Goal: Information Seeking & Learning: Learn about a topic

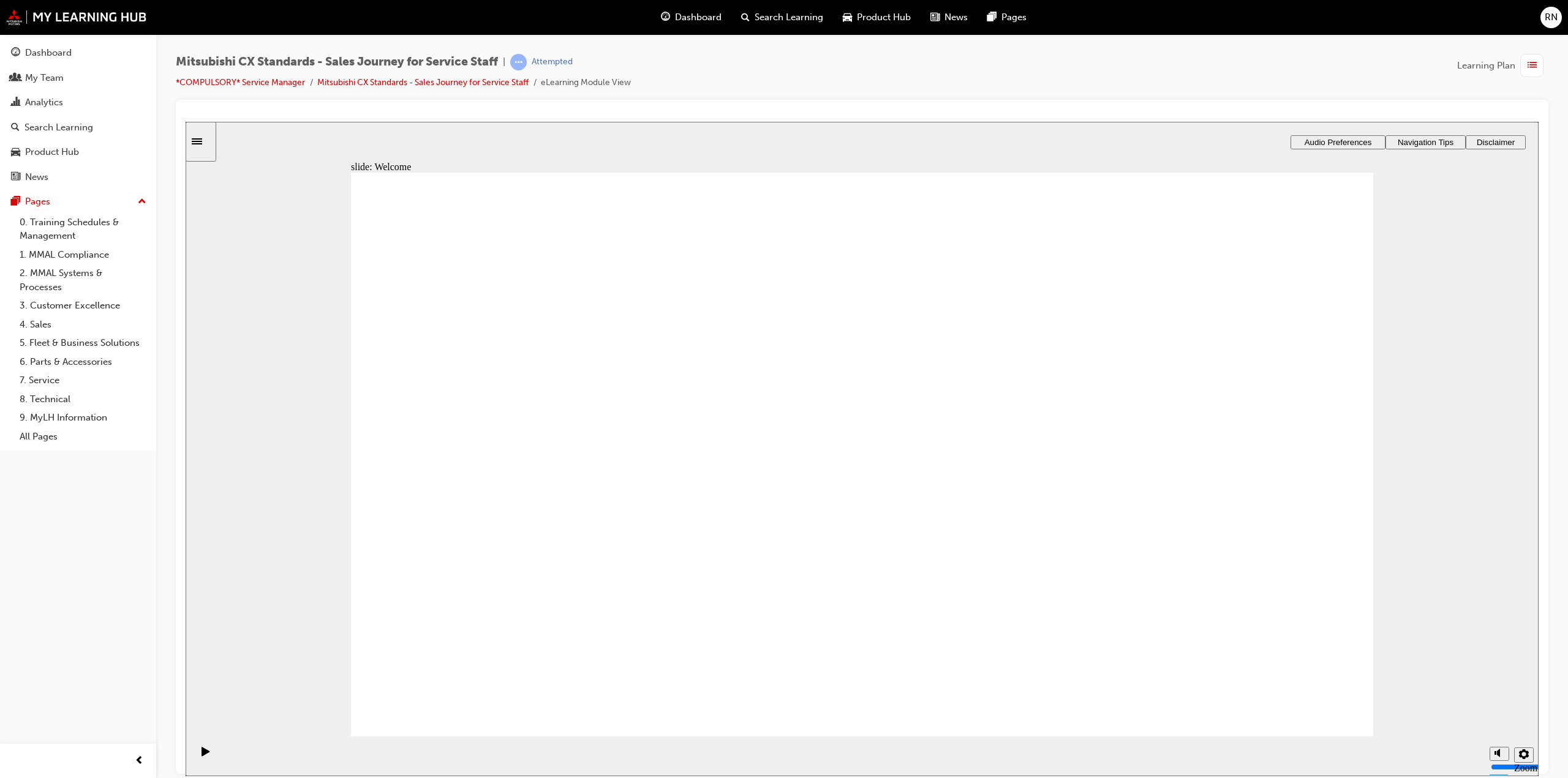
drag, startPoint x: 852, startPoint y: 630, endPoint x: 844, endPoint y: 625, distance: 9.4
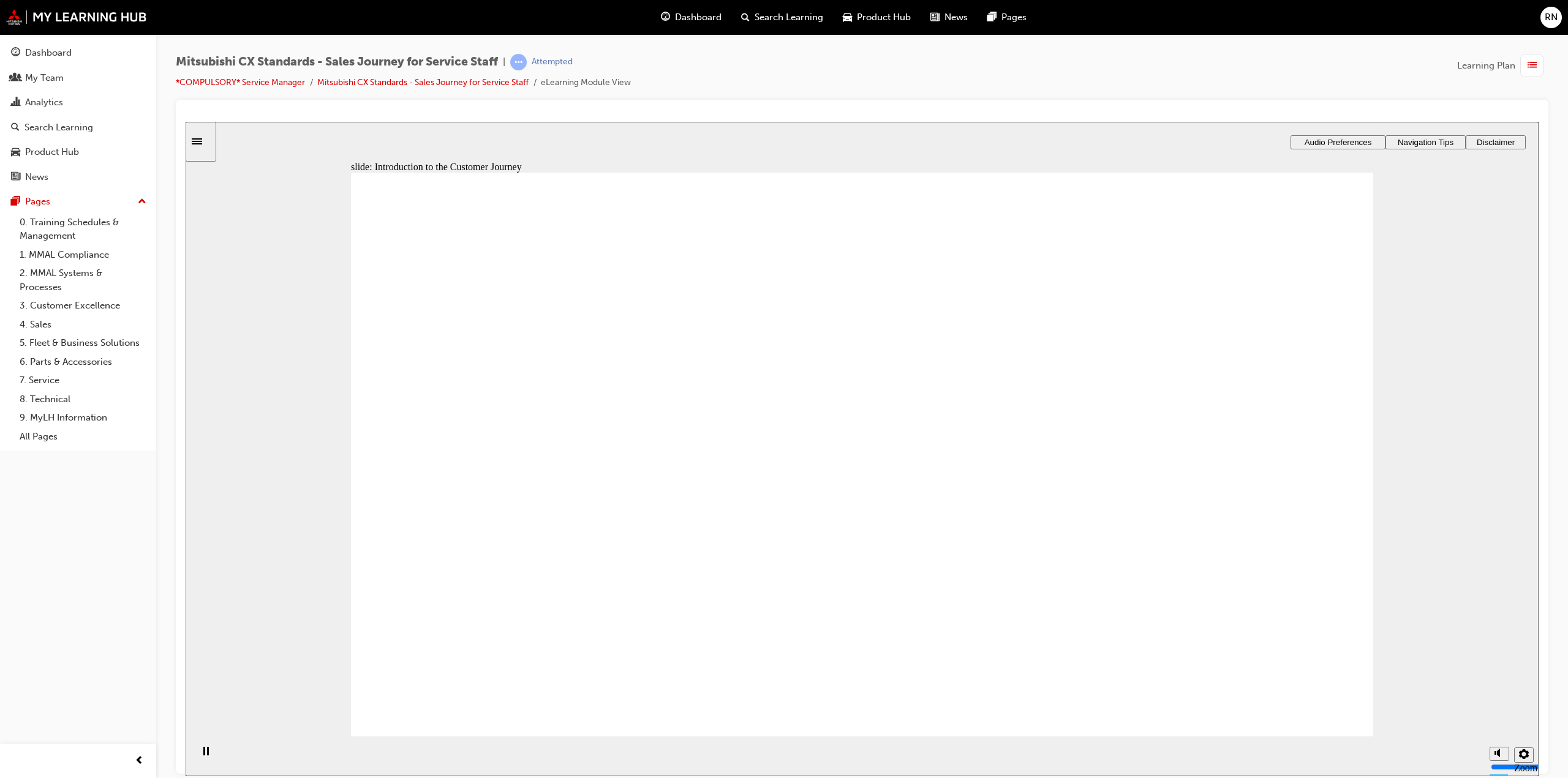
drag, startPoint x: 854, startPoint y: 624, endPoint x: 861, endPoint y: 616, distance: 10.6
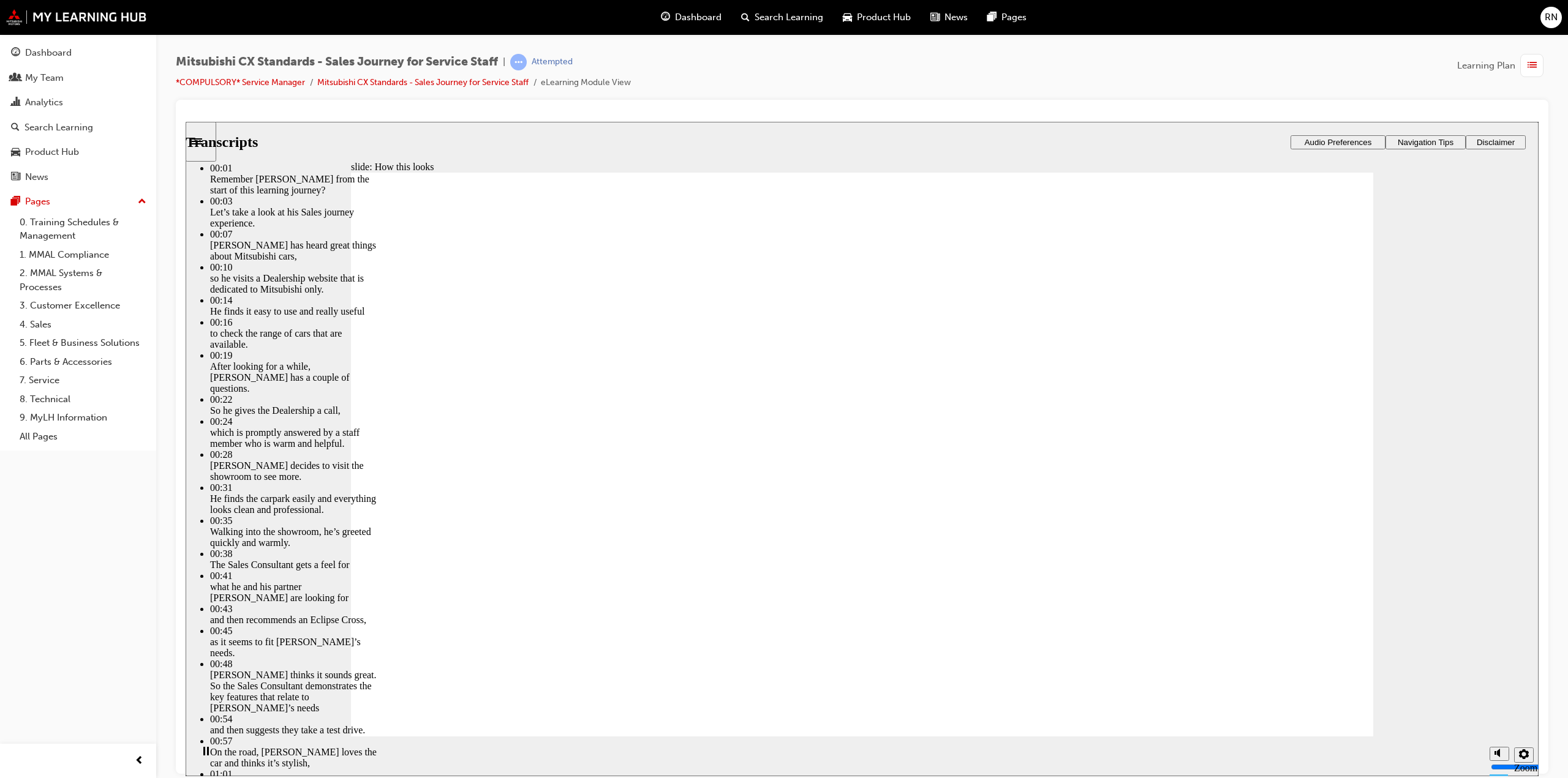
drag, startPoint x: 418, startPoint y: 724, endPoint x: 421, endPoint y: 715, distance: 9.5
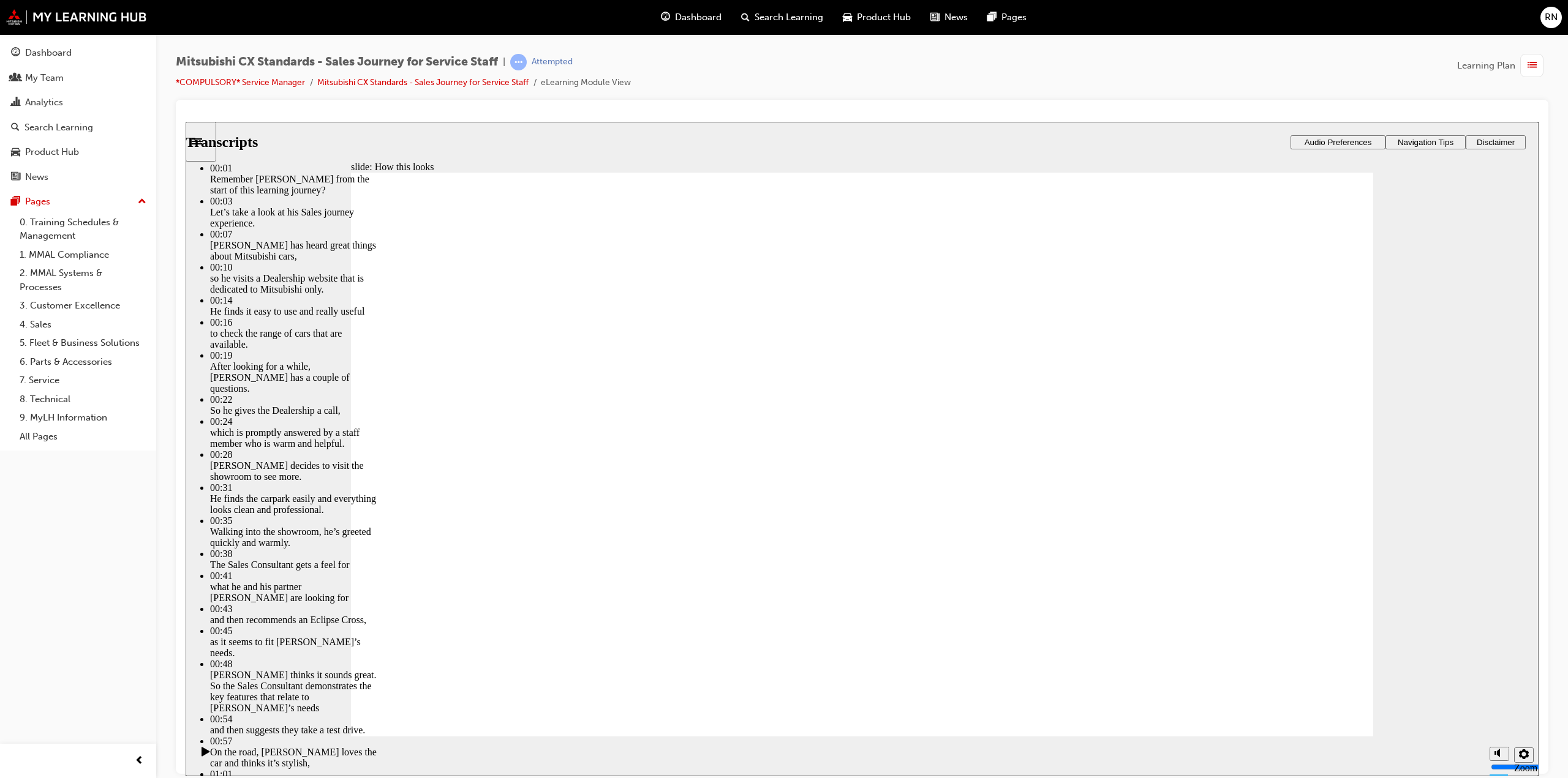
type input "264"
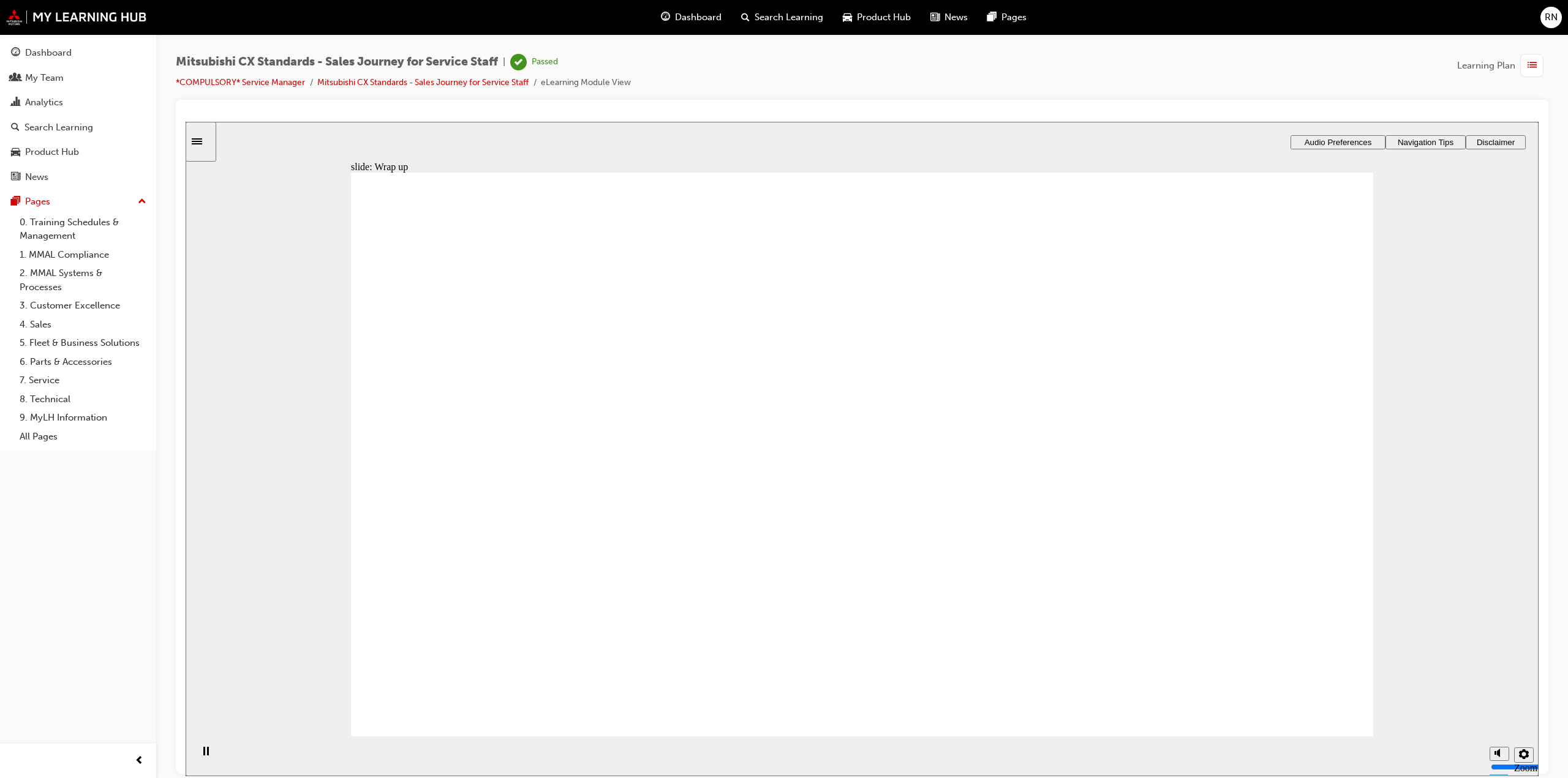
click at [1542, 66] on div "button" at bounding box center [1532, 65] width 23 height 23
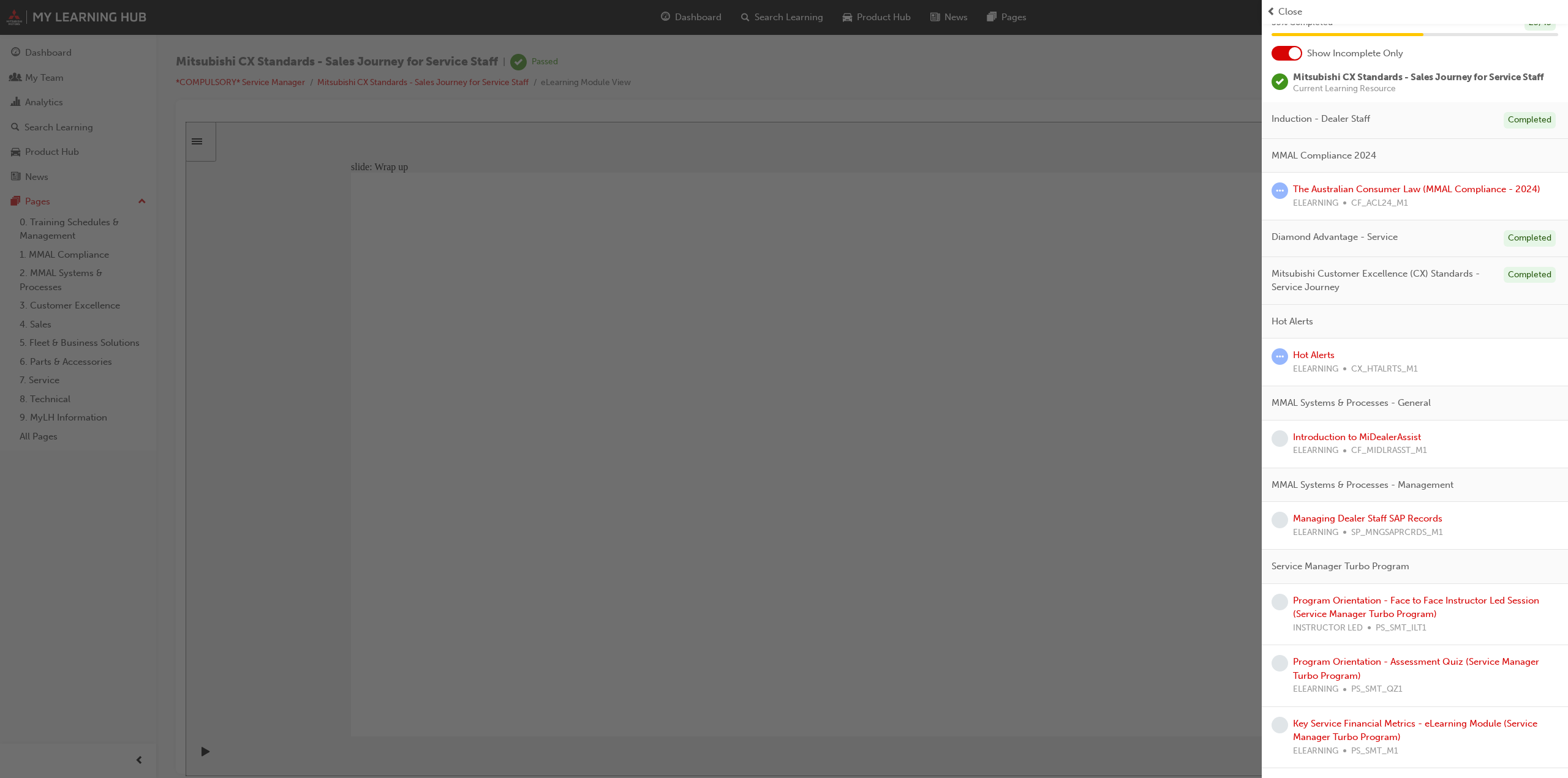
scroll to position [122, 0]
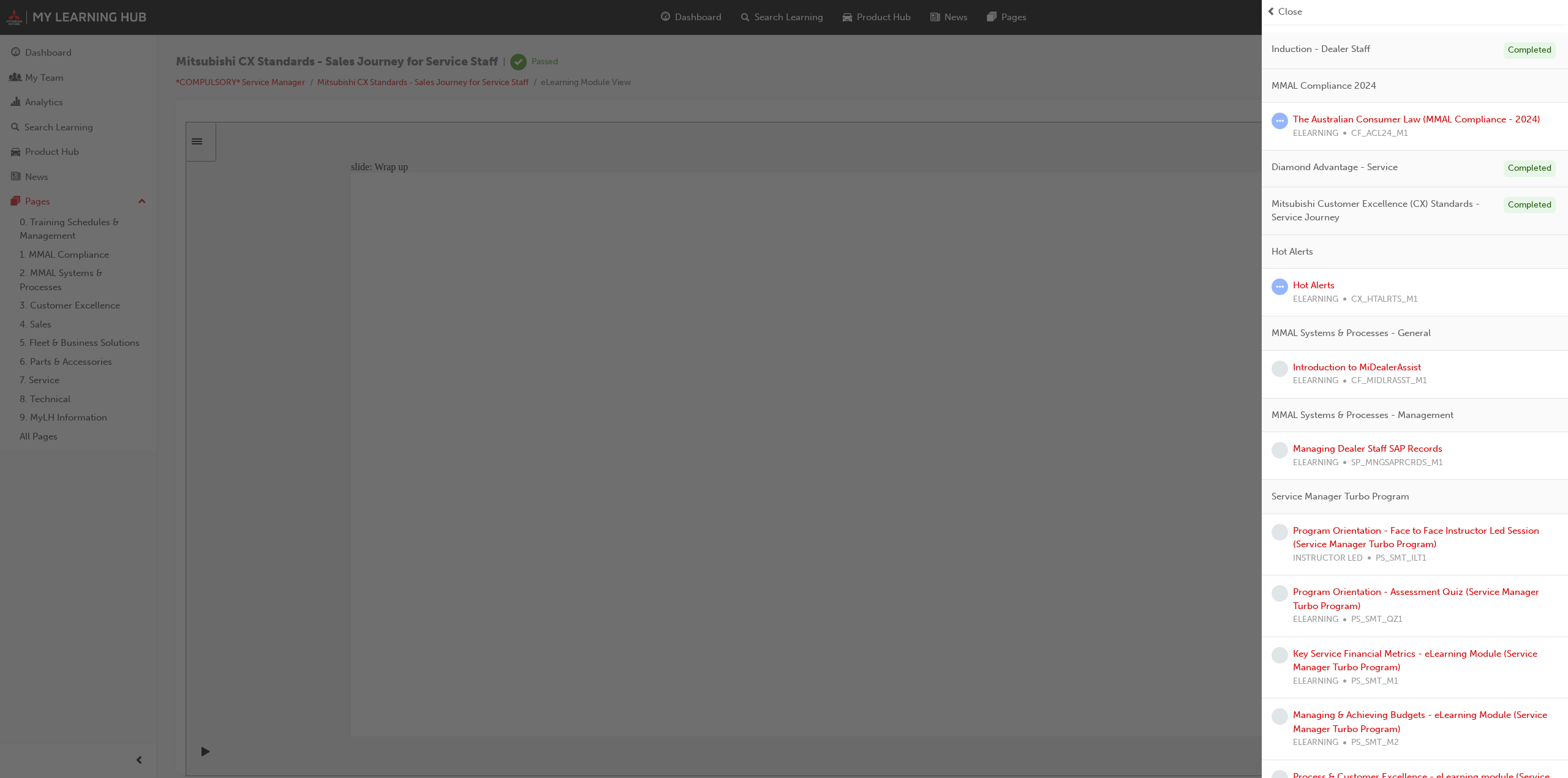
click at [1140, 210] on div "button" at bounding box center [630, 389] width 1261 height 778
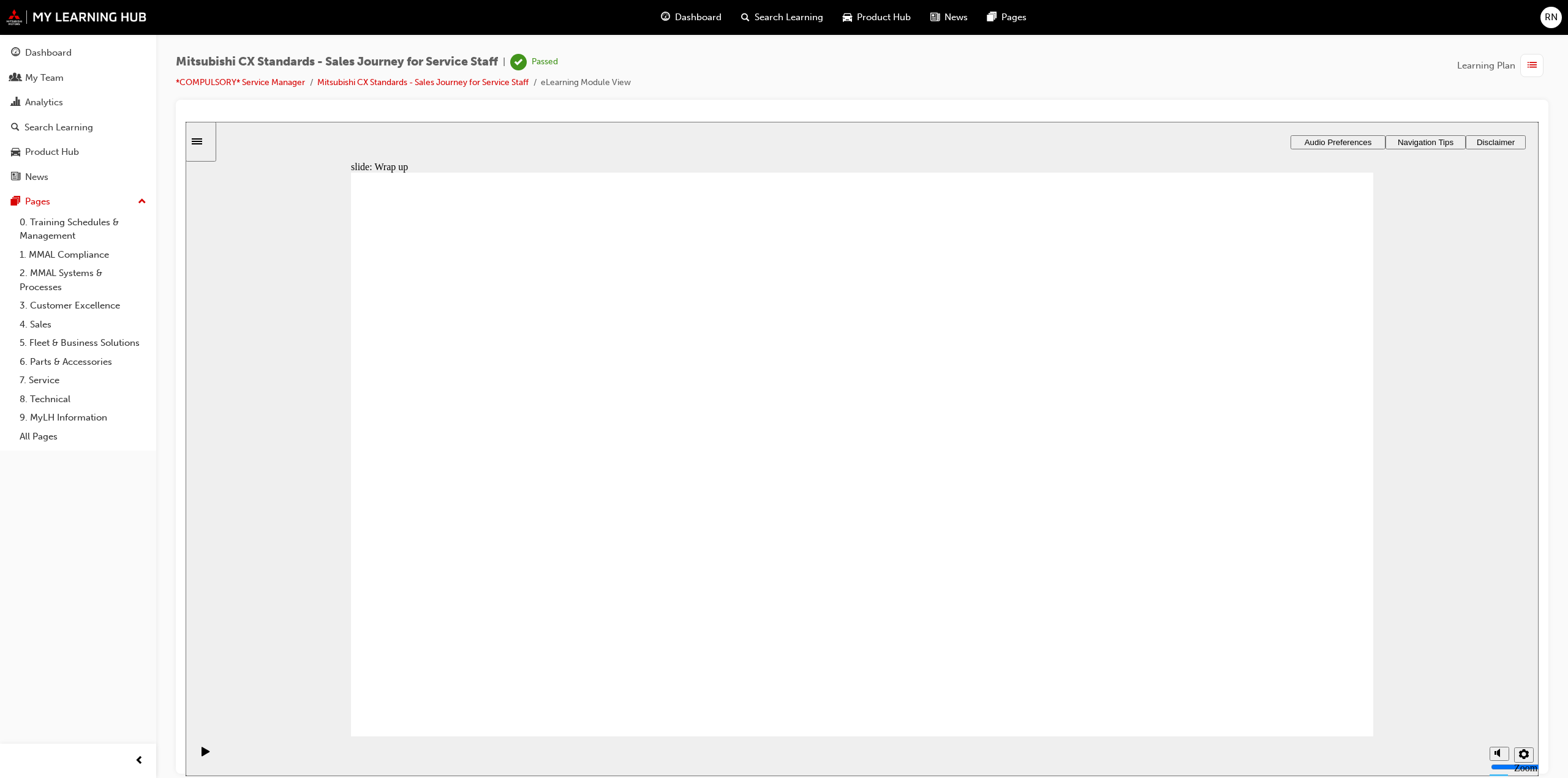
click at [1535, 63] on span "list-icon" at bounding box center [1533, 66] width 10 height 15
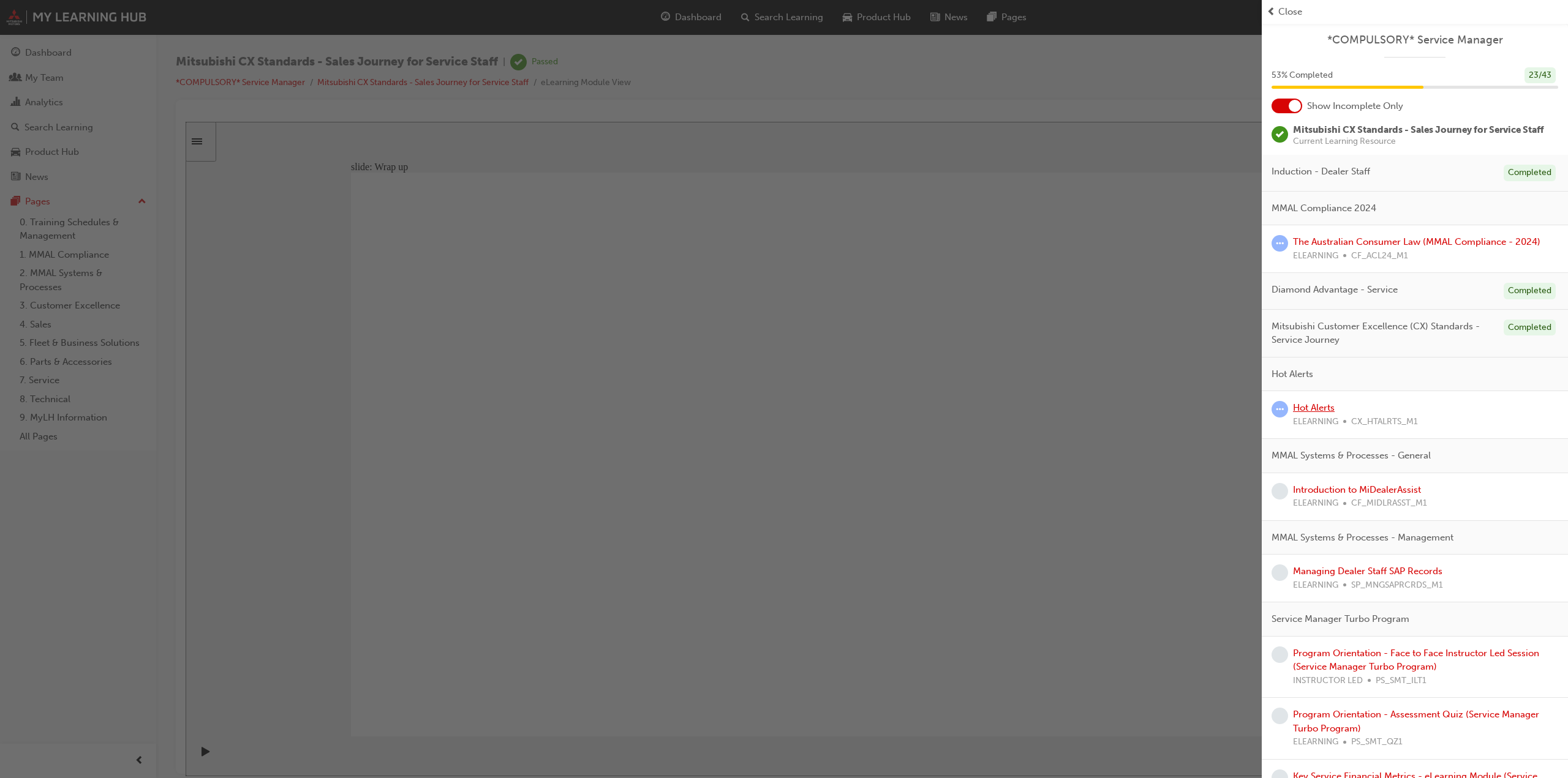
click at [1309, 404] on link "Hot Alerts" at bounding box center [1314, 408] width 42 height 11
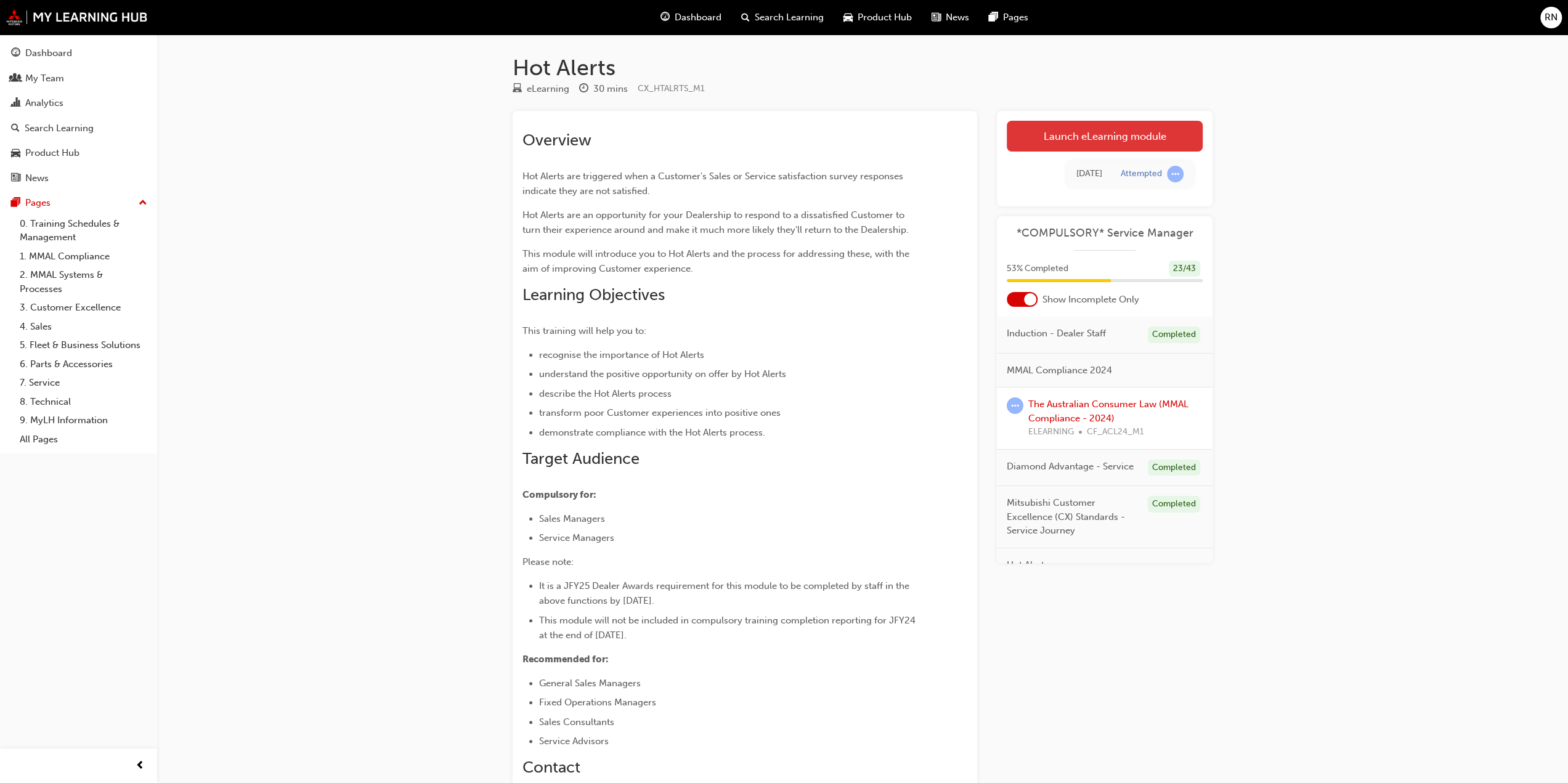
click at [1070, 133] on link "Launch eLearning module" at bounding box center [1104, 136] width 196 height 31
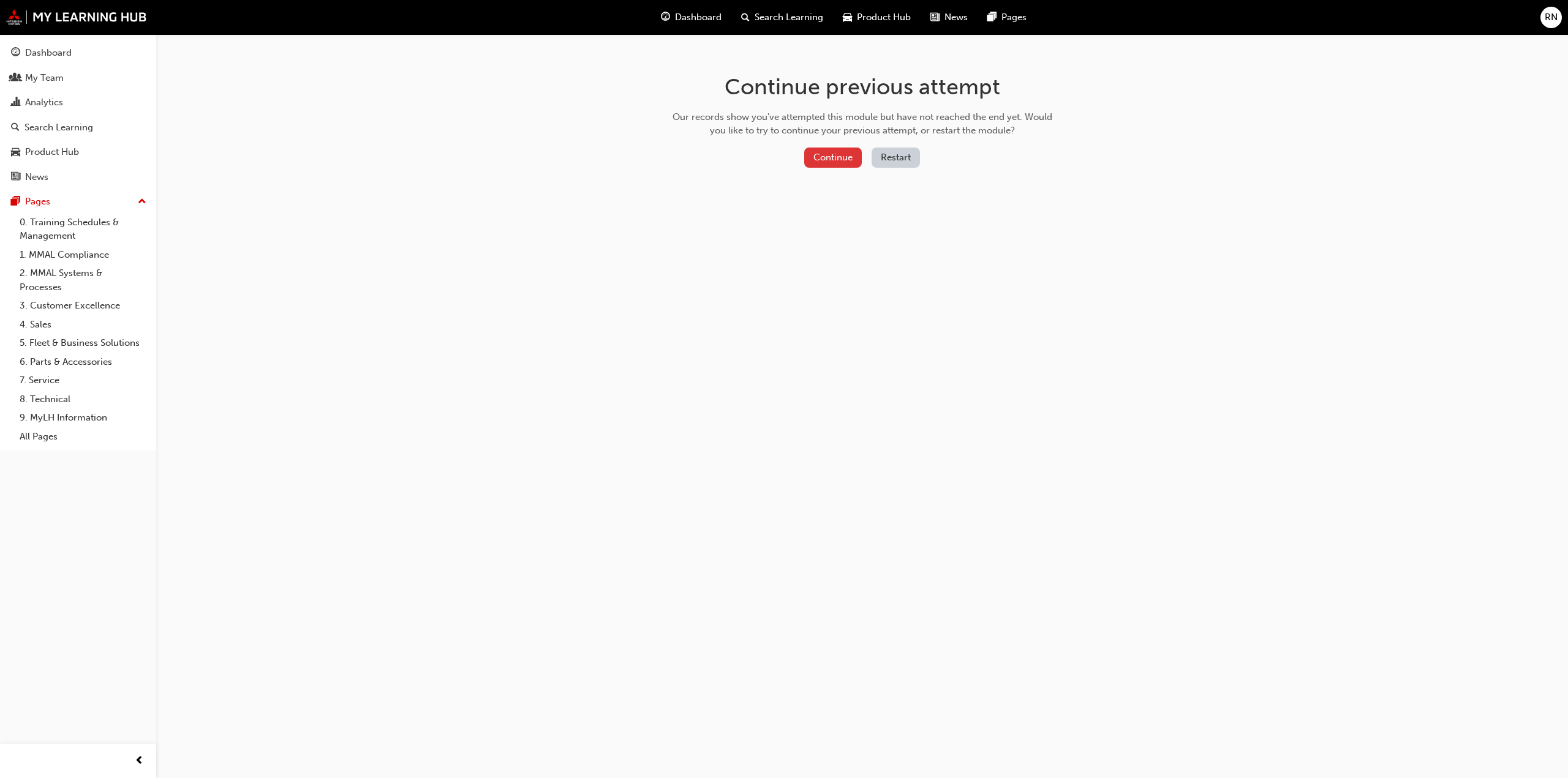
click at [830, 160] on button "Continue" at bounding box center [833, 158] width 57 height 20
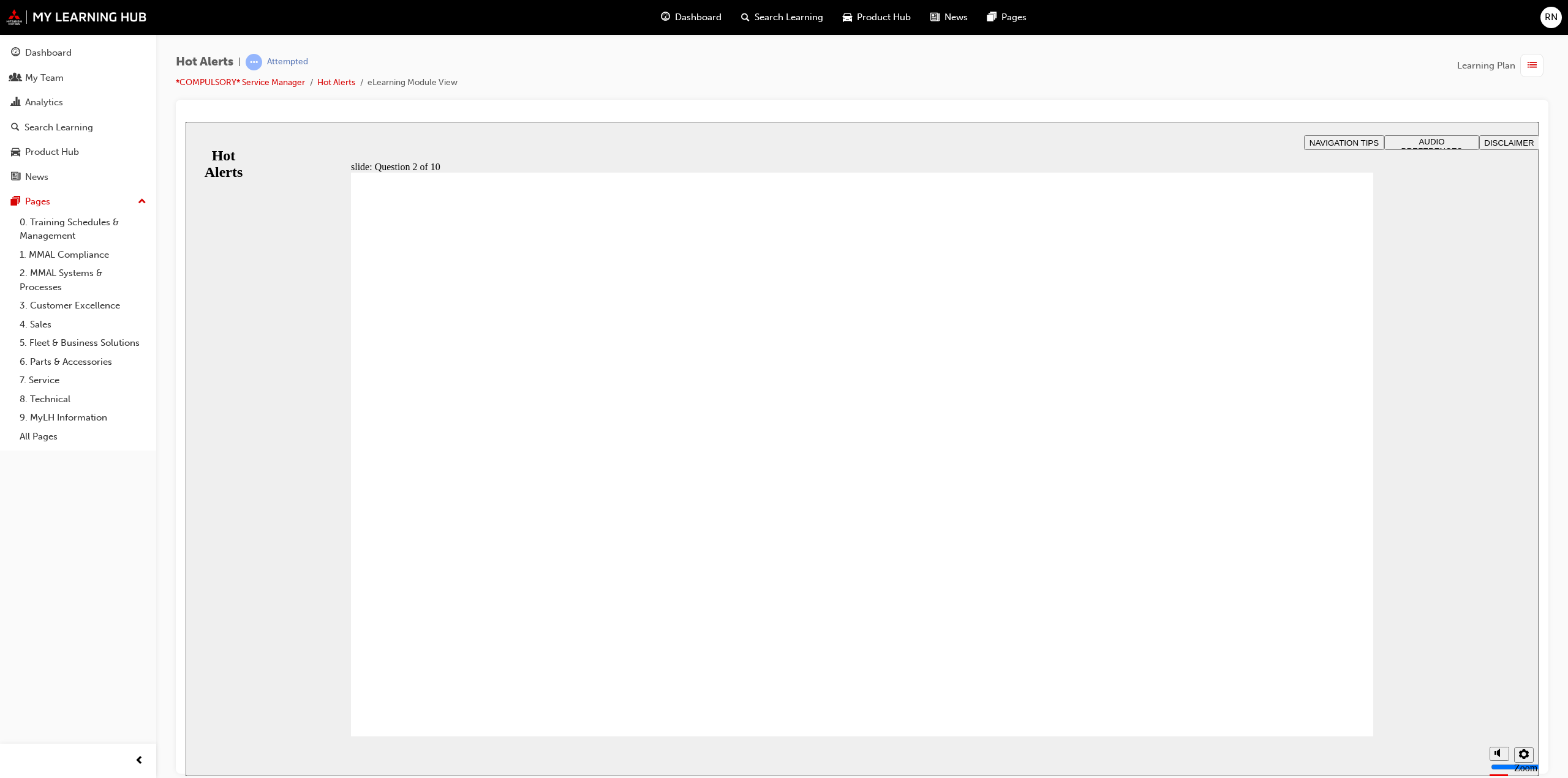
click at [1528, 61] on span "list-icon" at bounding box center [1533, 66] width 10 height 15
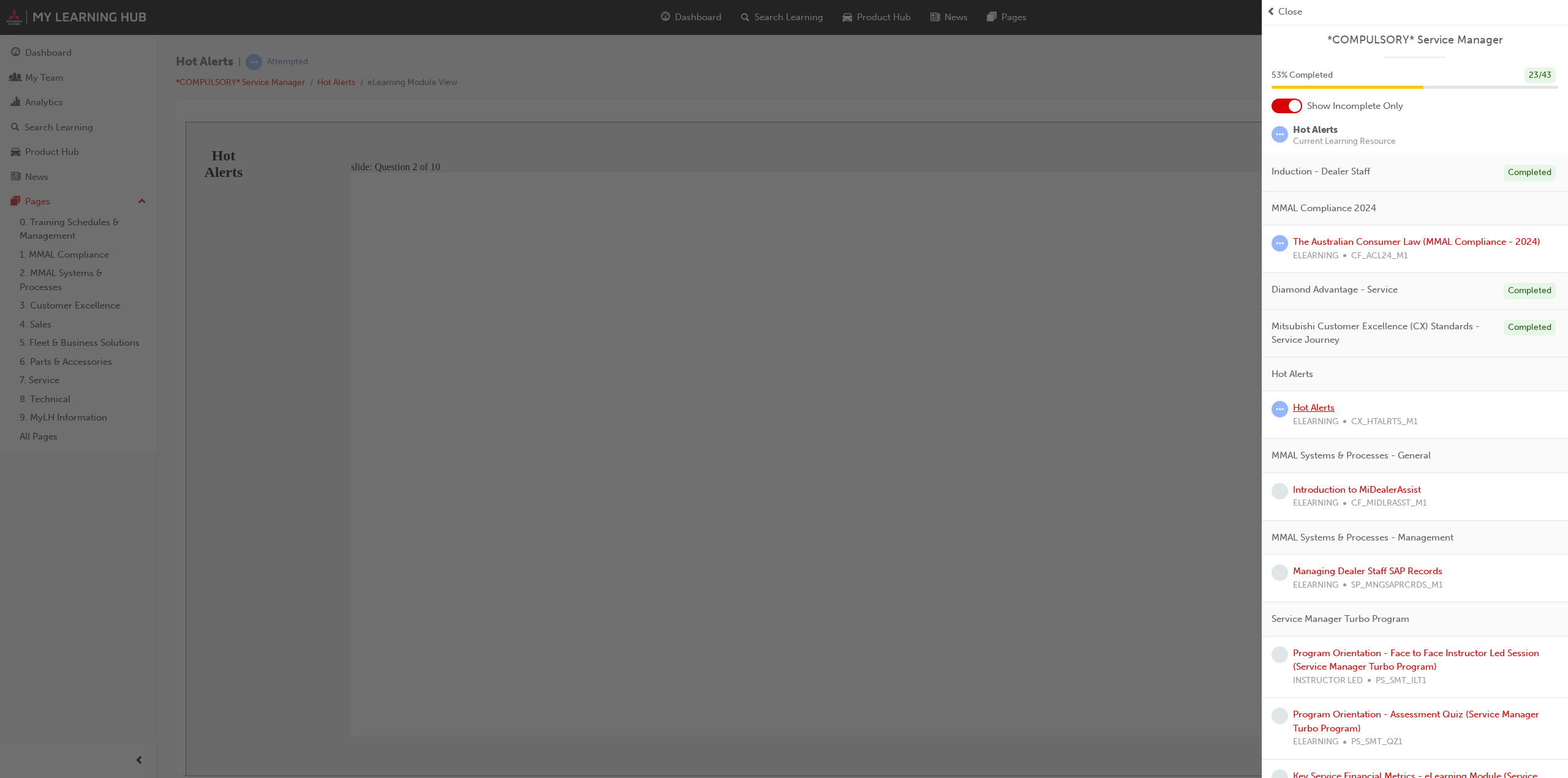
click at [1306, 410] on link "Hot Alerts" at bounding box center [1314, 408] width 42 height 11
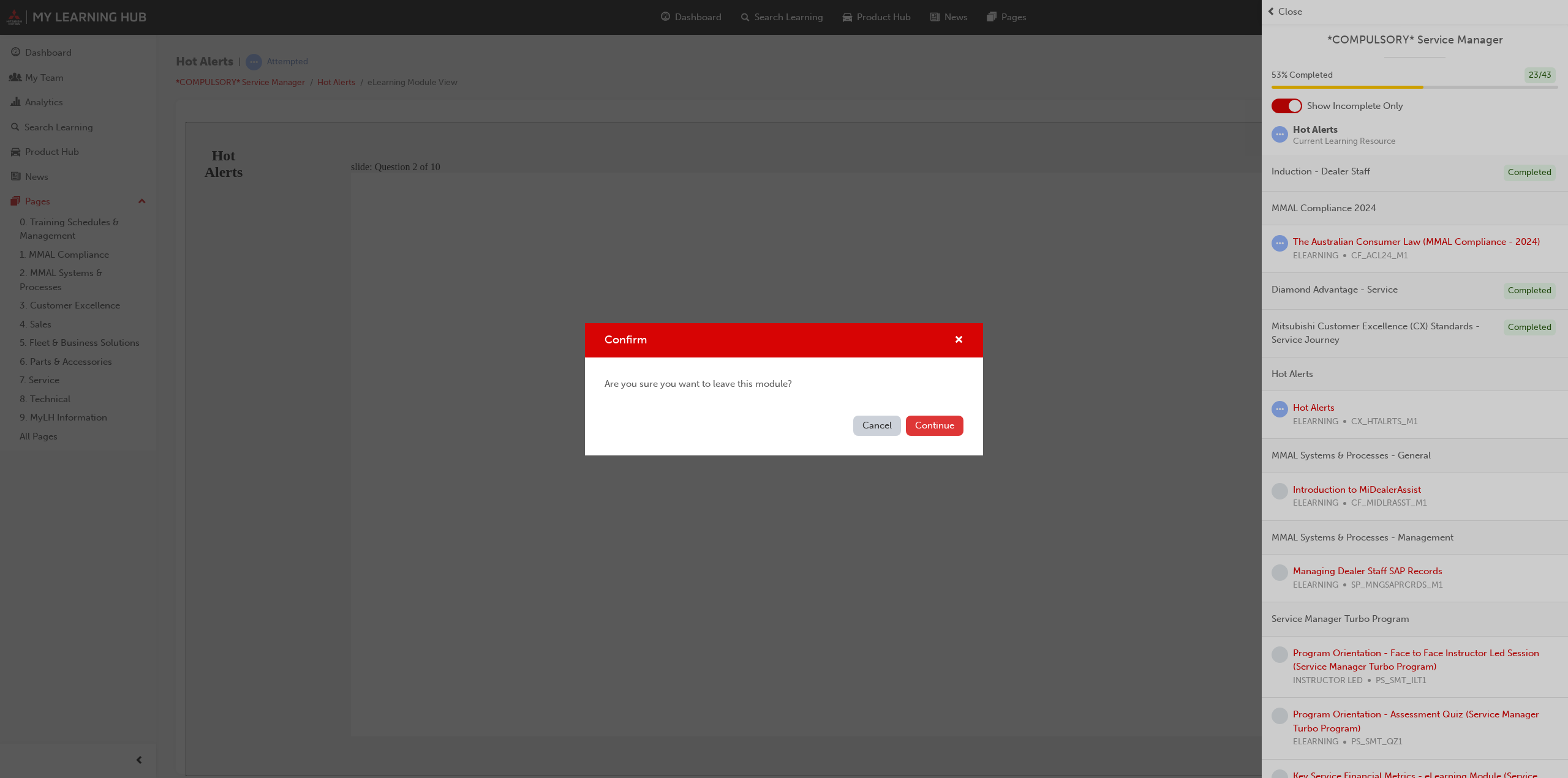
click at [937, 429] on button "Continue" at bounding box center [935, 426] width 57 height 20
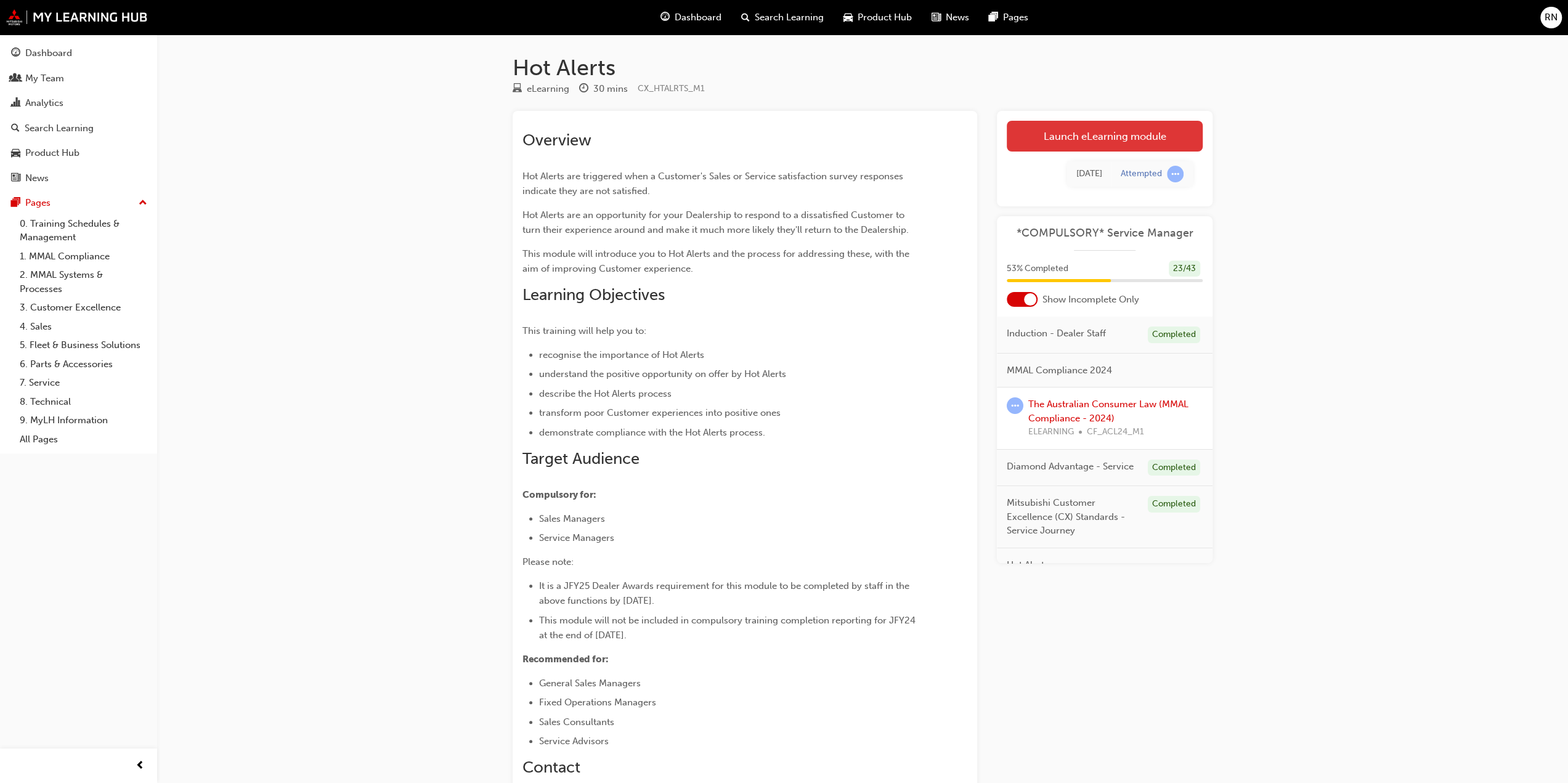
click at [1078, 133] on link "Launch eLearning module" at bounding box center [1104, 136] width 196 height 31
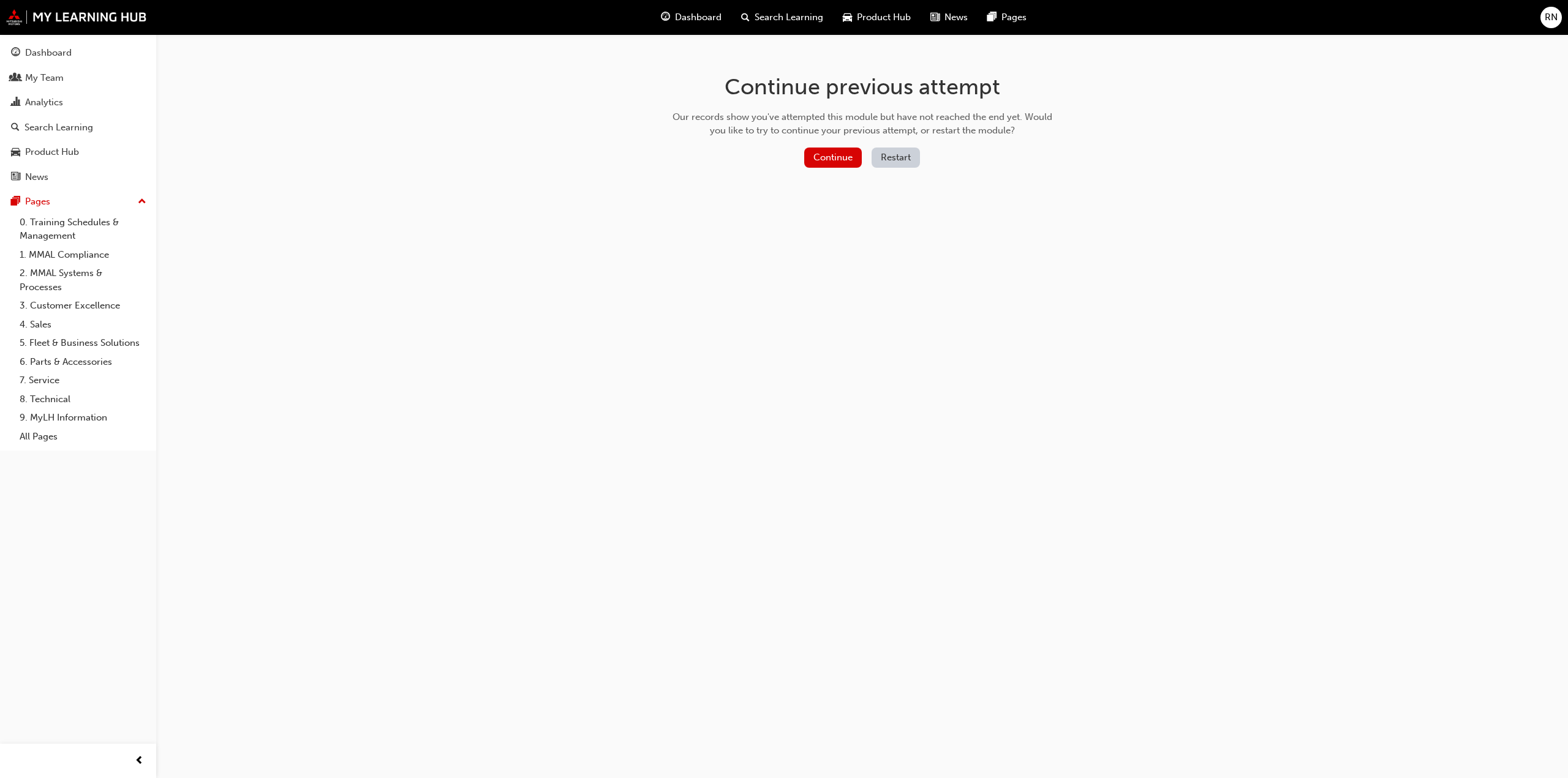
click at [879, 153] on button "Restart" at bounding box center [896, 158] width 49 height 20
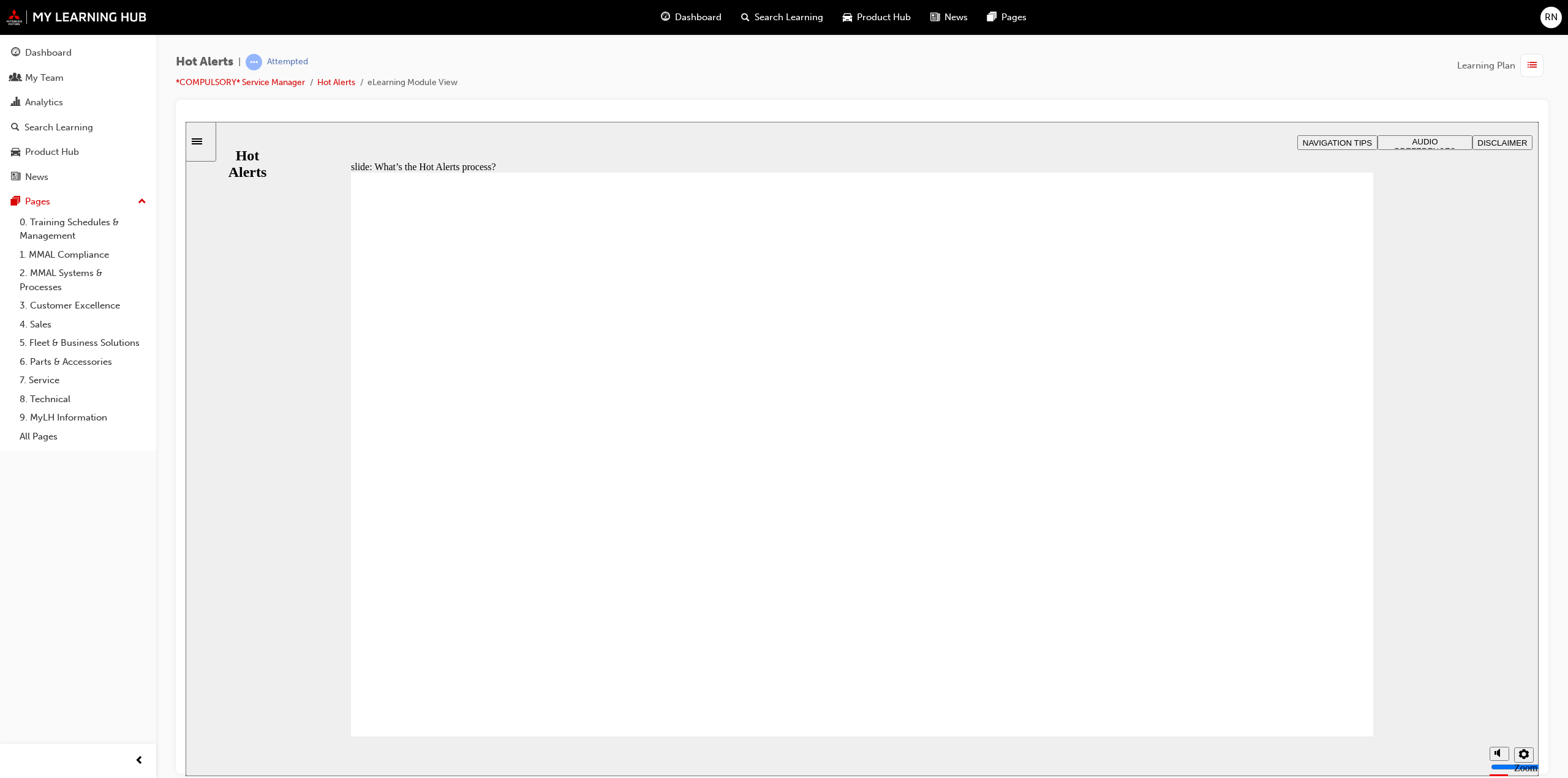
drag, startPoint x: 1321, startPoint y: 207, endPoint x: 1276, endPoint y: 252, distance: 63.6
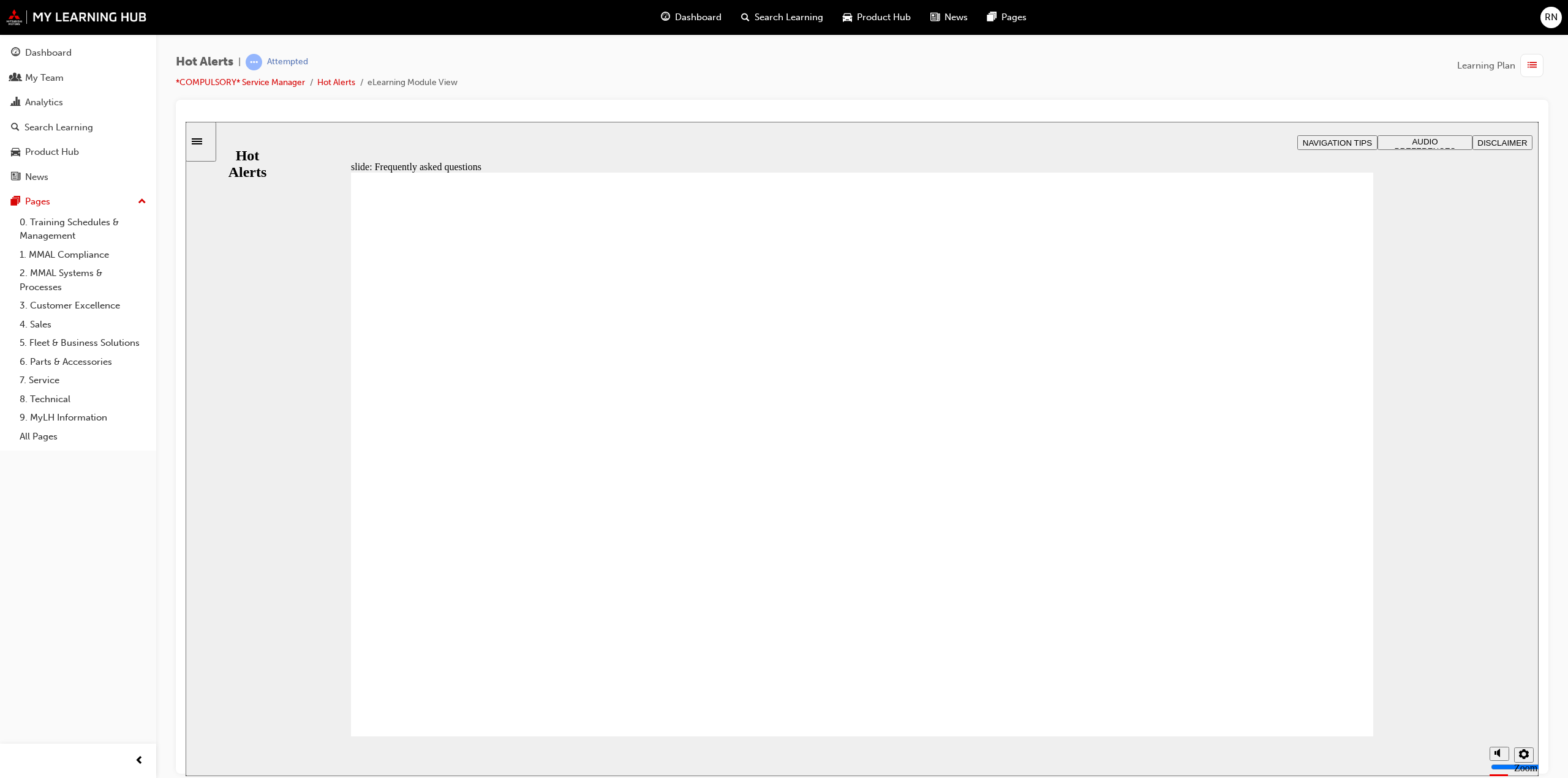
drag, startPoint x: 1331, startPoint y: 736, endPoint x: 1332, endPoint y: 730, distance: 6.1
click at [1332, 735] on div "slide: Frequently asked questions Frequently asked questions Here are some comm…" at bounding box center [861, 449] width 1353 height 655
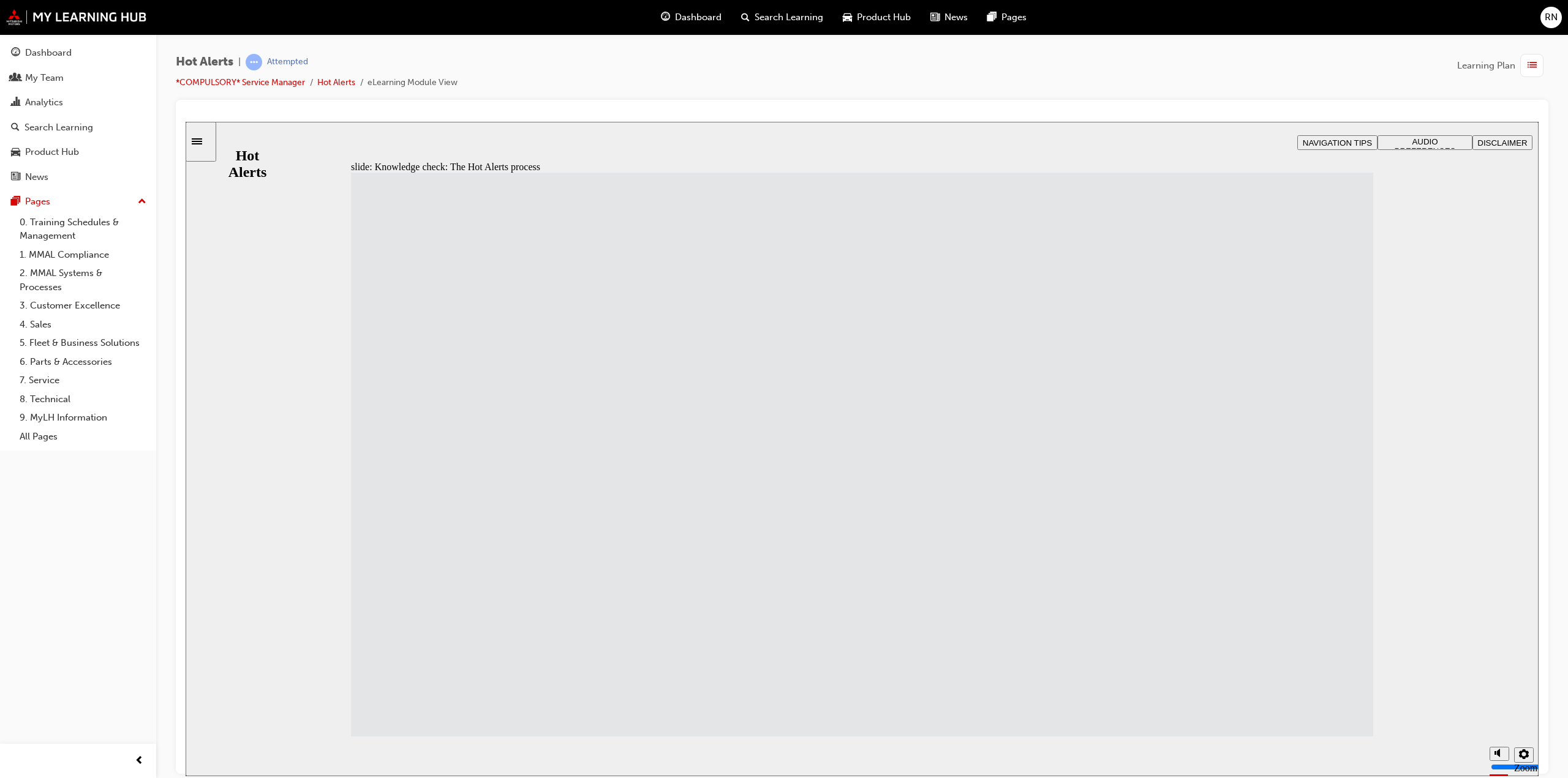
drag, startPoint x: 504, startPoint y: 549, endPoint x: 896, endPoint y: 267, distance: 482.9
drag, startPoint x: 473, startPoint y: 326, endPoint x: 853, endPoint y: 327, distance: 380.0
drag, startPoint x: 540, startPoint y: 721, endPoint x: 922, endPoint y: 728, distance: 382.1
drag, startPoint x: 519, startPoint y: 633, endPoint x: 909, endPoint y: 432, distance: 438.7
drag, startPoint x: 984, startPoint y: 706, endPoint x: 959, endPoint y: 633, distance: 77.2
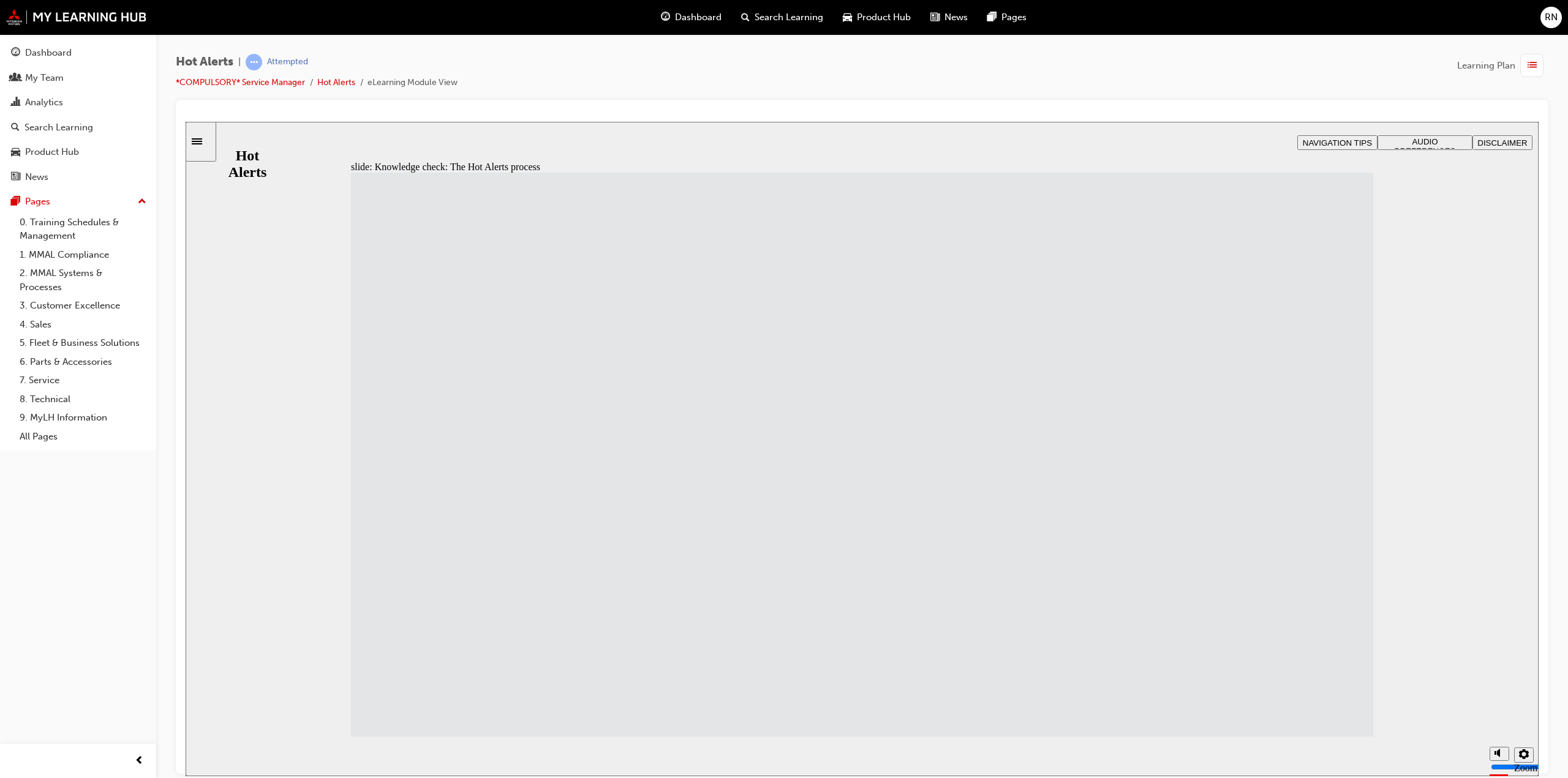
drag, startPoint x: 563, startPoint y: 468, endPoint x: 948, endPoint y: 683, distance: 441.0
drag, startPoint x: 819, startPoint y: 326, endPoint x: 823, endPoint y: 538, distance: 212.0
drag, startPoint x: 584, startPoint y: 419, endPoint x: 946, endPoint y: 351, distance: 368.3
drag, startPoint x: 532, startPoint y: 284, endPoint x: 906, endPoint y: 492, distance: 427.9
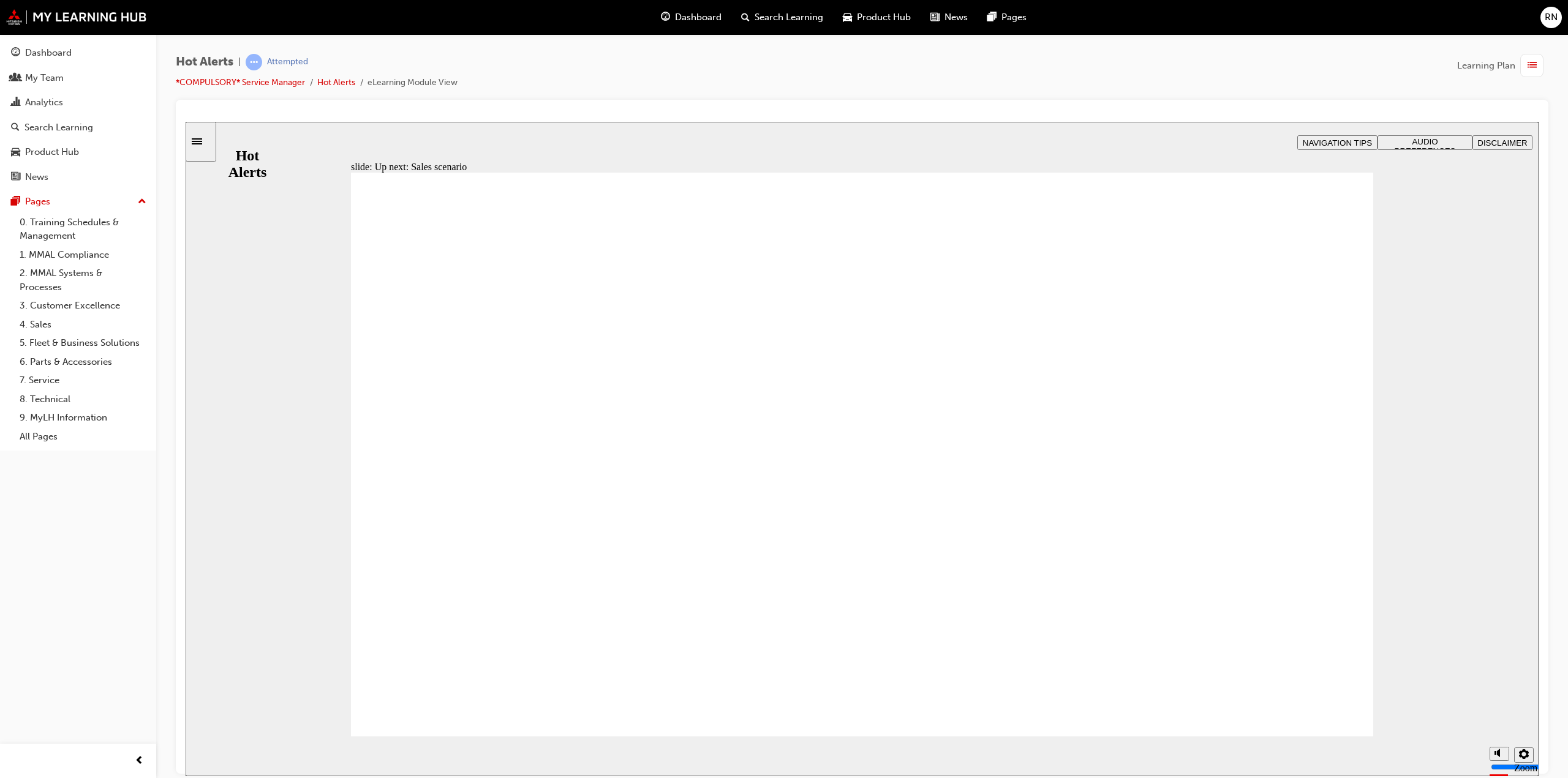
checkbox input "true"
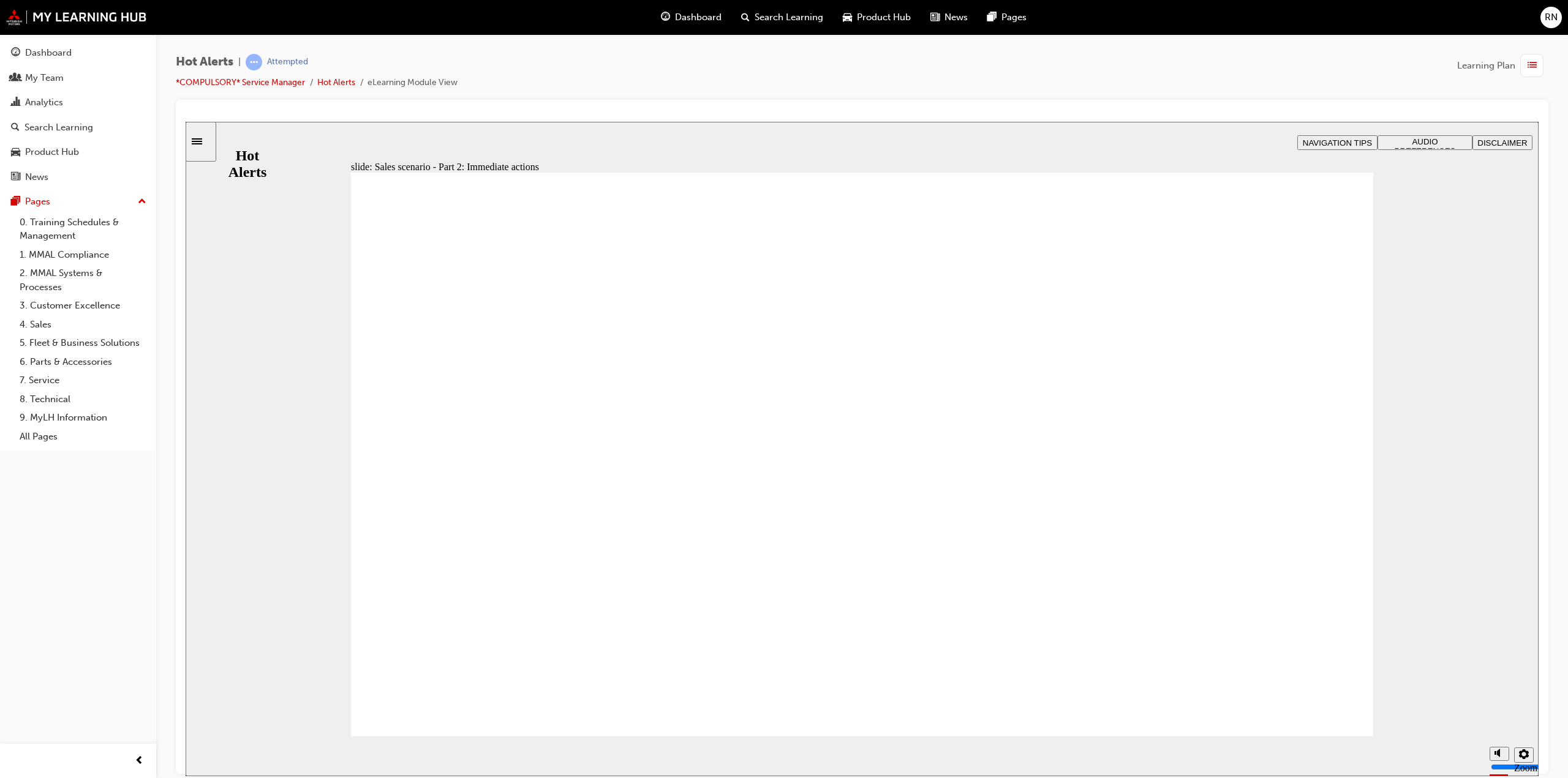
checkbox input "true"
drag, startPoint x: 391, startPoint y: 531, endPoint x: 392, endPoint y: 565, distance: 34.0
checkbox input "true"
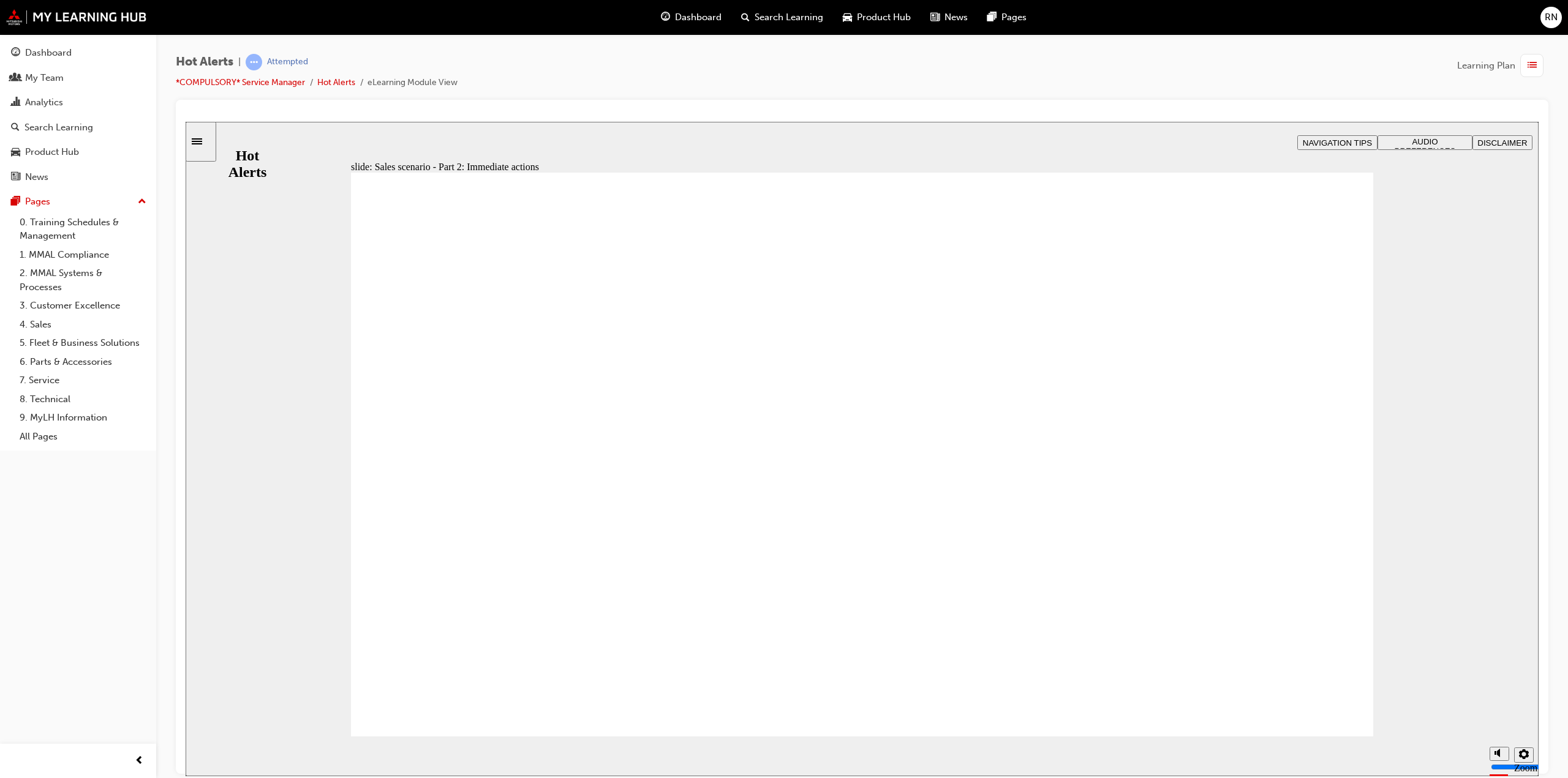
checkbox input "true"
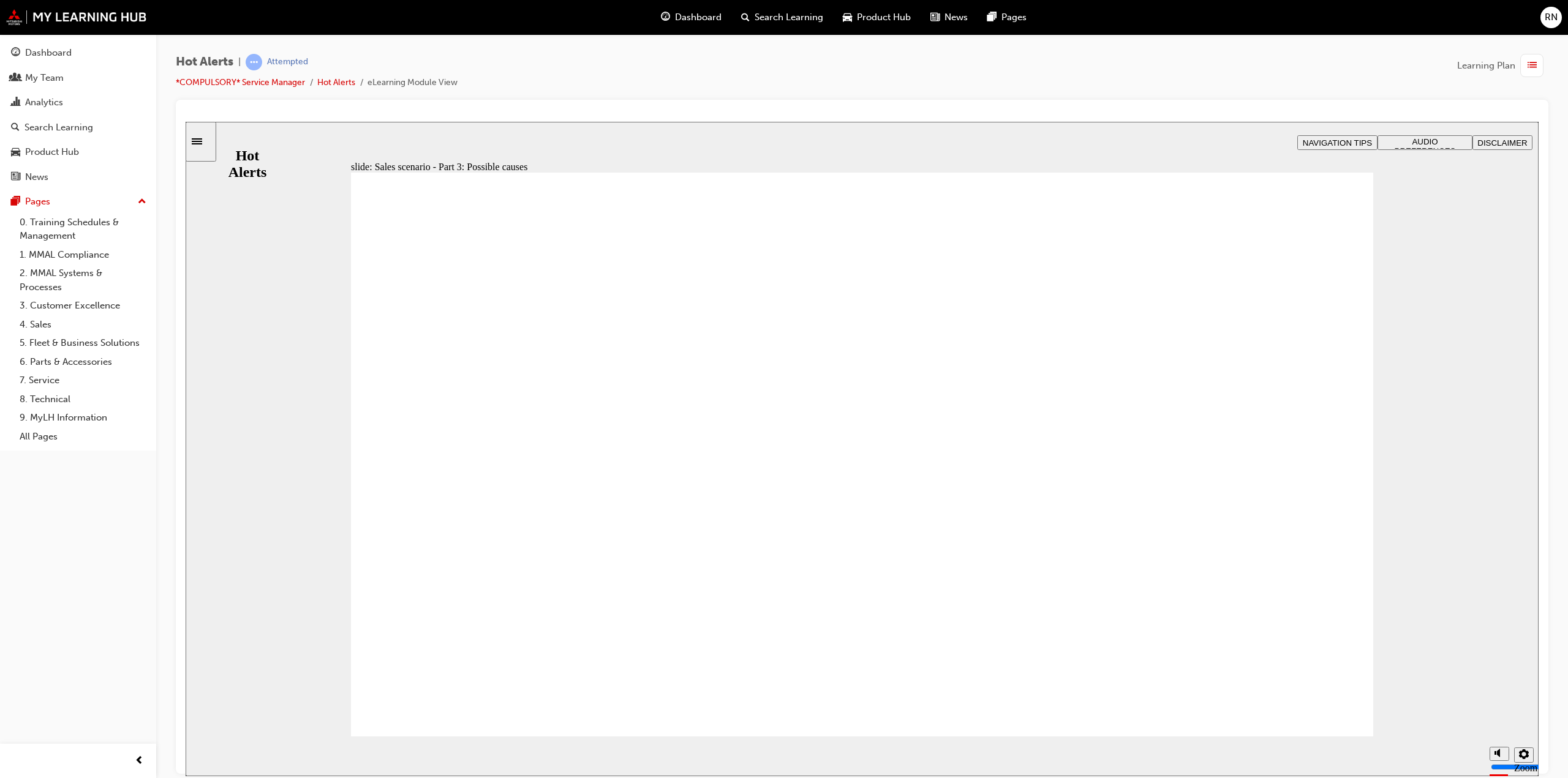
checkbox input "true"
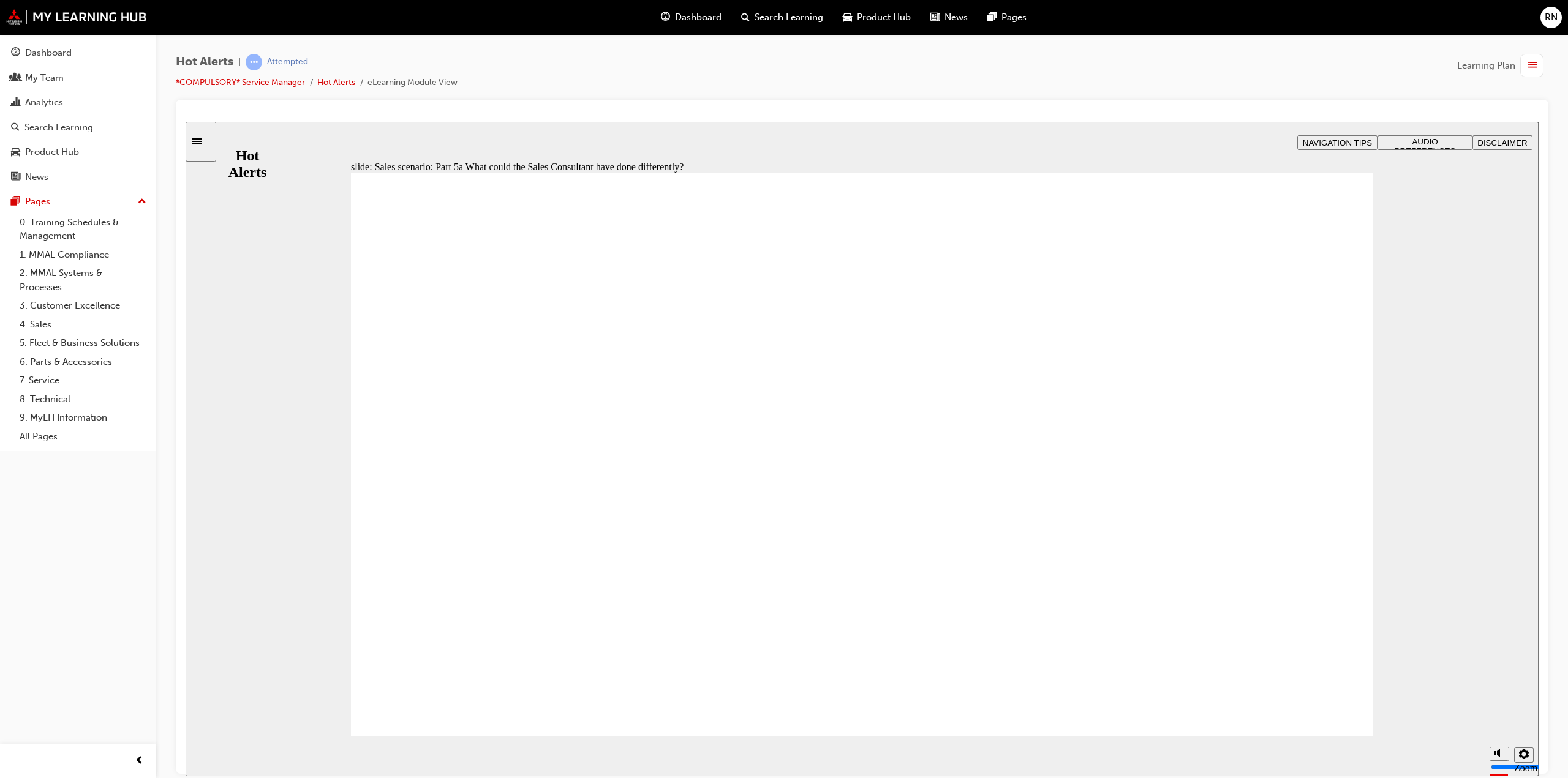
checkbox input "true"
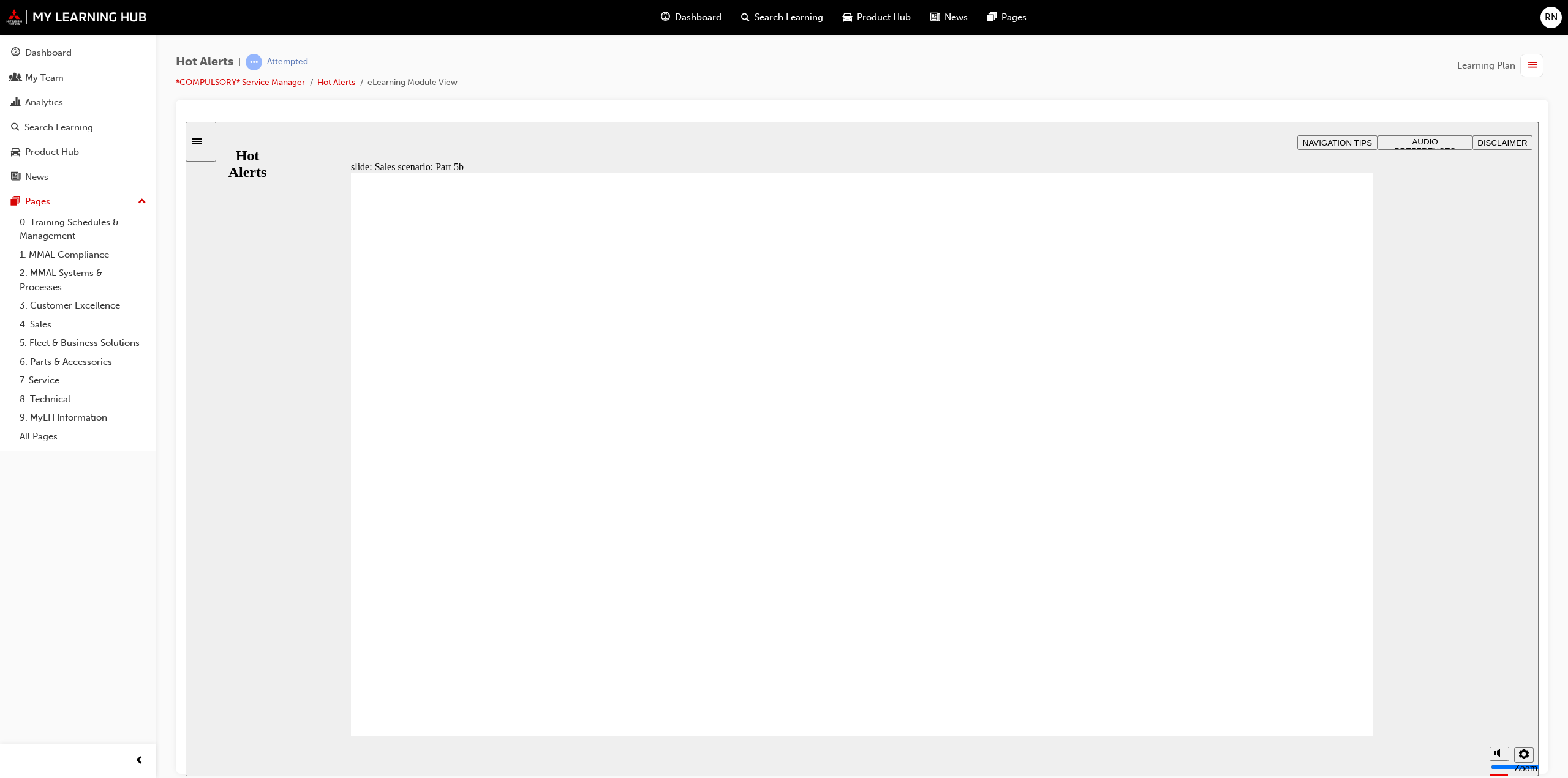
checkbox input "true"
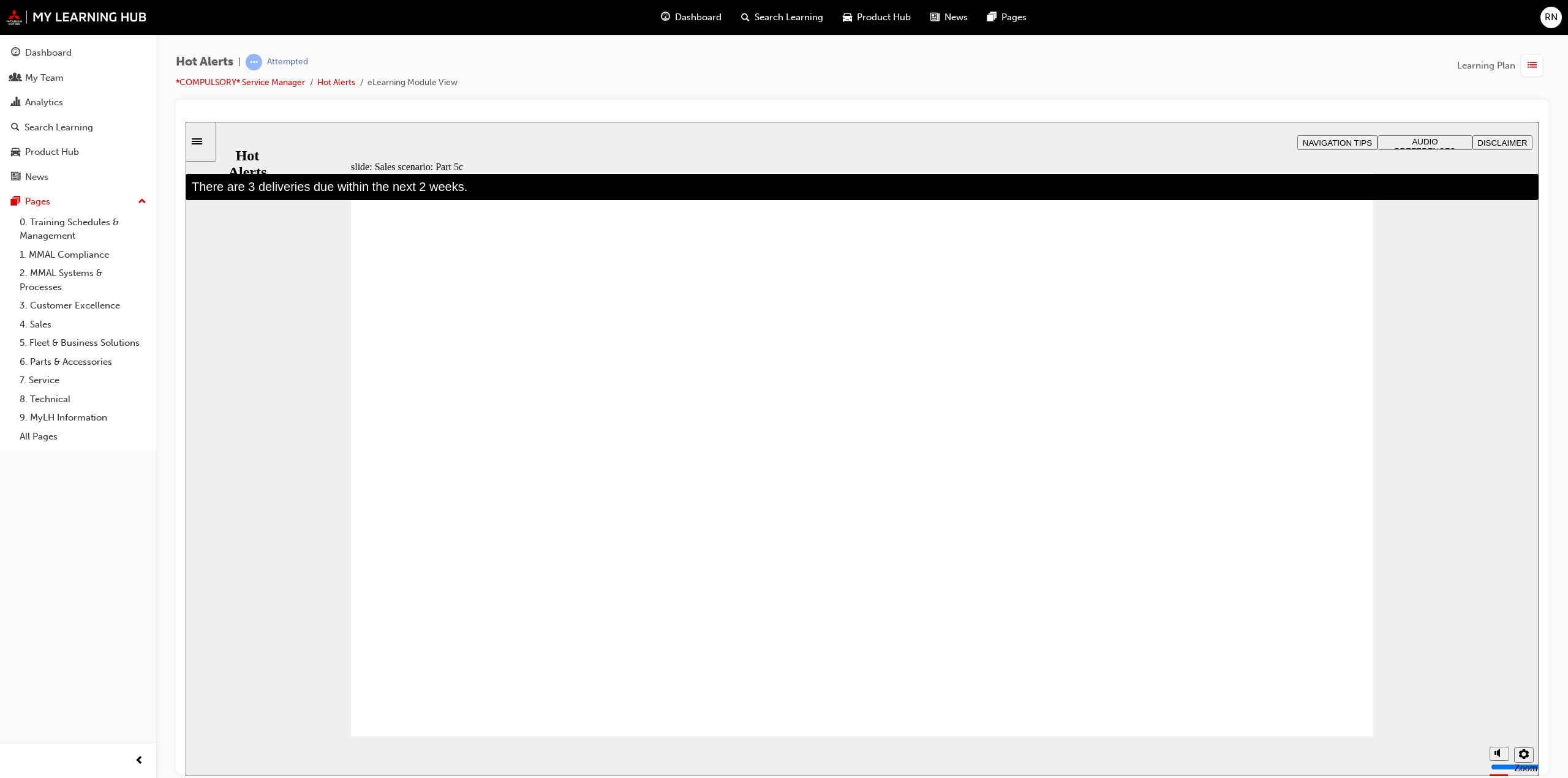
click at [1277, 754] on section "Playback Speed 2 1.75 1.5 1.25 Normal" at bounding box center [861, 756] width 1353 height 40
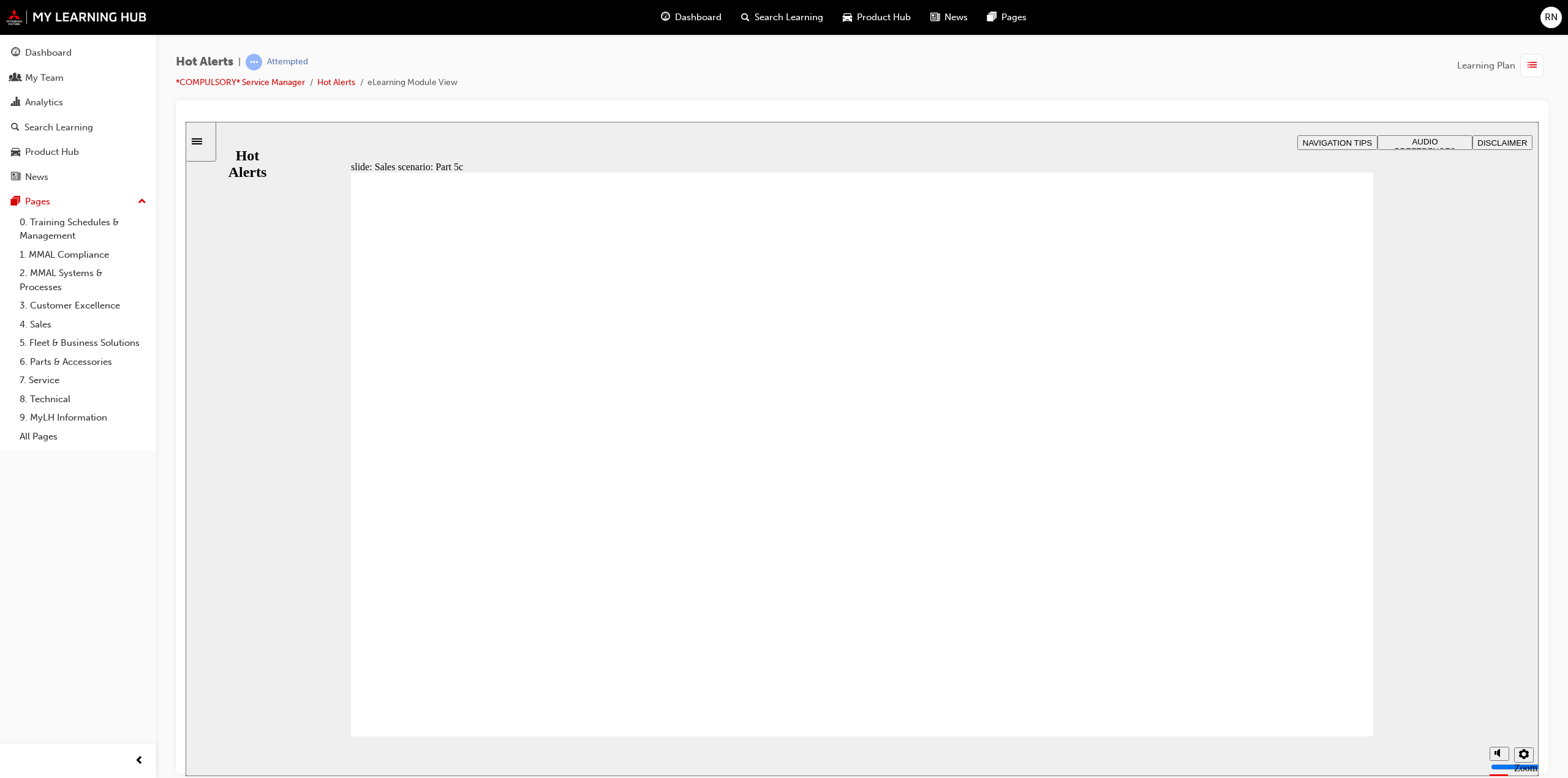
drag, startPoint x: 419, startPoint y: 441, endPoint x: 408, endPoint y: 468, distance: 29.2
checkbox input "true"
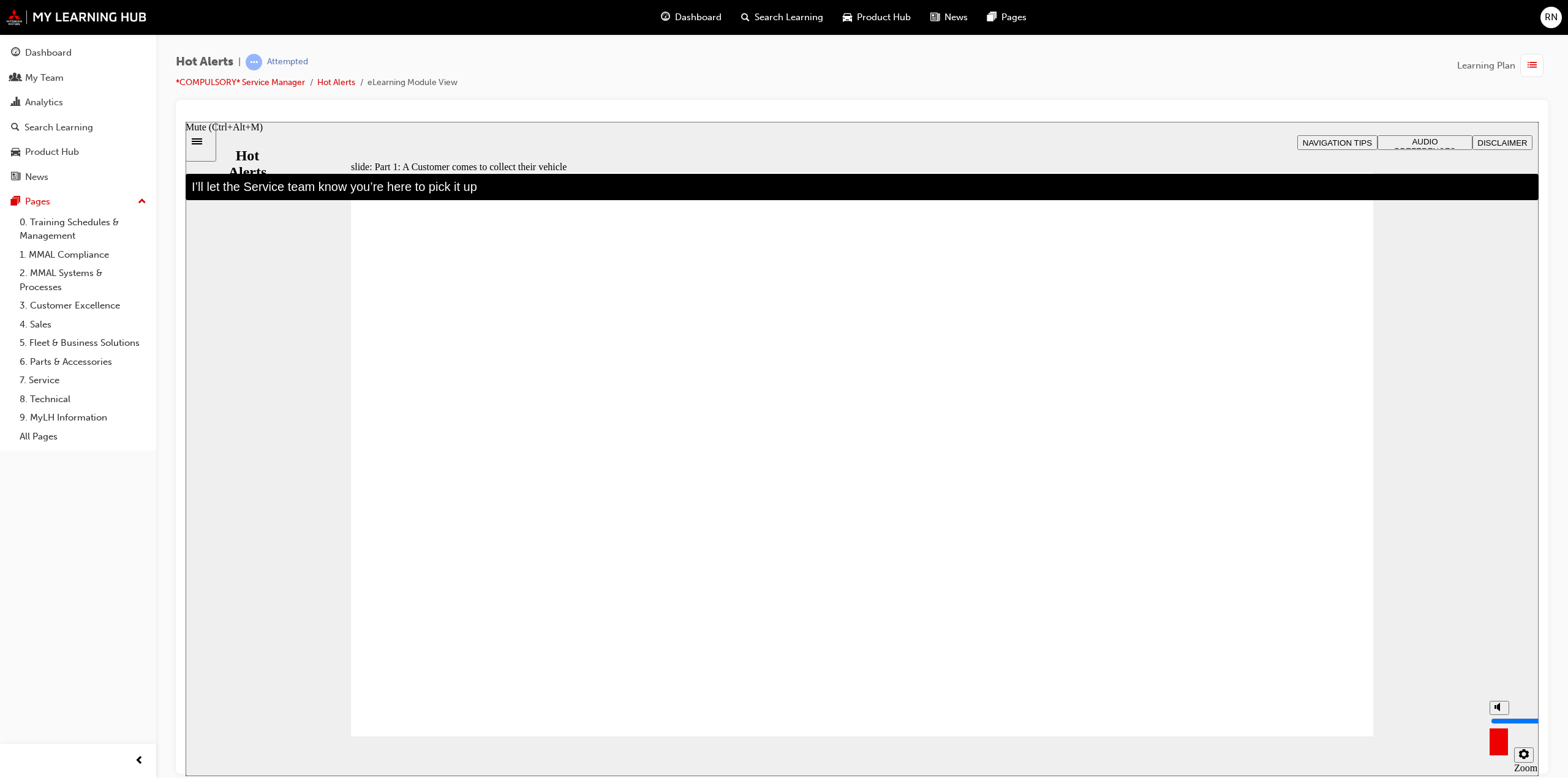
click at [1499, 716] on input "volume" at bounding box center [1530, 721] width 79 height 10
click at [1498, 715] on div "misc controls" at bounding box center [1498, 738] width 18 height 46
click at [1502, 716] on input "volume" at bounding box center [1530, 721] width 79 height 10
type input "9"
click at [1498, 716] on input "volume" at bounding box center [1530, 721] width 79 height 10
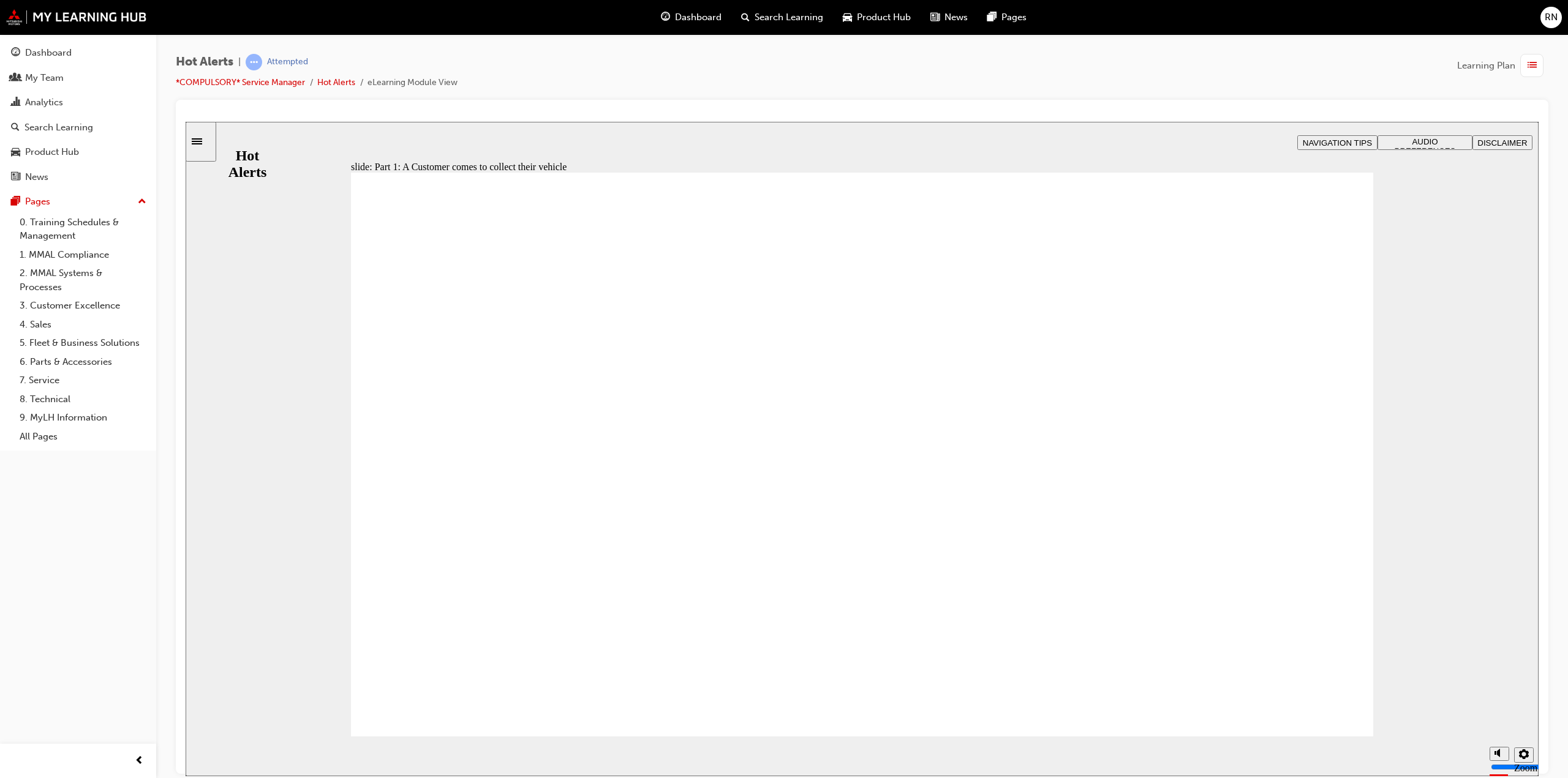
drag, startPoint x: 1324, startPoint y: 720, endPoint x: 1324, endPoint y: 708, distance: 12.0
checkbox input "true"
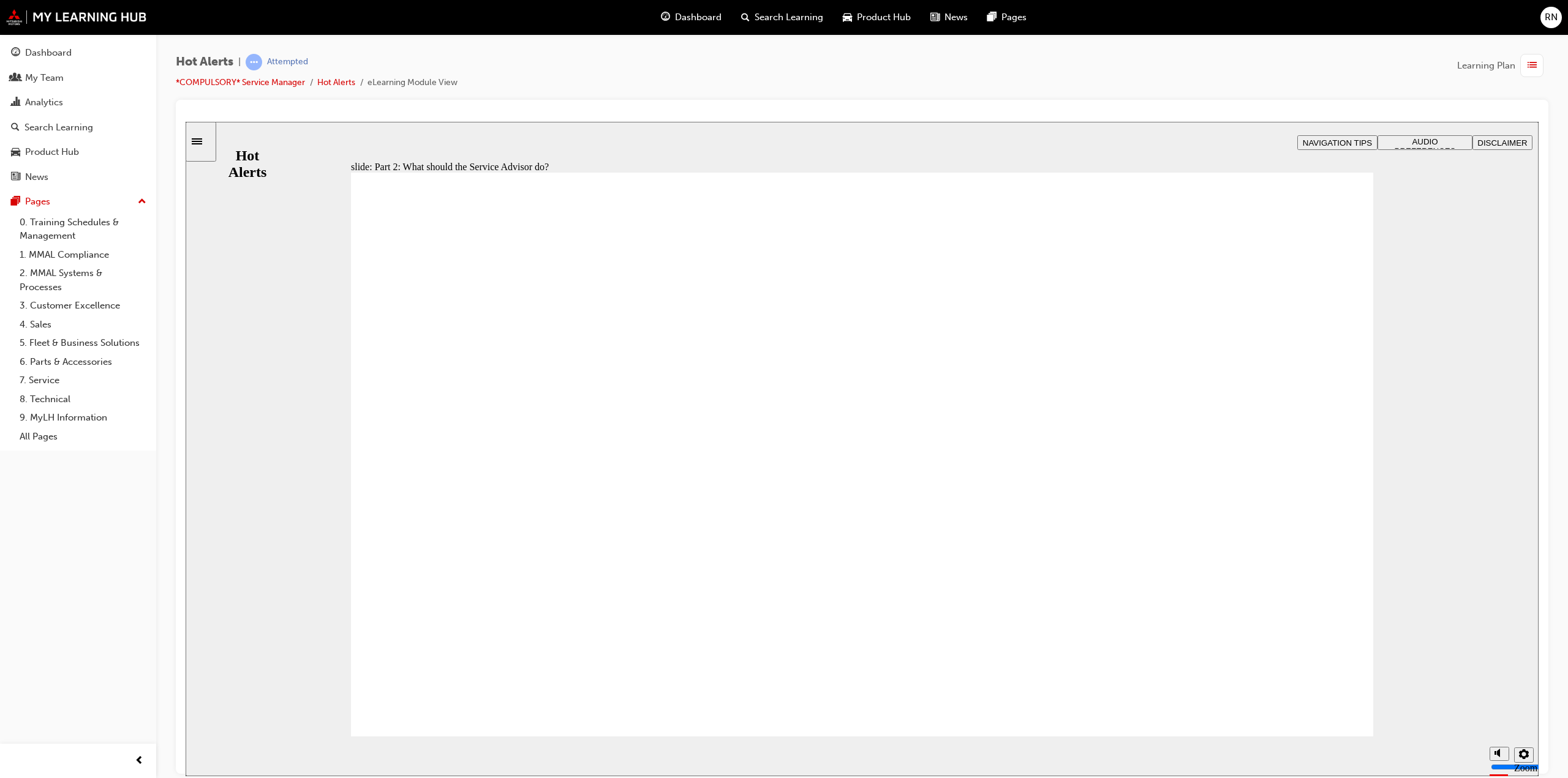
checkbox input "true"
drag, startPoint x: 408, startPoint y: 584, endPoint x: 446, endPoint y: 684, distance: 107.0
checkbox input "true"
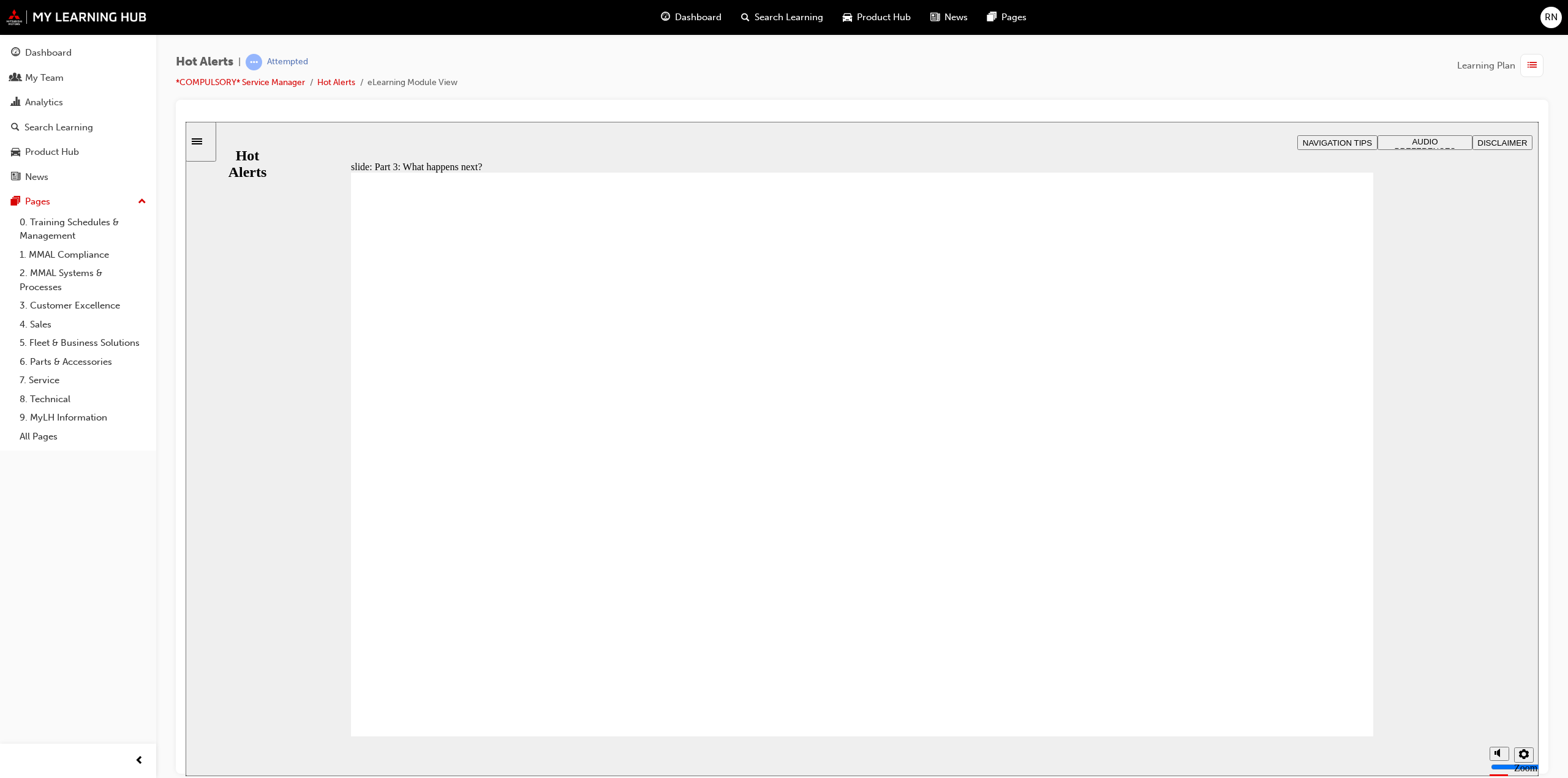
checkbox input "true"
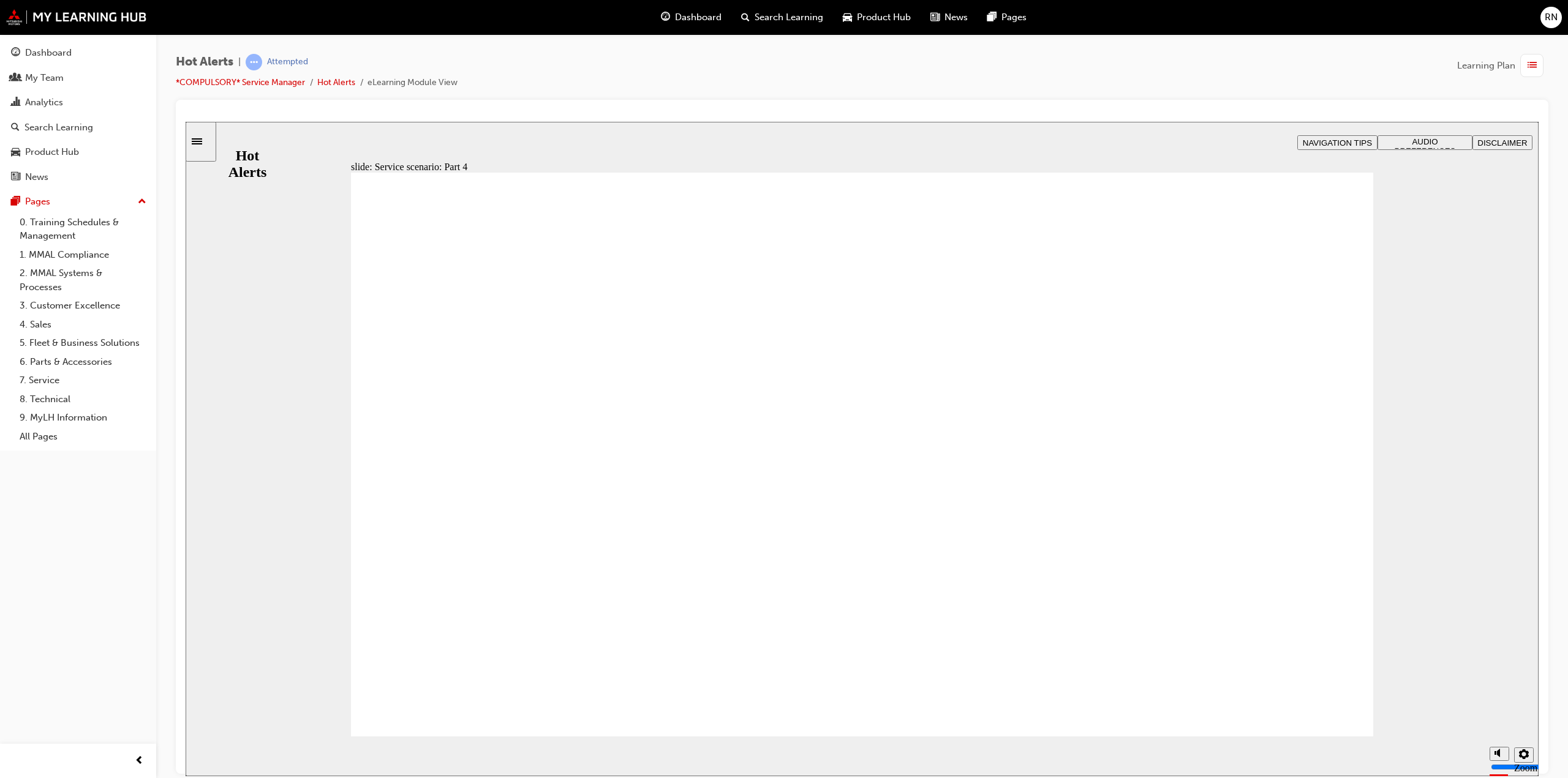
checkbox input "true"
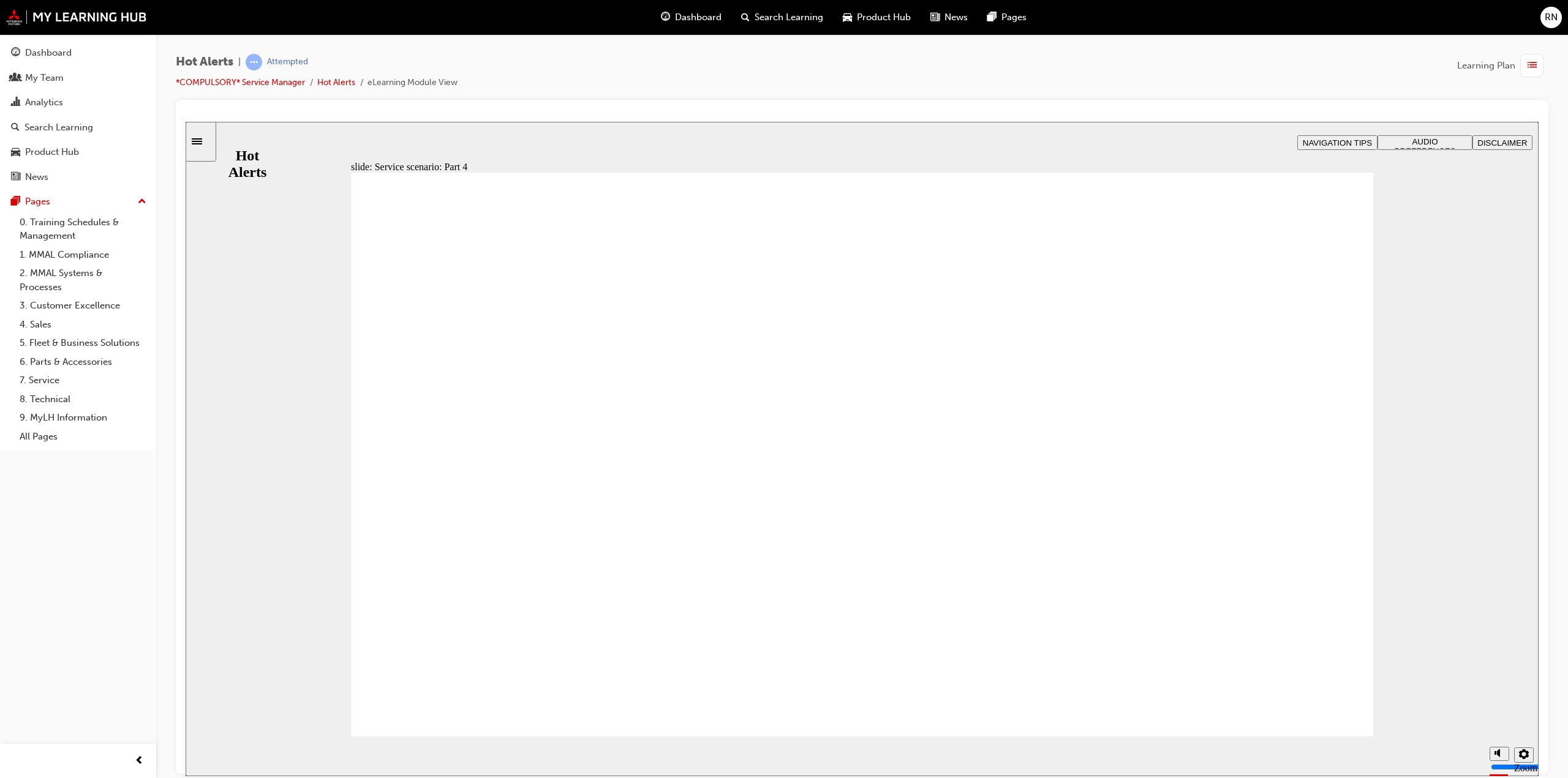
checkbox input "true"
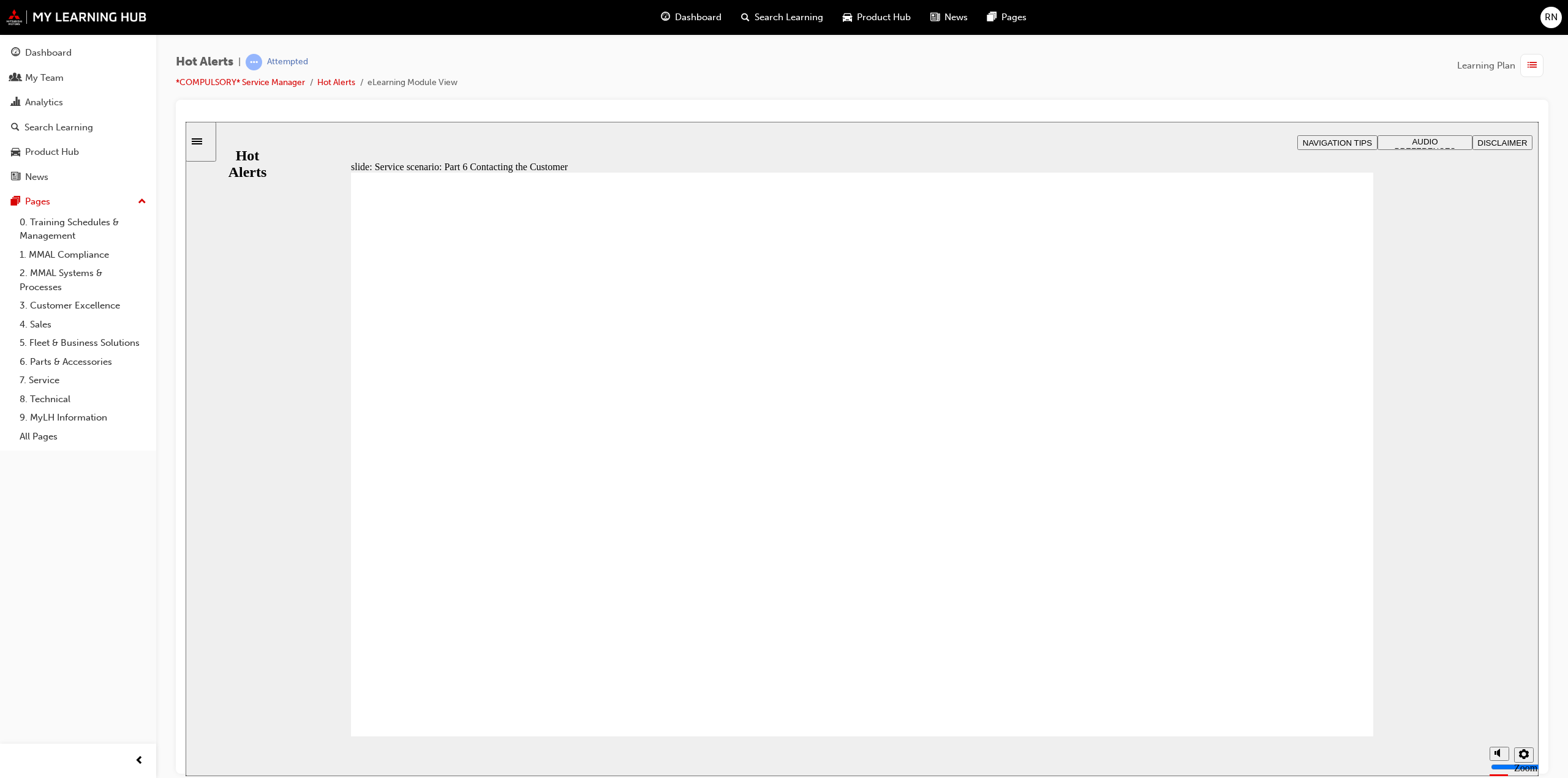
checkbox input "true"
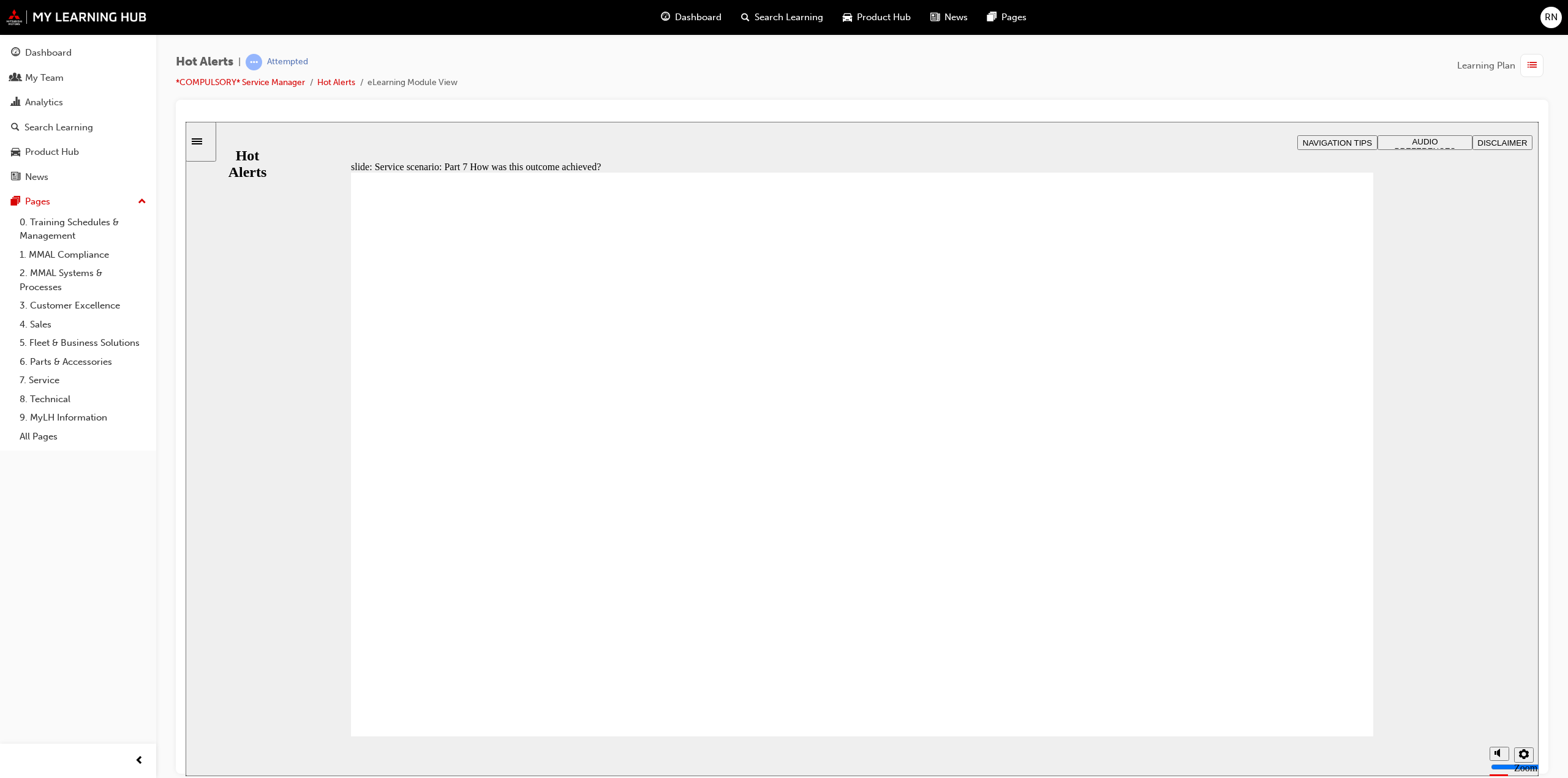
checkbox input "true"
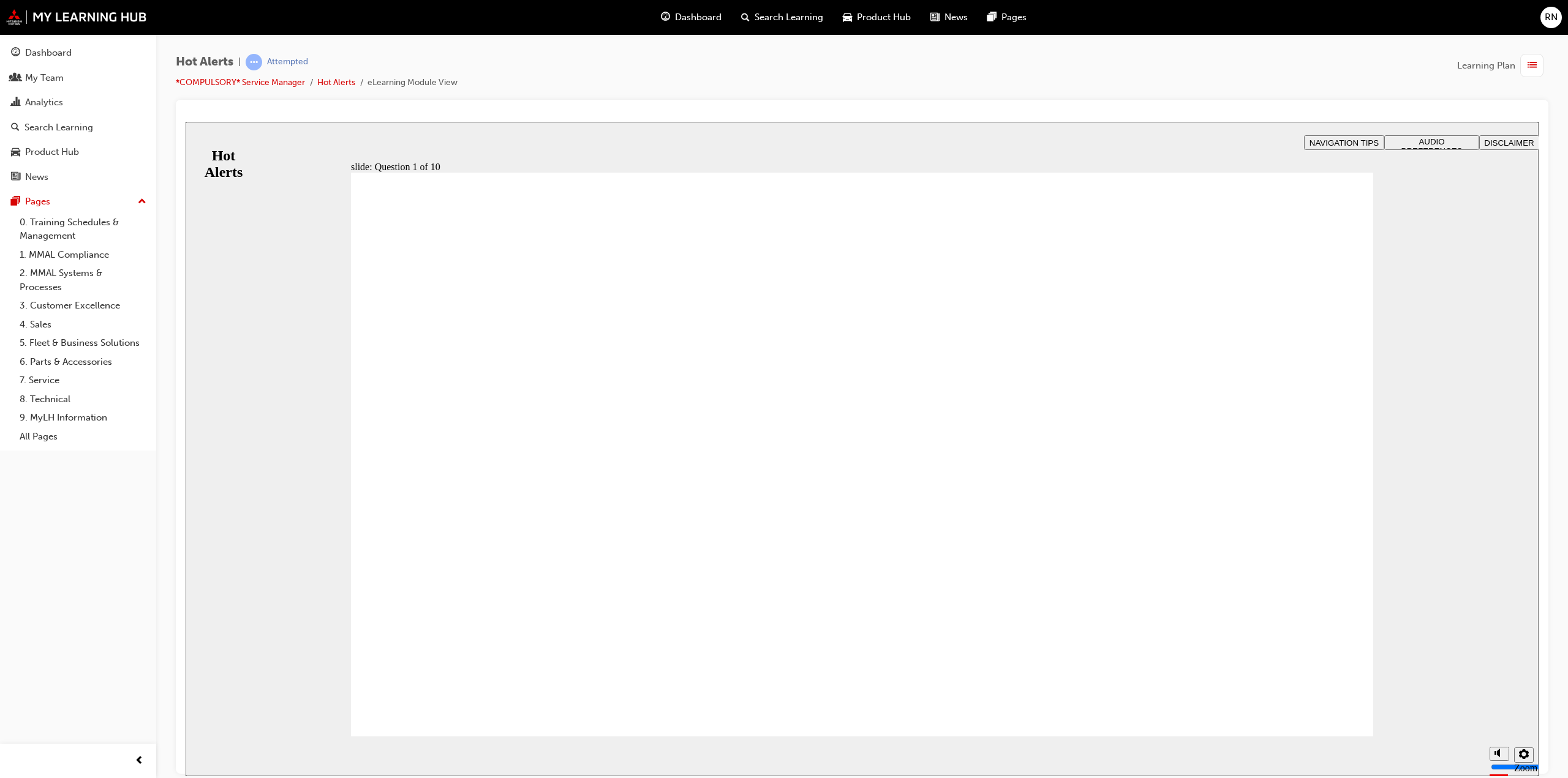
checkbox input "true"
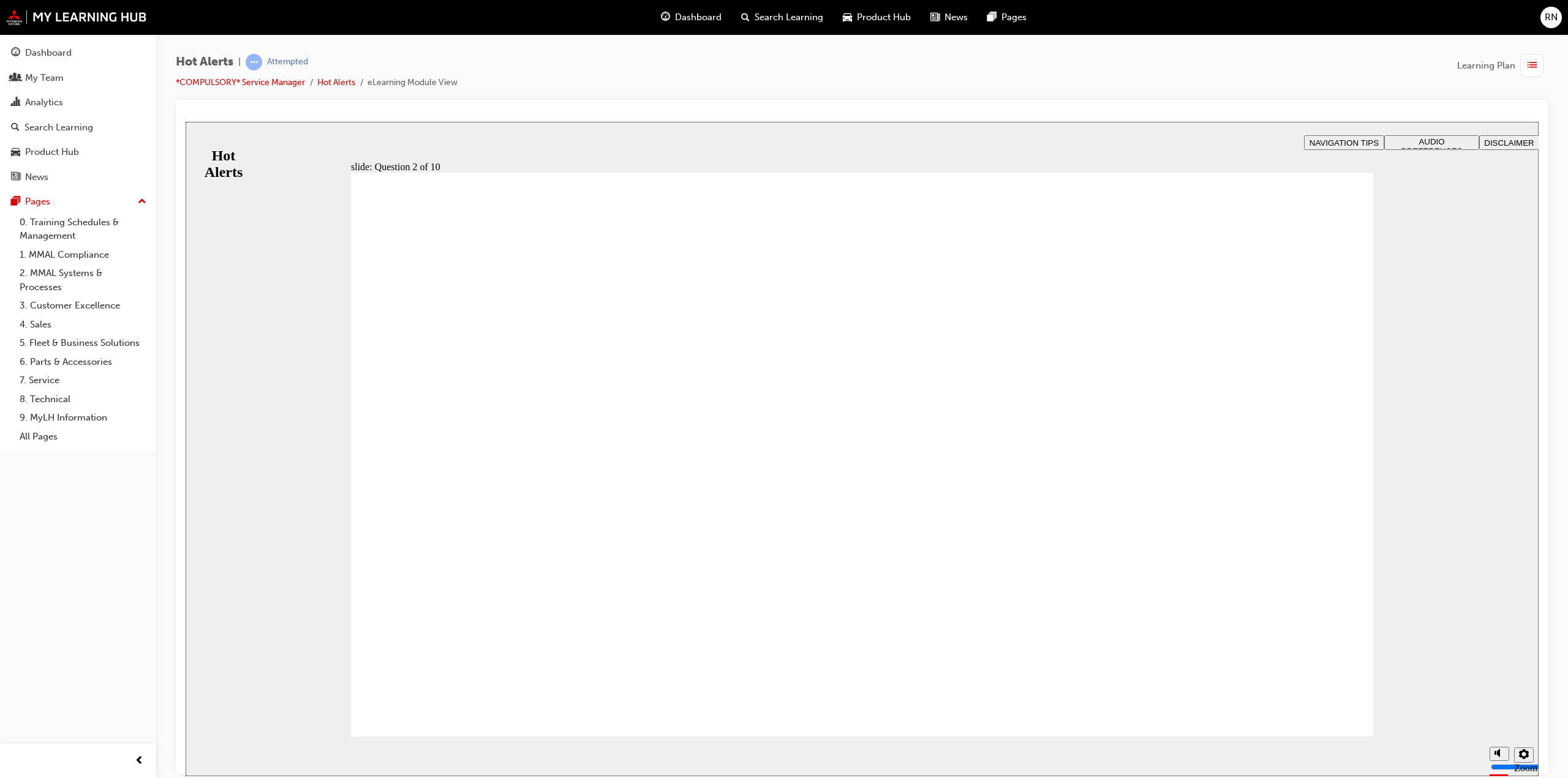
drag, startPoint x: 988, startPoint y: 572, endPoint x: 595, endPoint y: 394, distance: 431.4
drag, startPoint x: 920, startPoint y: 636, endPoint x: 540, endPoint y: 462, distance: 417.9
drag, startPoint x: 606, startPoint y: 448, endPoint x: 612, endPoint y: 505, distance: 57.3
drag, startPoint x: 1016, startPoint y: 391, endPoint x: 646, endPoint y: 576, distance: 413.7
drag, startPoint x: 701, startPoint y: 532, endPoint x: 700, endPoint y: 473, distance: 59.0
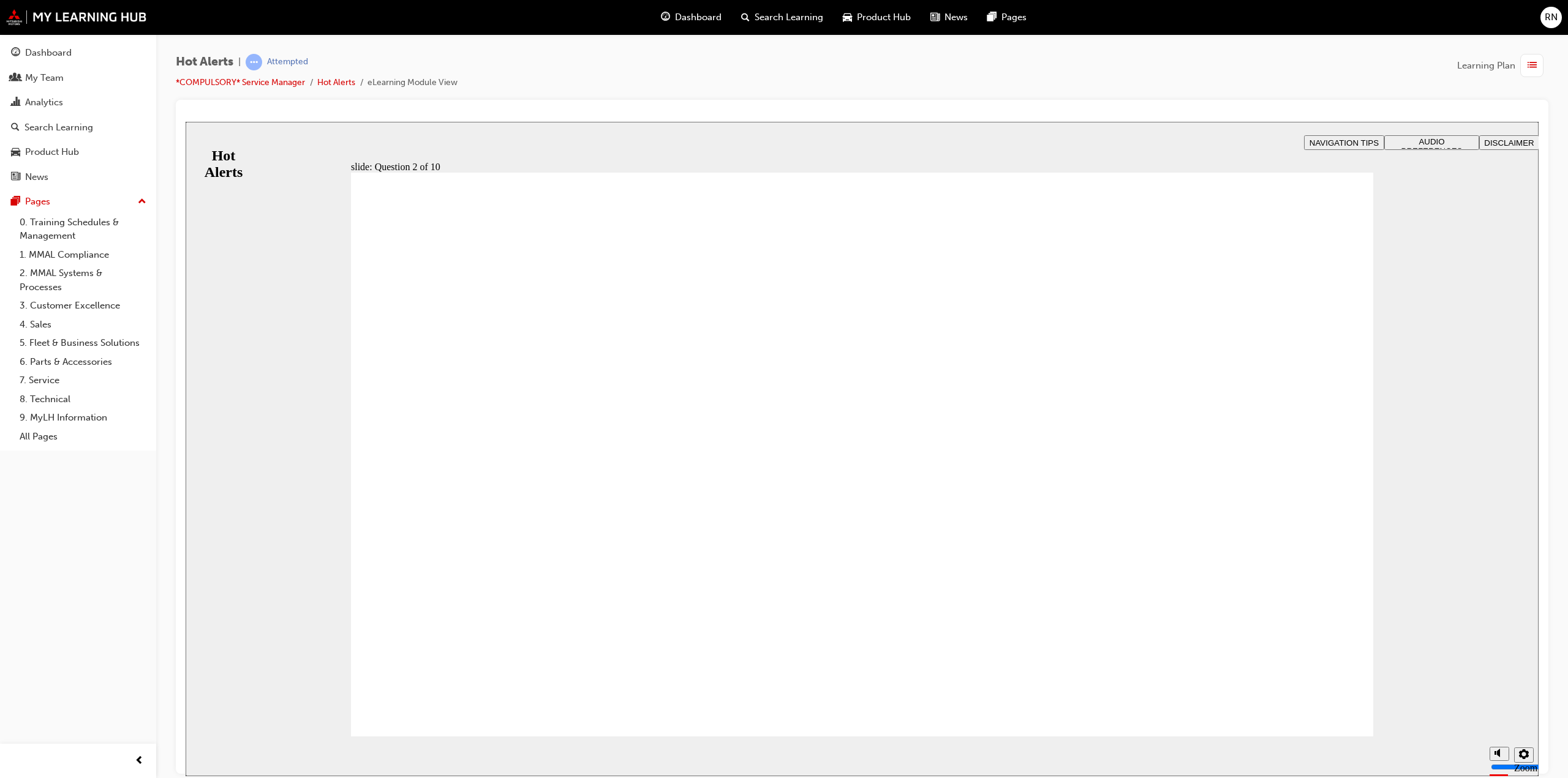
drag, startPoint x: 677, startPoint y: 575, endPoint x: 672, endPoint y: 523, distance: 52.2
drag, startPoint x: 863, startPoint y: 472, endPoint x: 514, endPoint y: 569, distance: 362.2
drag, startPoint x: 863, startPoint y: 498, endPoint x: 508, endPoint y: 622, distance: 376.0
drag, startPoint x: 688, startPoint y: 458, endPoint x: 1198, endPoint y: 462, distance: 510.0
drag, startPoint x: 686, startPoint y: 515, endPoint x: 1127, endPoint y: 504, distance: 441.1
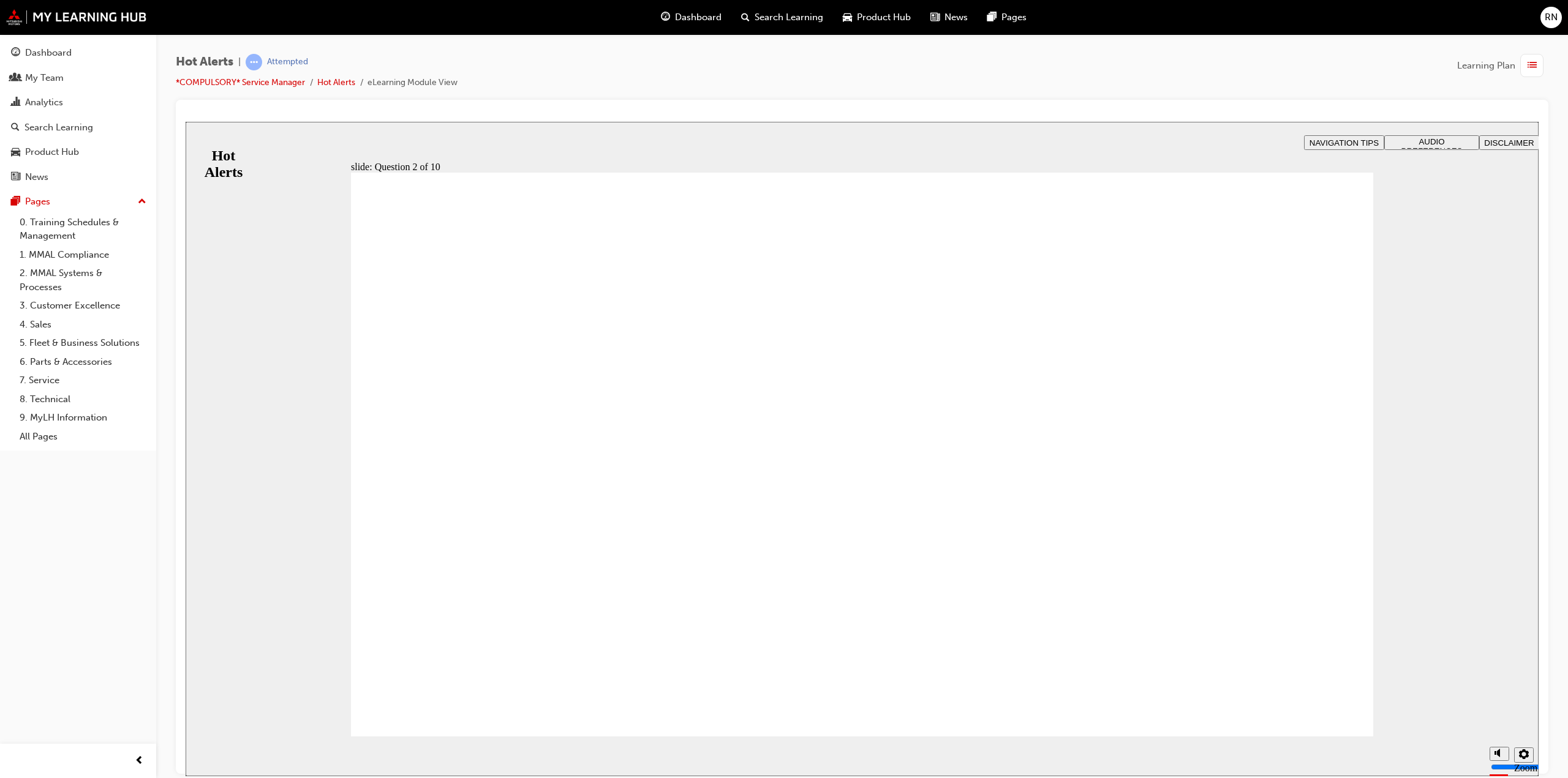
drag, startPoint x: 763, startPoint y: 583, endPoint x: 914, endPoint y: 610, distance: 153.4
drag, startPoint x: 668, startPoint y: 627, endPoint x: 1142, endPoint y: 608, distance: 474.4
drag, startPoint x: 893, startPoint y: 462, endPoint x: 603, endPoint y: 515, distance: 294.8
drag, startPoint x: 1006, startPoint y: 491, endPoint x: 564, endPoint y: 568, distance: 448.7
drag, startPoint x: 922, startPoint y: 537, endPoint x: 472, endPoint y: 620, distance: 457.6
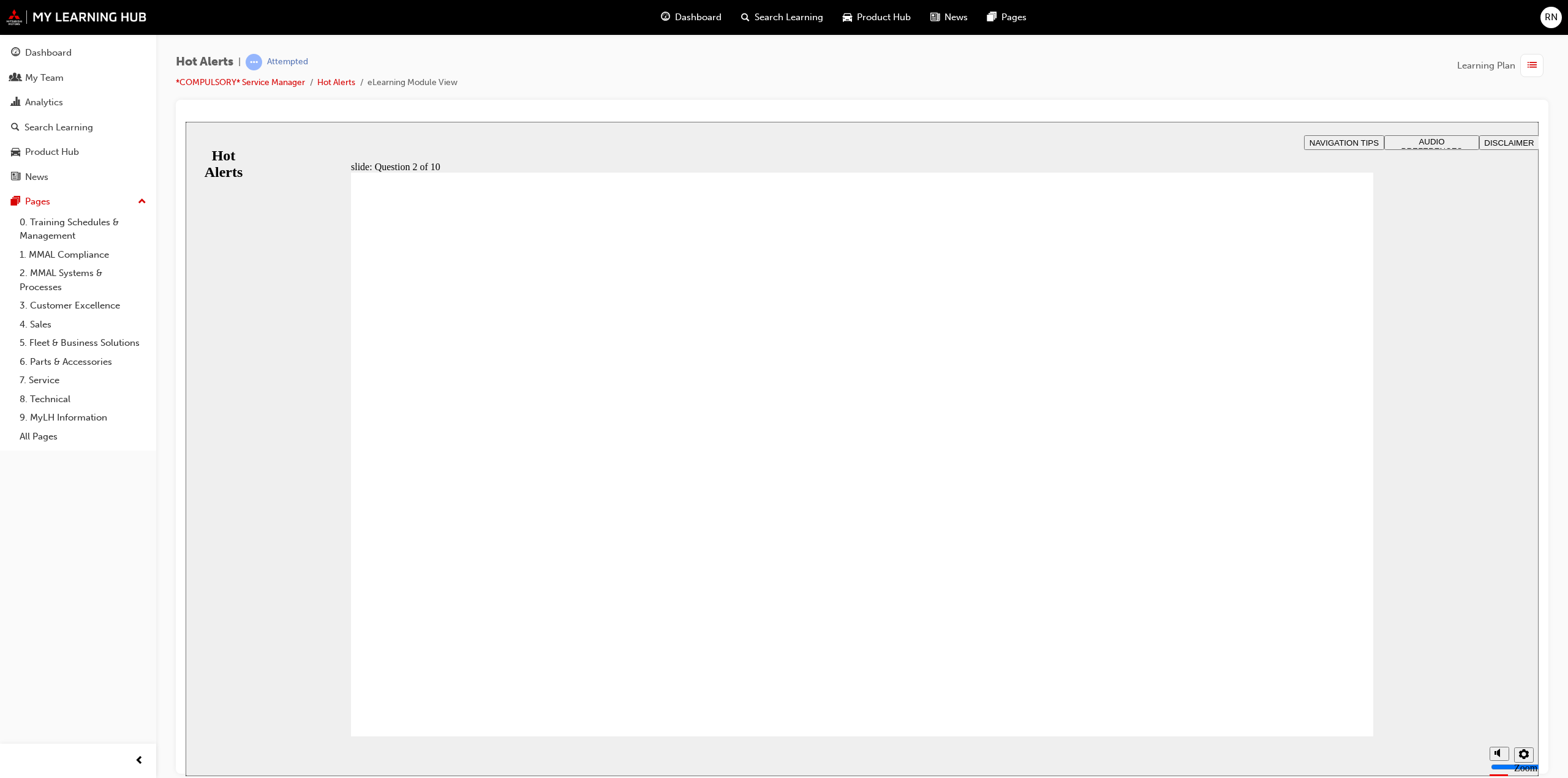
drag, startPoint x: 994, startPoint y: 609, endPoint x: 517, endPoint y: 674, distance: 481.4
drag, startPoint x: 570, startPoint y: 517, endPoint x: 573, endPoint y: 468, distance: 49.1
drag, startPoint x: 570, startPoint y: 573, endPoint x: 577, endPoint y: 518, distance: 55.4
drag, startPoint x: 872, startPoint y: 445, endPoint x: 489, endPoint y: 571, distance: 403.2
drag, startPoint x: 425, startPoint y: 706, endPoint x: 431, endPoint y: 701, distance: 7.8
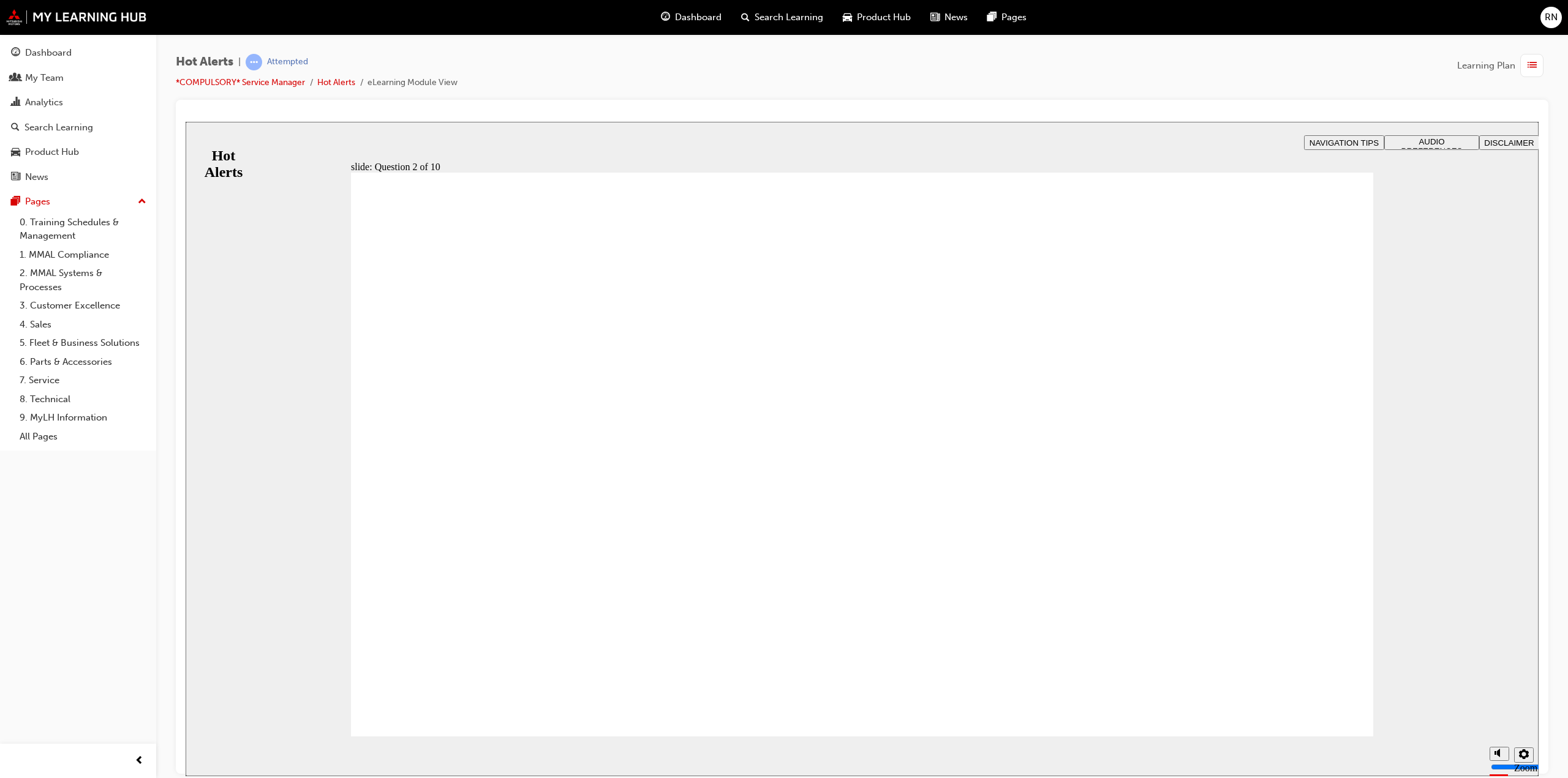
checkbox input "true"
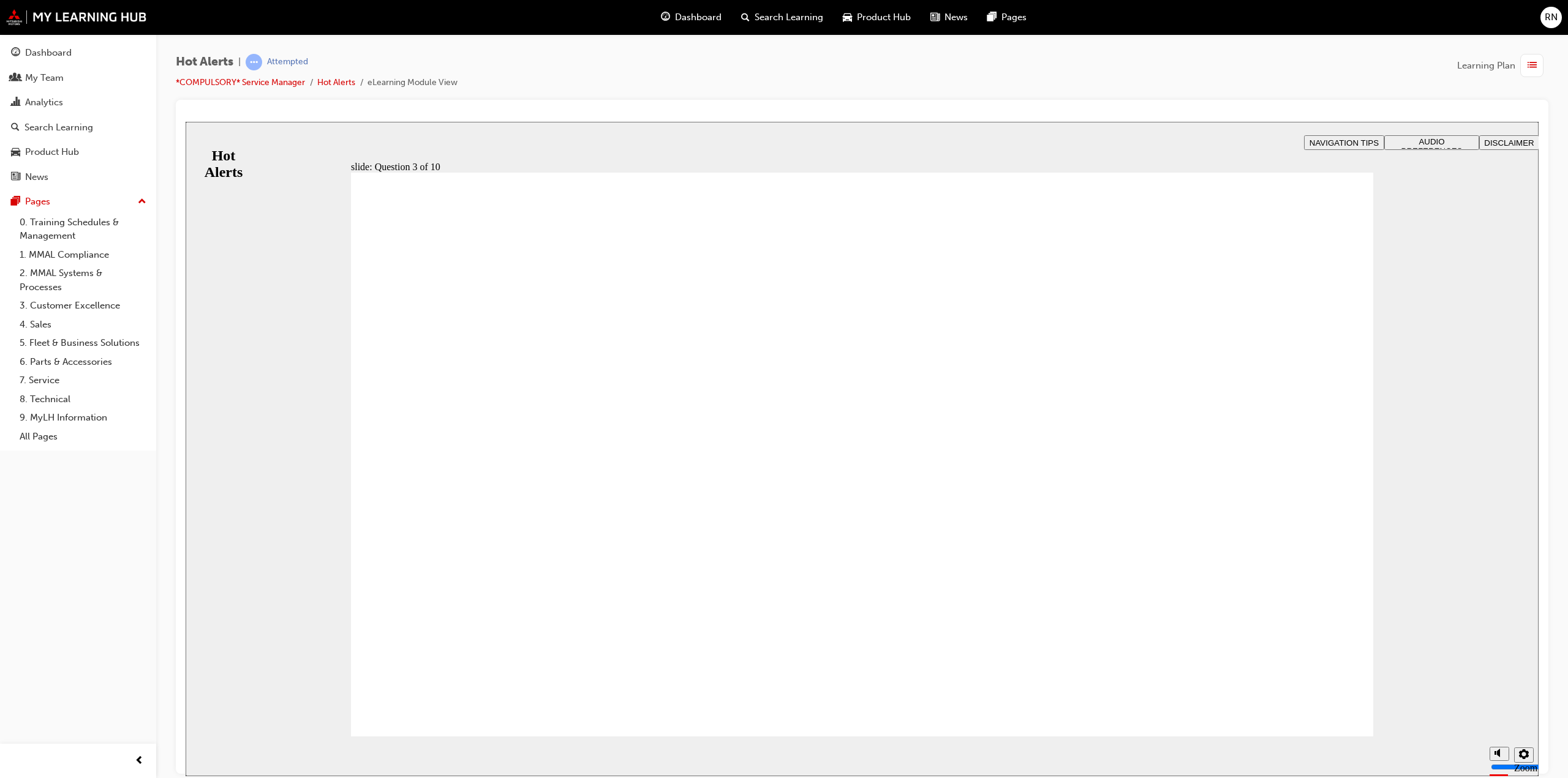
checkbox input "true"
checkbox input "false"
checkbox input "true"
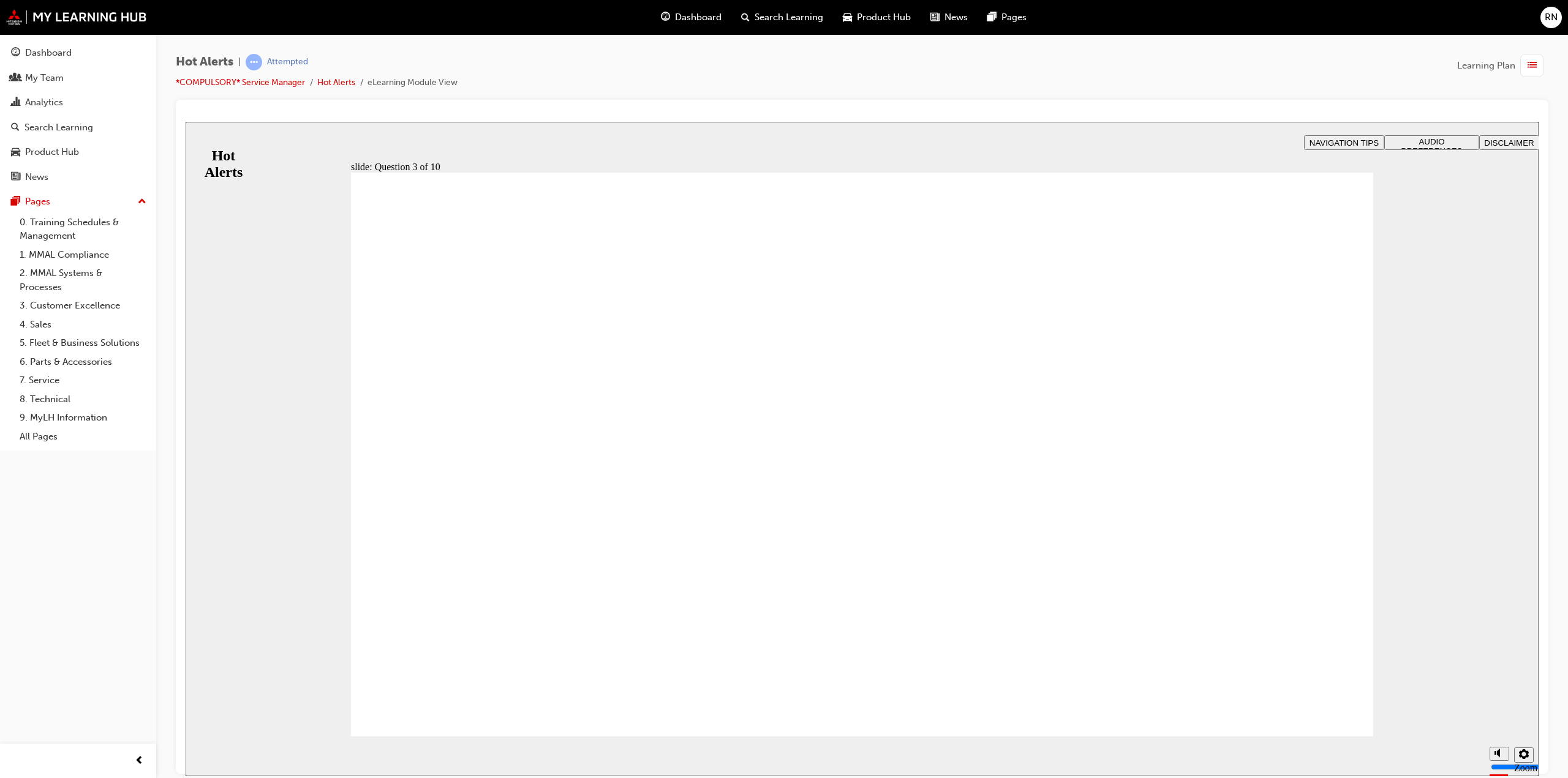
checkbox input "true"
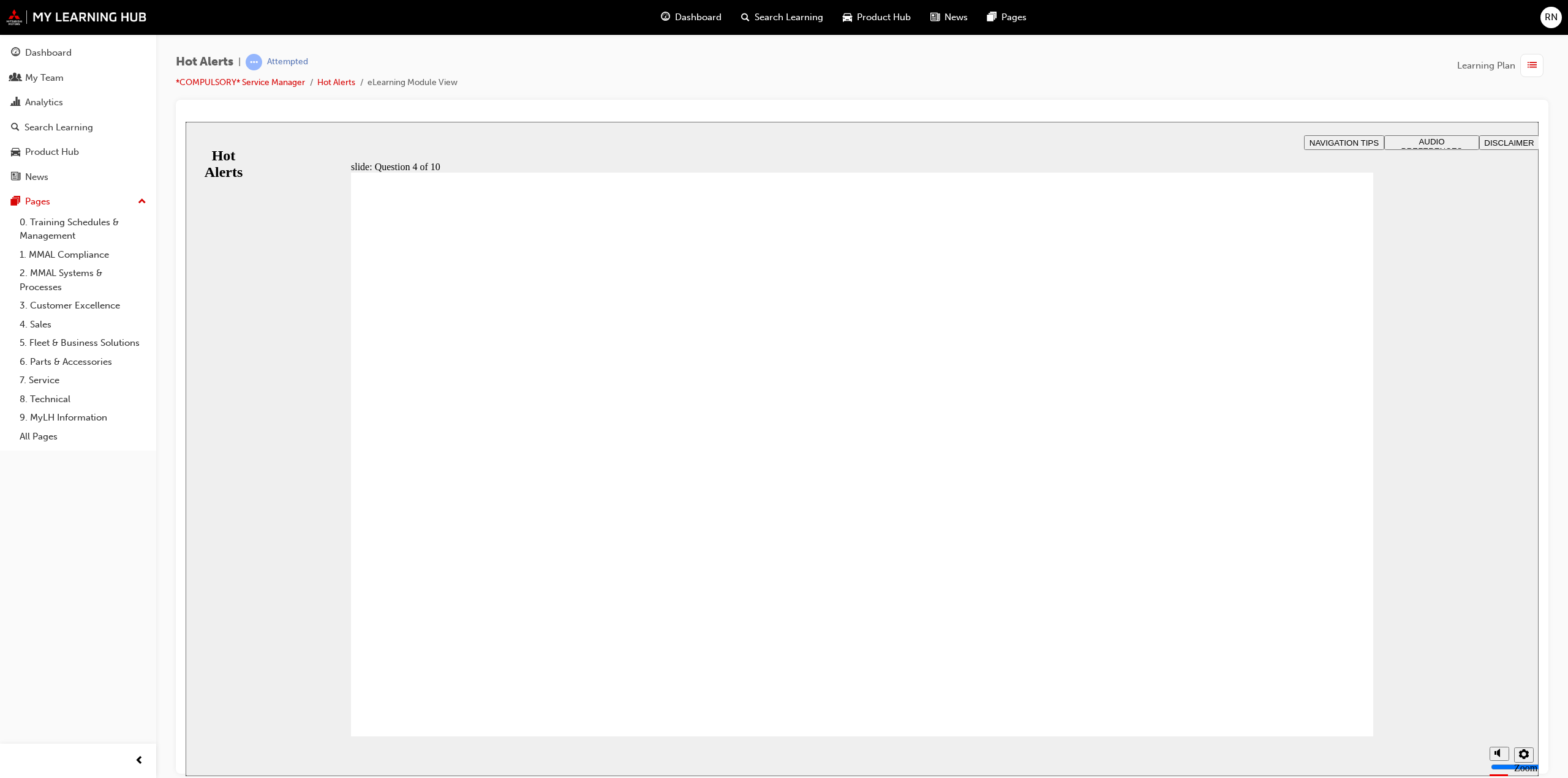
checkbox input "true"
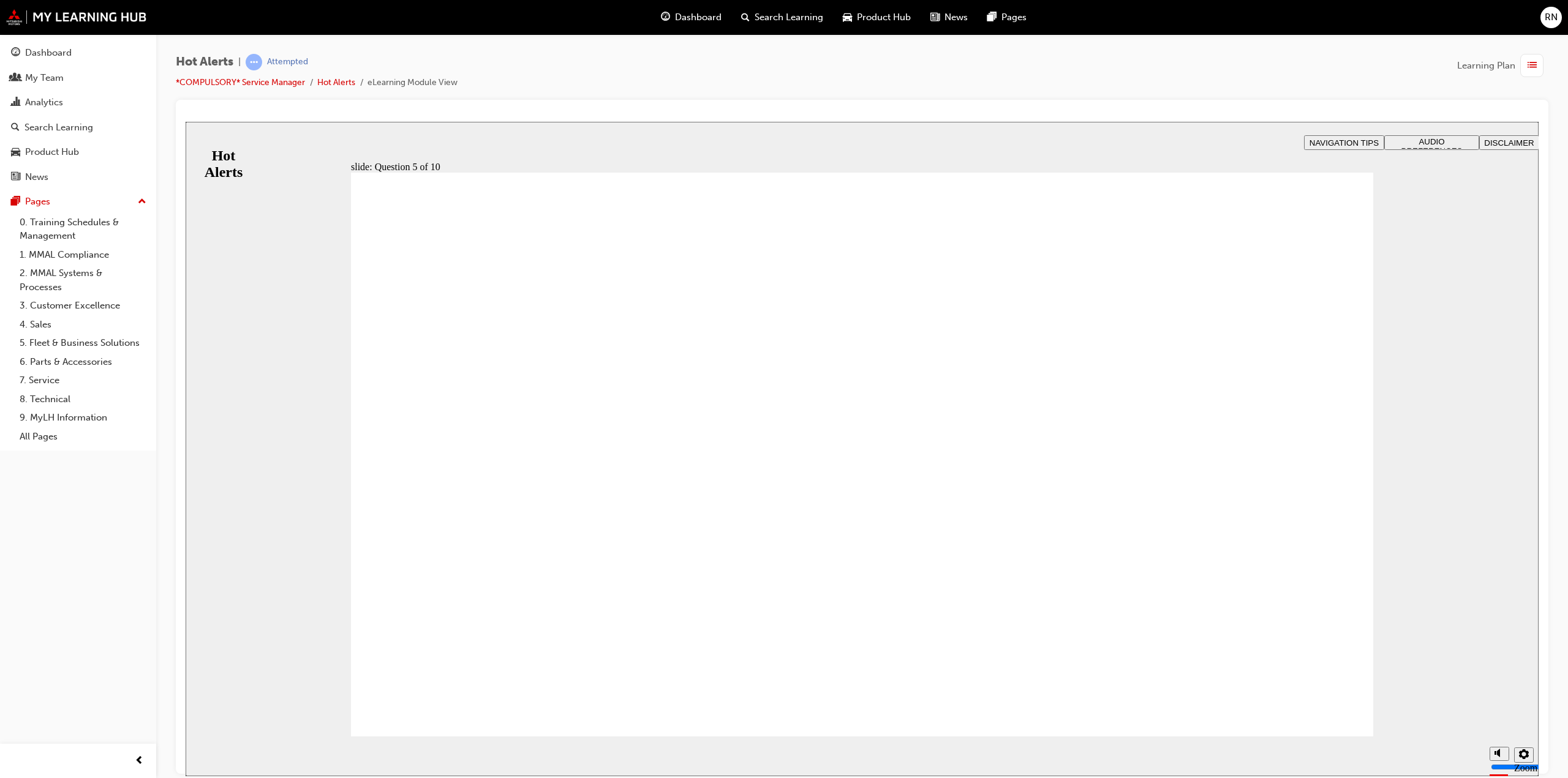
checkbox input "true"
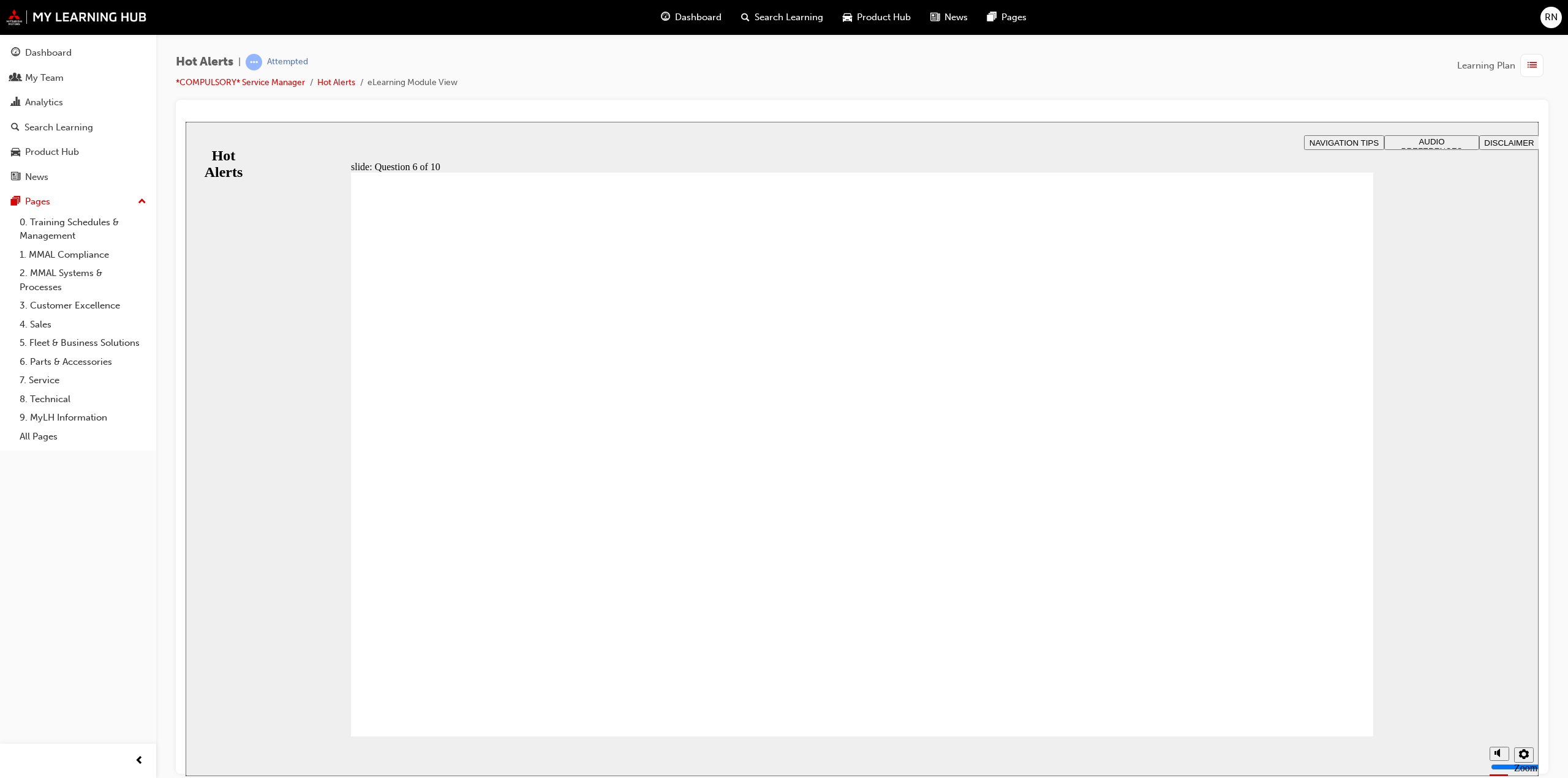
checkbox input "true"
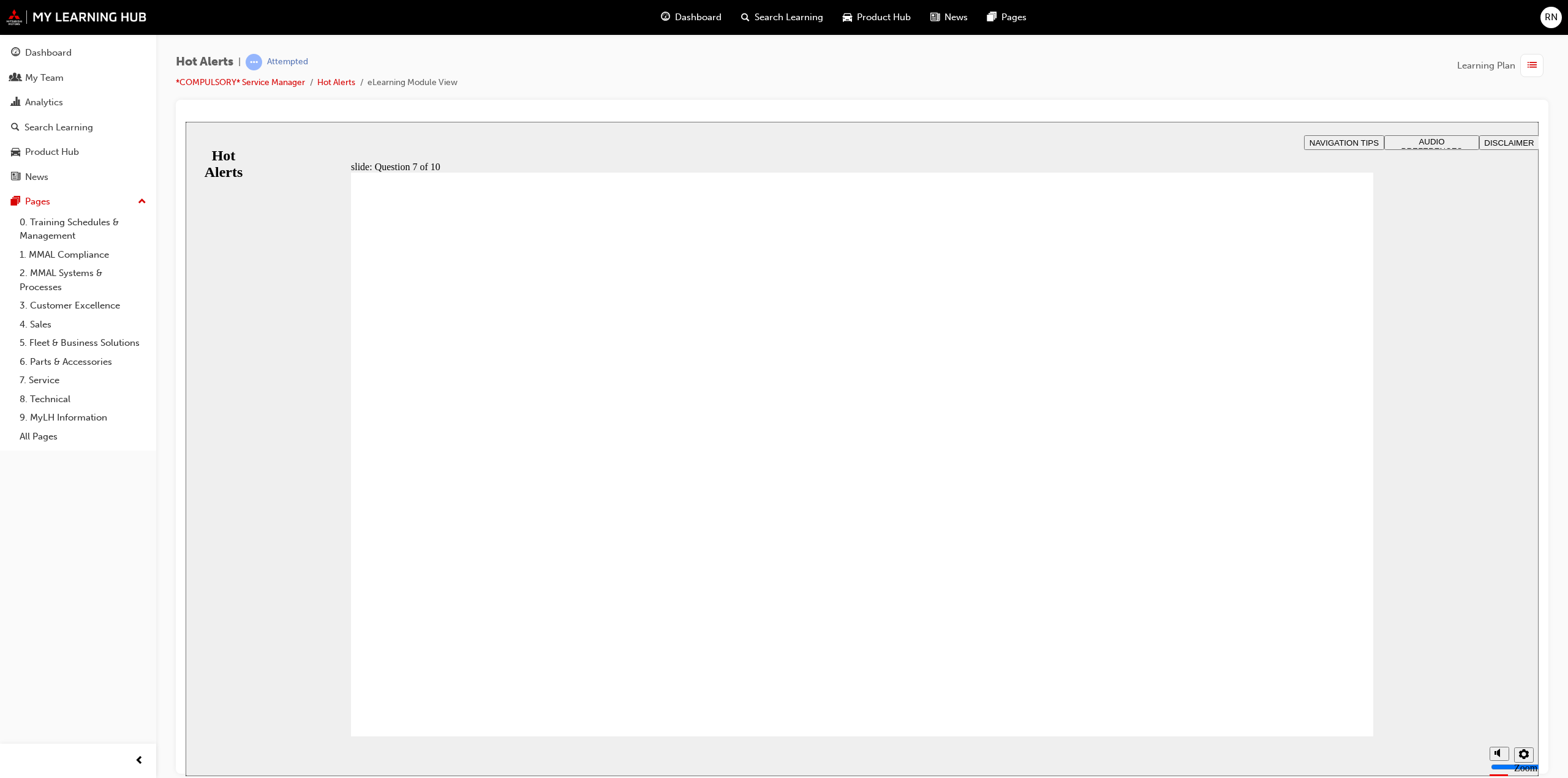
drag, startPoint x: 677, startPoint y: 467, endPoint x: 1170, endPoint y: 635, distance: 520.8
drag, startPoint x: 761, startPoint y: 636, endPoint x: 1247, endPoint y: 365, distance: 556.5
drag, startPoint x: 666, startPoint y: 536, endPoint x: 1082, endPoint y: 500, distance: 417.6
drag, startPoint x: 970, startPoint y: 362, endPoint x: 504, endPoint y: 592, distance: 519.7
drag, startPoint x: 1047, startPoint y: 469, endPoint x: 1028, endPoint y: 365, distance: 105.7
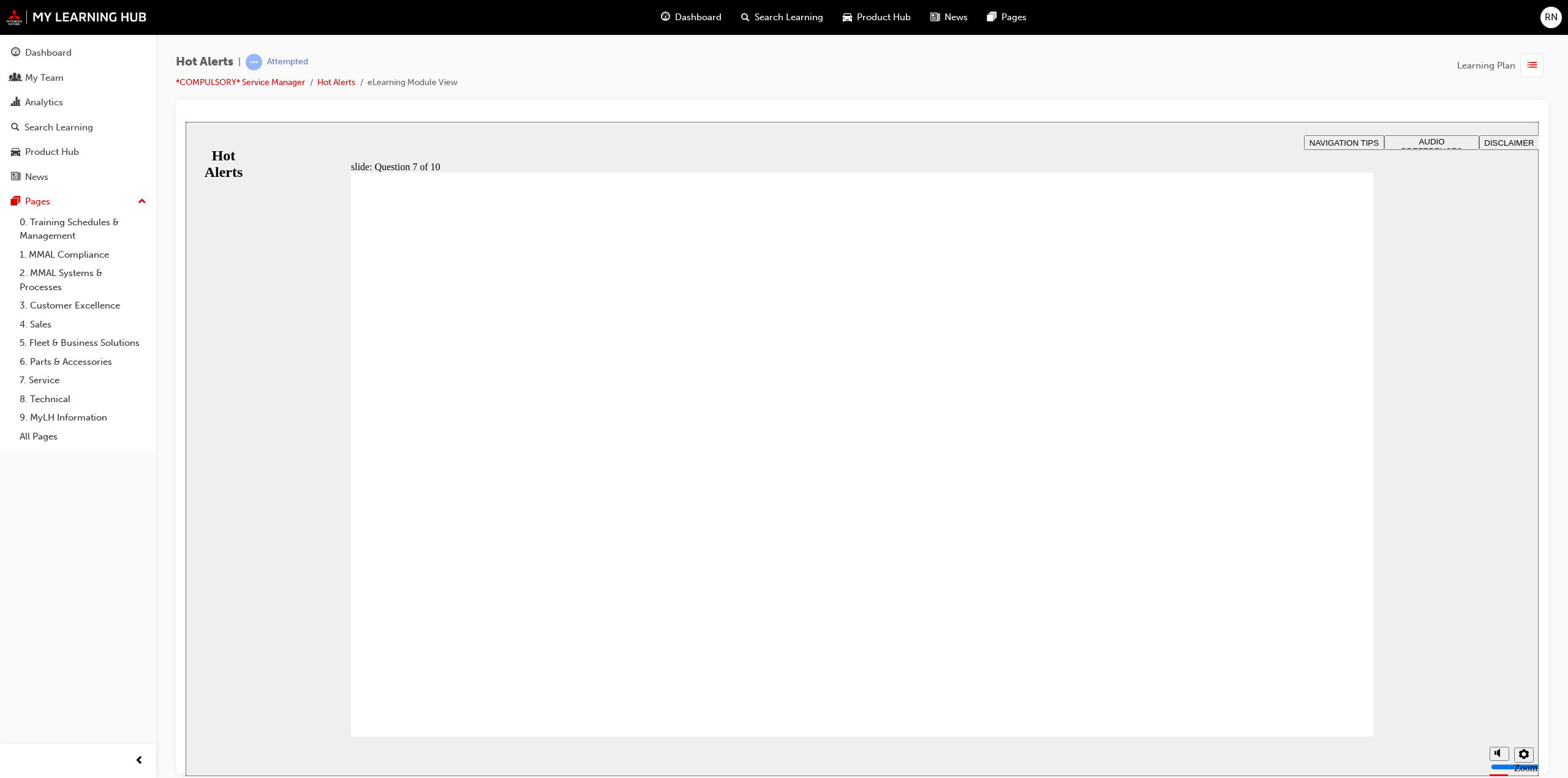
drag, startPoint x: 756, startPoint y: 576, endPoint x: 742, endPoint y: 483, distance: 94.0
drag, startPoint x: 1043, startPoint y: 360, endPoint x: 1031, endPoint y: 477, distance: 117.6
drag, startPoint x: 957, startPoint y: 433, endPoint x: 1246, endPoint y: 351, distance: 300.4
drag, startPoint x: 762, startPoint y: 587, endPoint x: 1251, endPoint y: 532, distance: 492.1
drag, startPoint x: 1112, startPoint y: 351, endPoint x: 609, endPoint y: 515, distance: 529.1
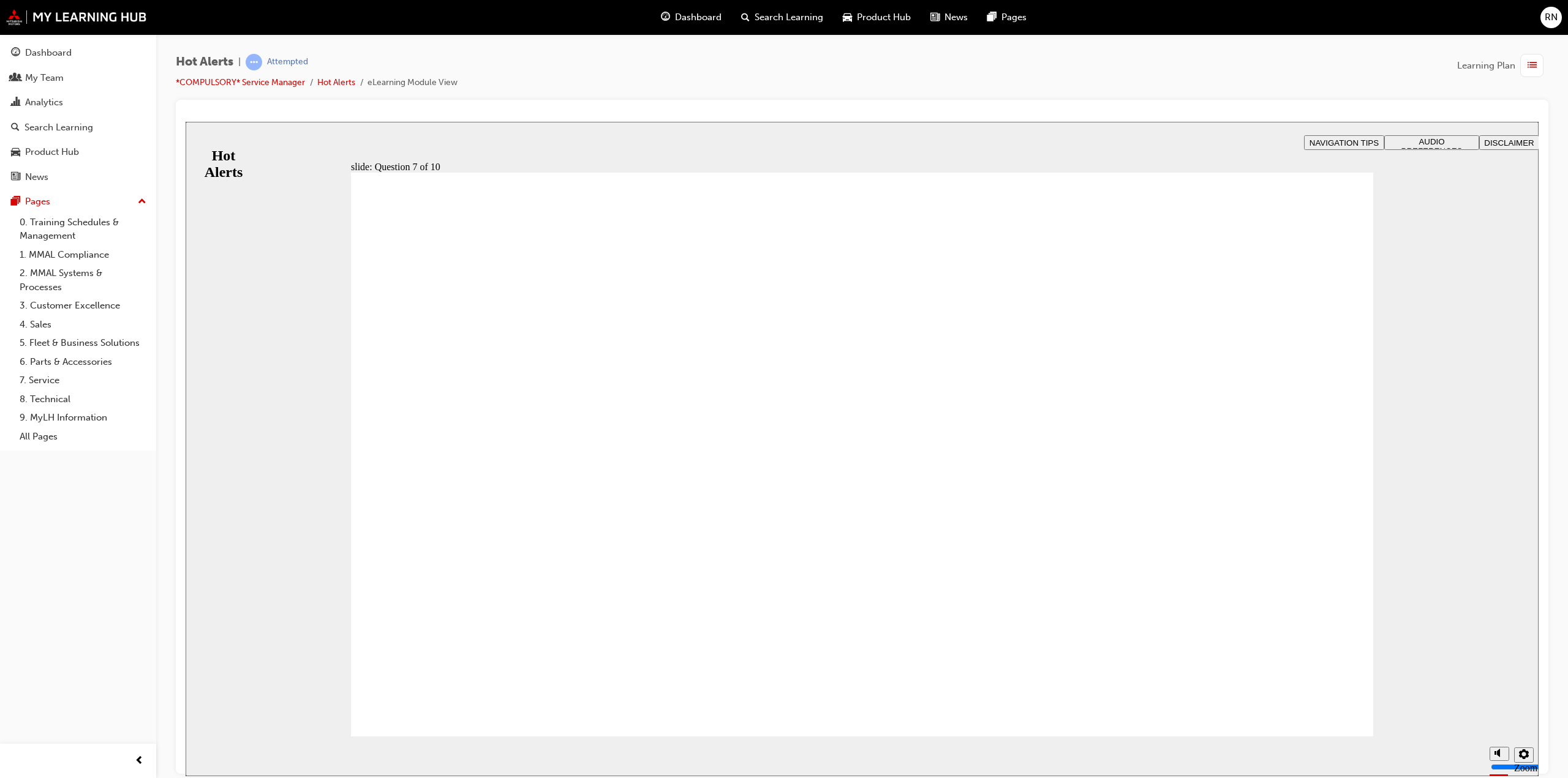
drag, startPoint x: 956, startPoint y: 462, endPoint x: 959, endPoint y: 356, distance: 106.0
drag, startPoint x: 1055, startPoint y: 349, endPoint x: 1052, endPoint y: 471, distance: 122.0
drag, startPoint x: 712, startPoint y: 525, endPoint x: 1217, endPoint y: 367, distance: 529.1
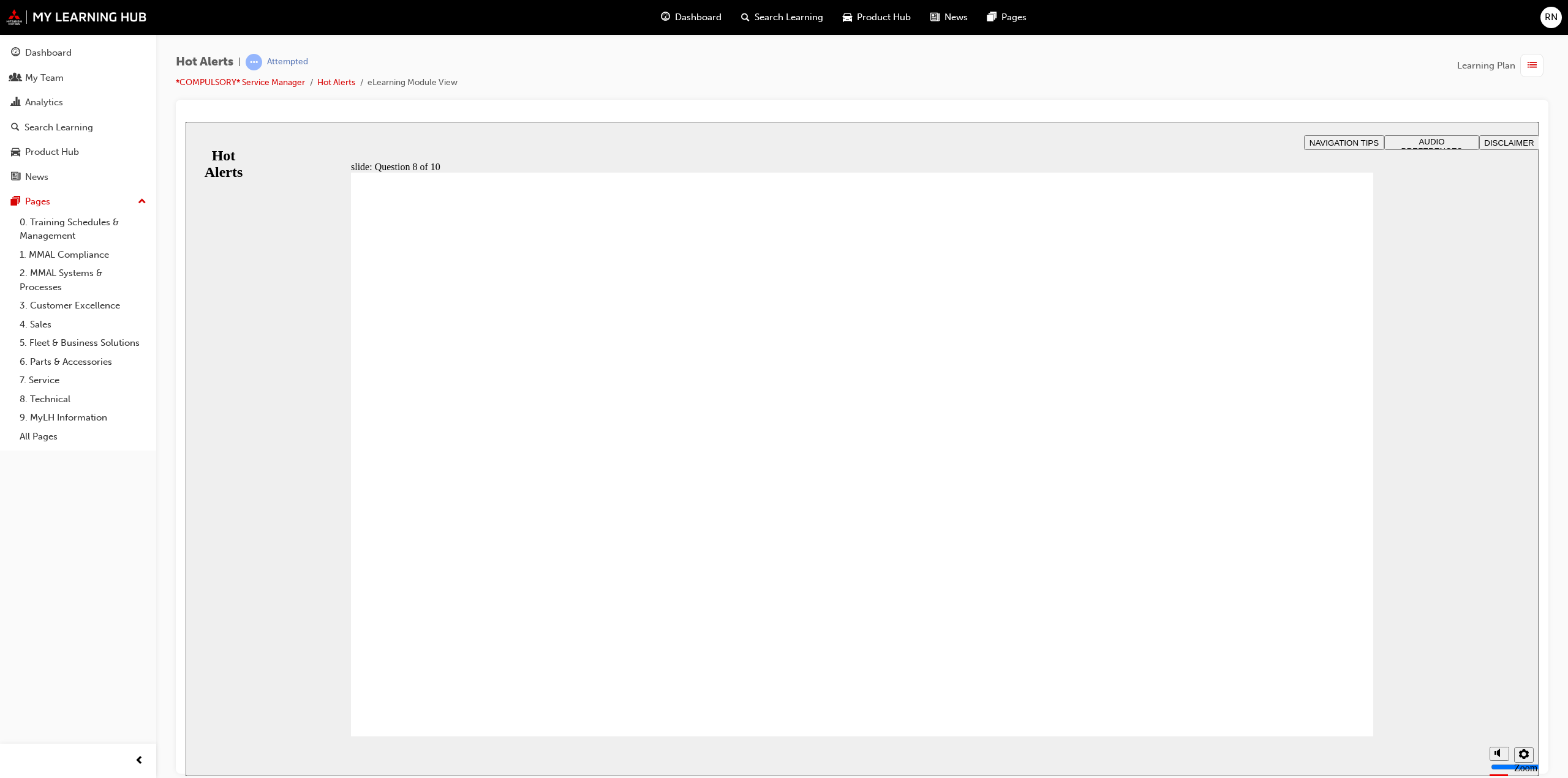
checkbox input "true"
drag, startPoint x: 417, startPoint y: 379, endPoint x: 404, endPoint y: 447, distance: 69.2
checkbox input "true"
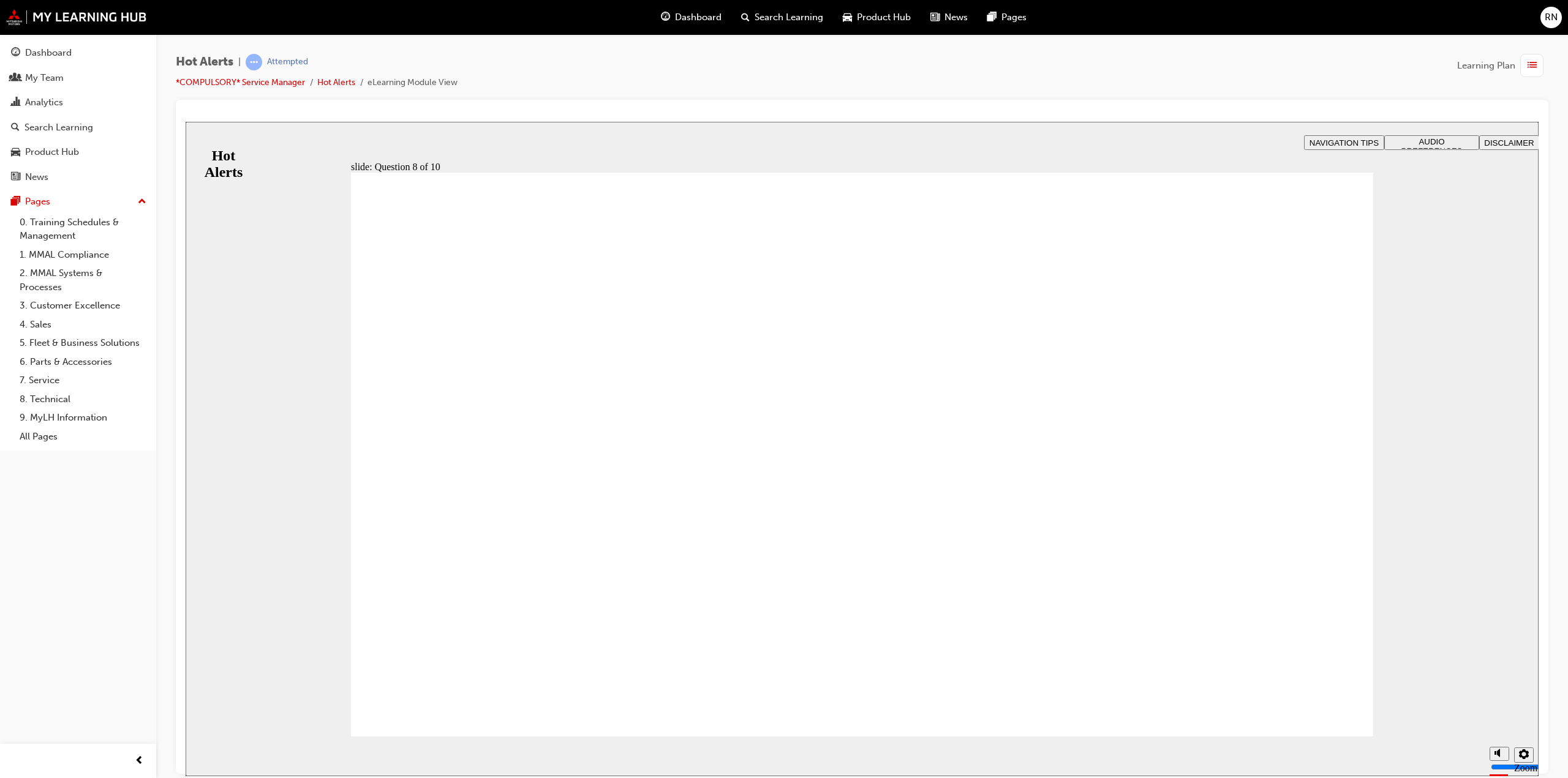
checkbox input "true"
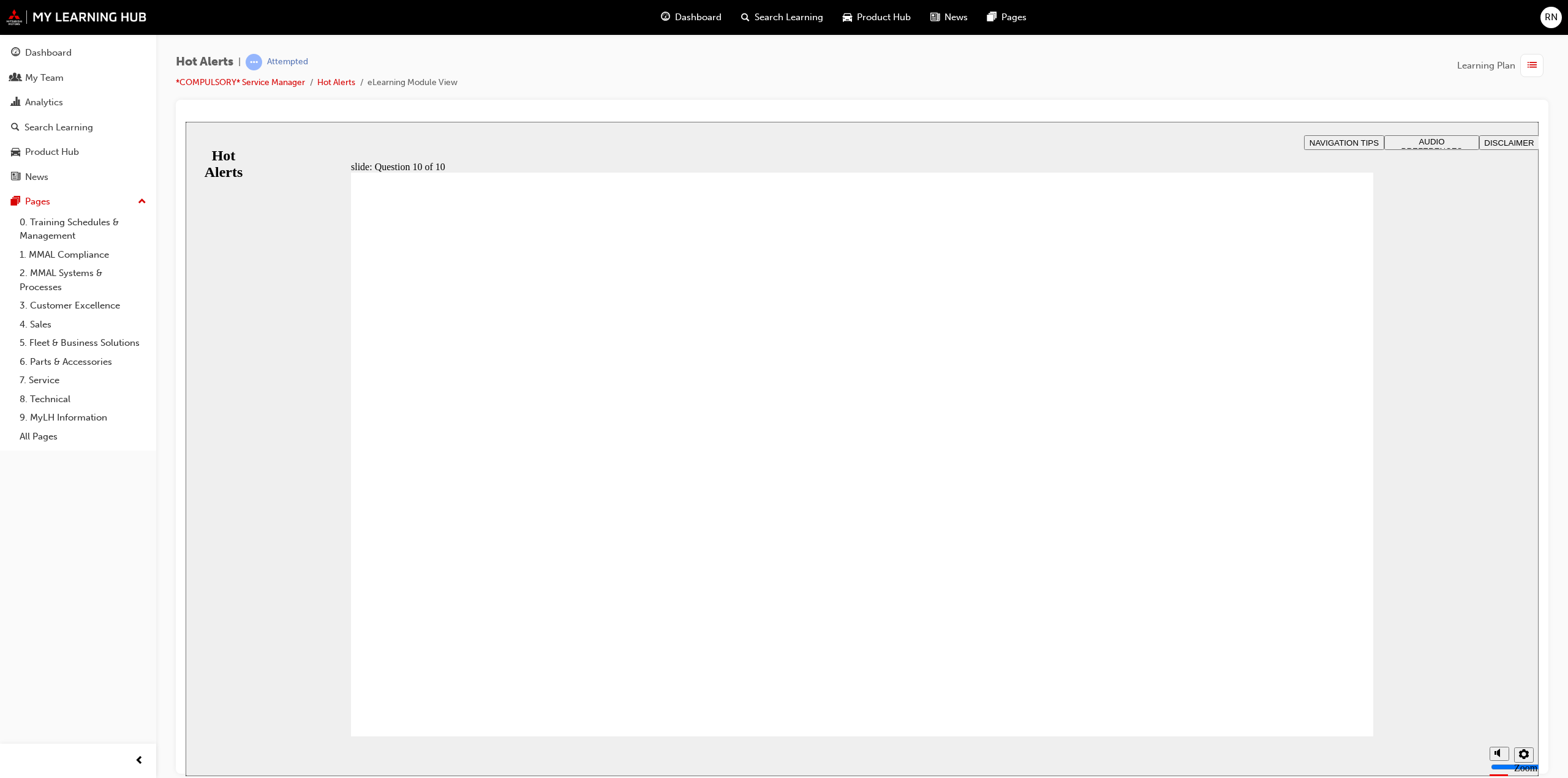
drag, startPoint x: 822, startPoint y: 633, endPoint x: 830, endPoint y: 651, distance: 19.7
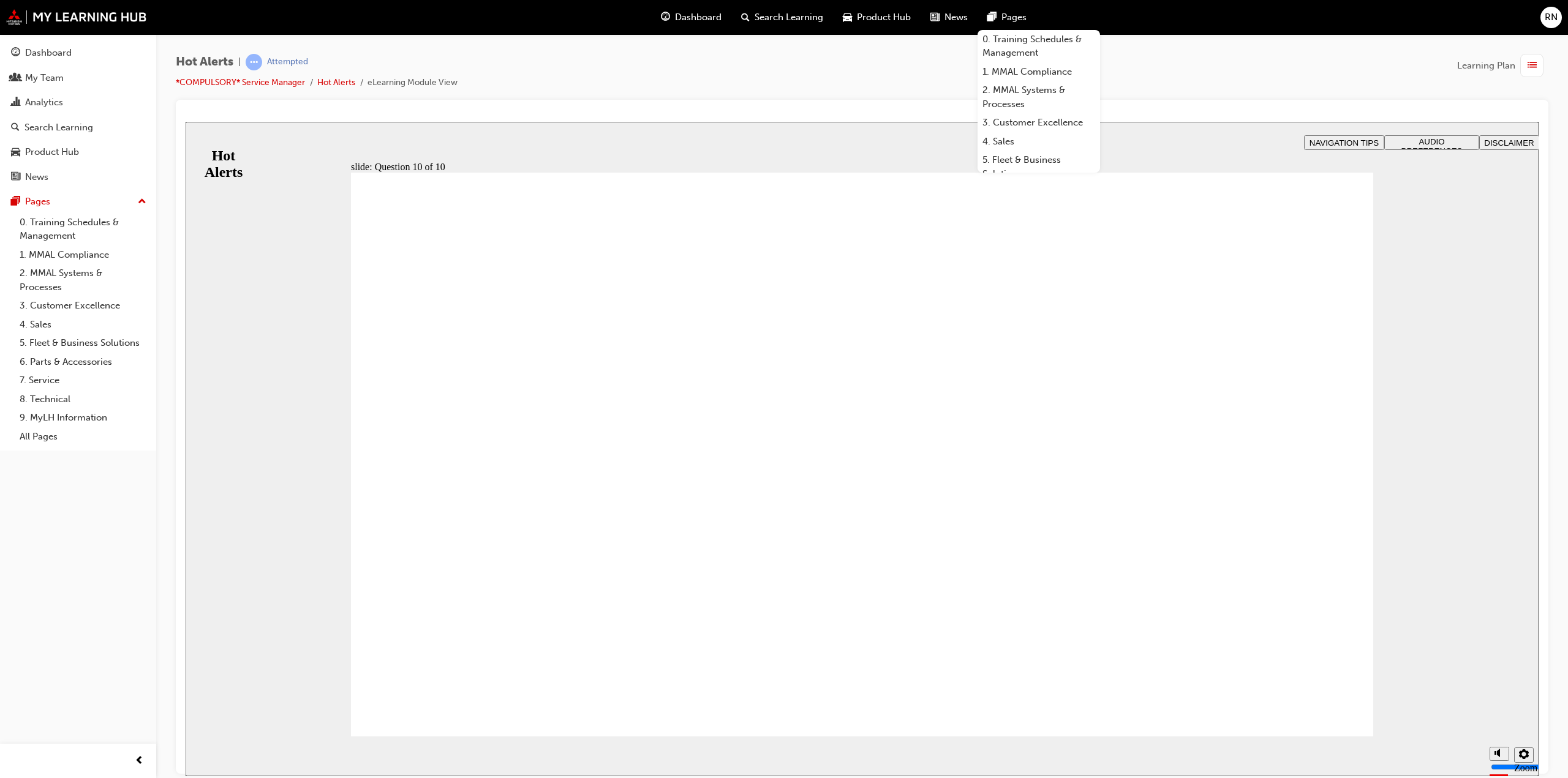
drag, startPoint x: 869, startPoint y: 635, endPoint x: 878, endPoint y: 643, distance: 12.0
drag, startPoint x: 397, startPoint y: 368, endPoint x: 416, endPoint y: 409, distance: 45.2
checkbox input "true"
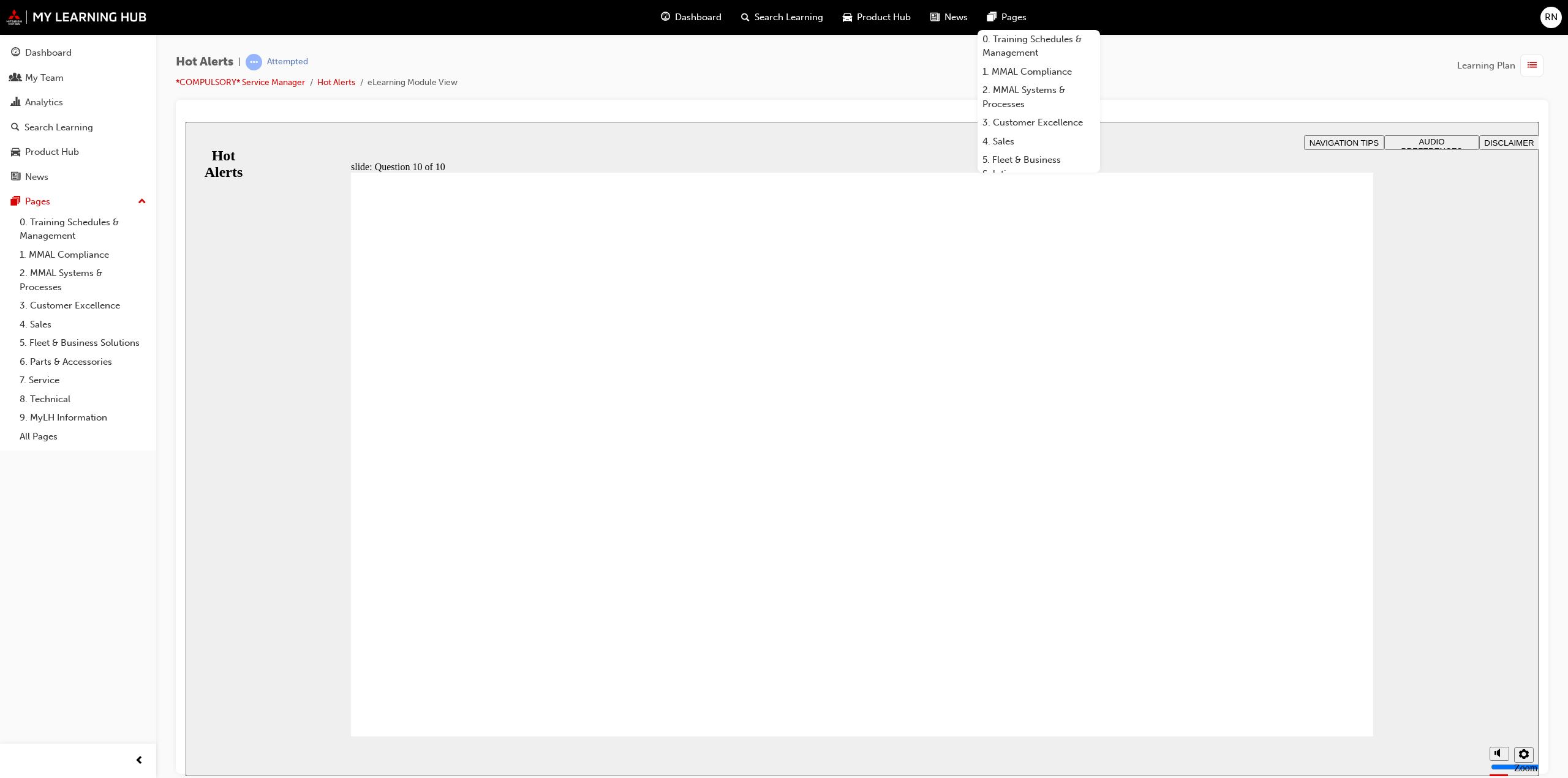
checkbox input "true"
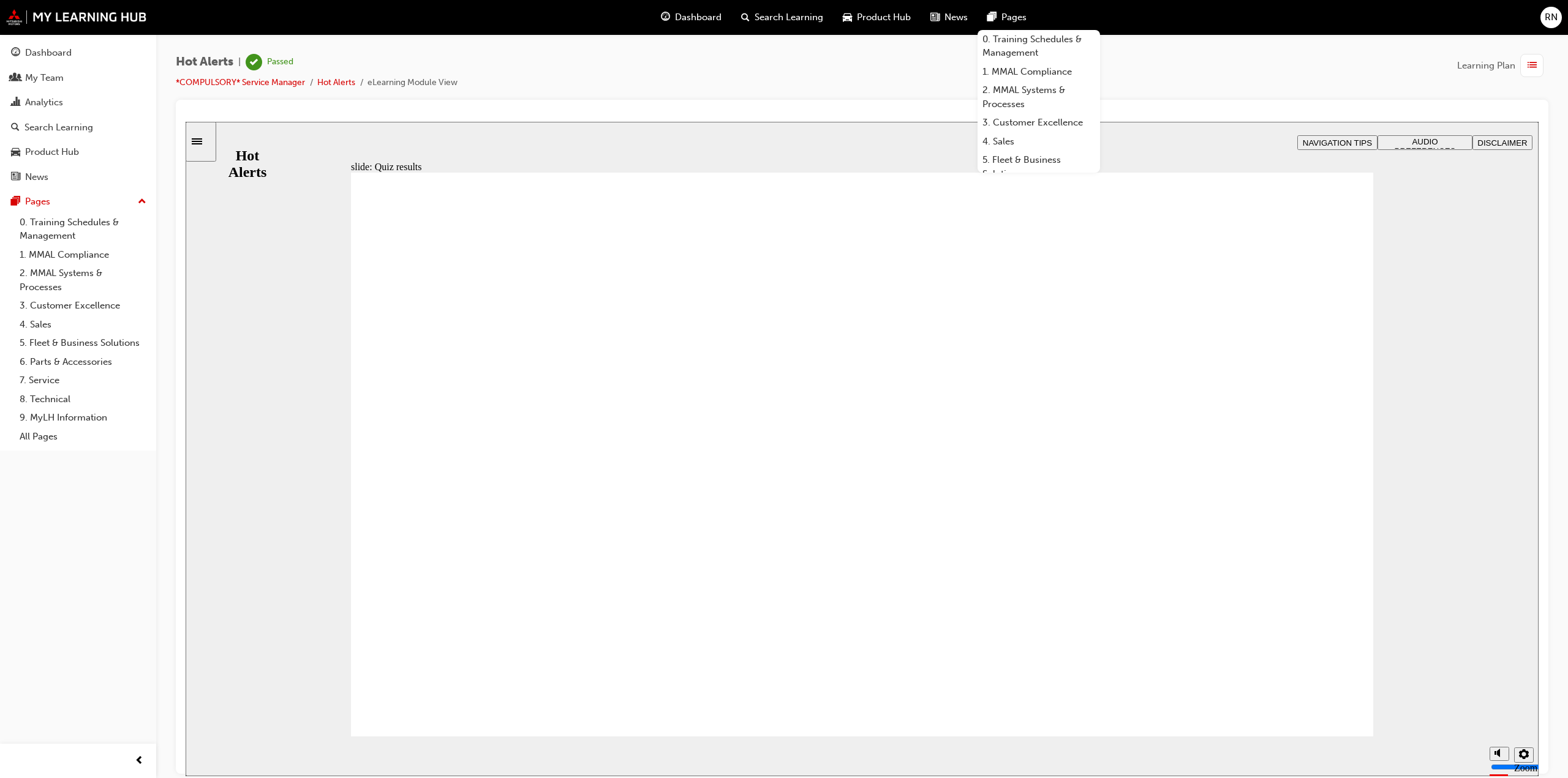
click at [1529, 70] on span "list-icon" at bounding box center [1533, 66] width 10 height 15
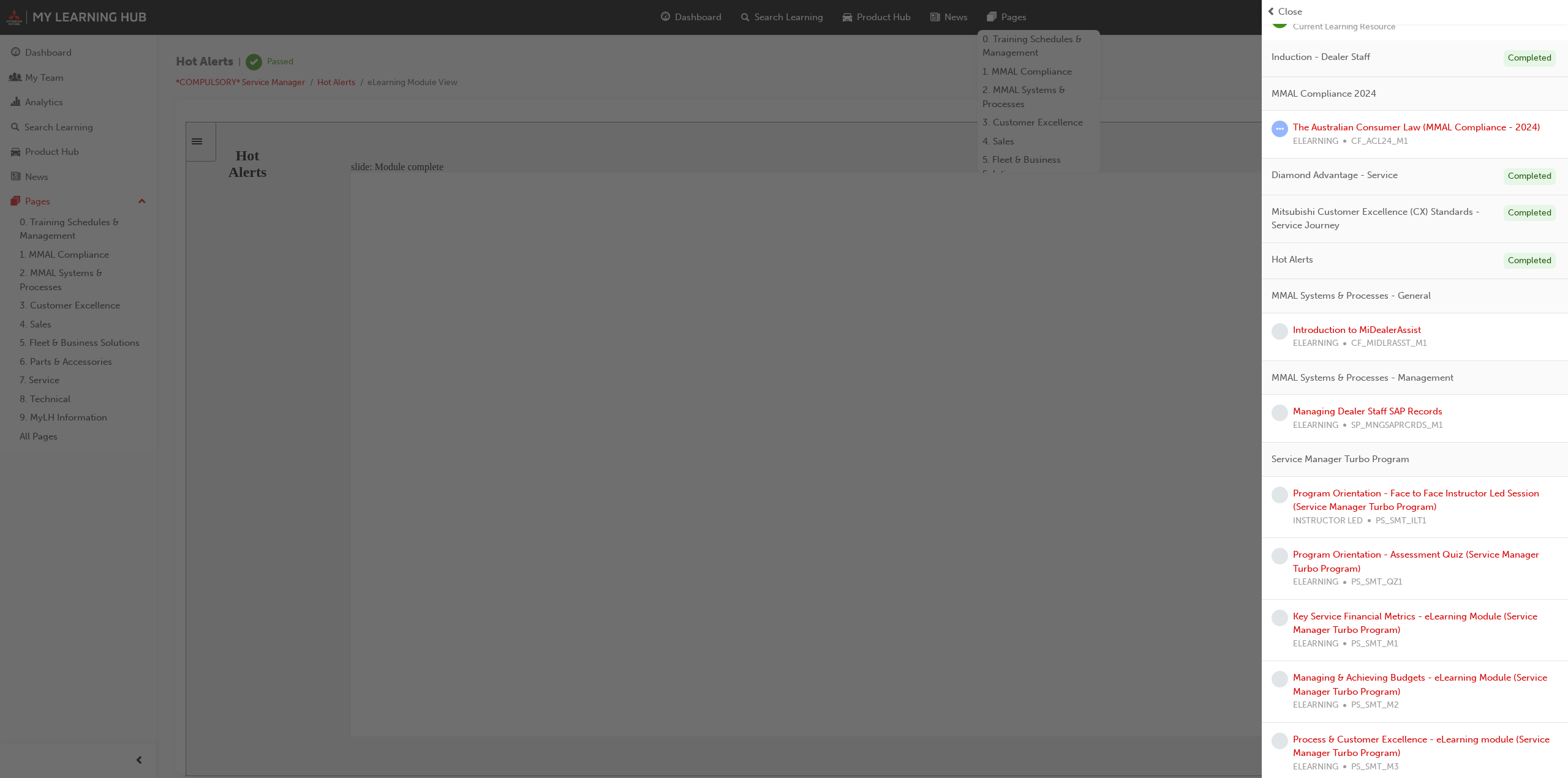
scroll to position [183, 0]
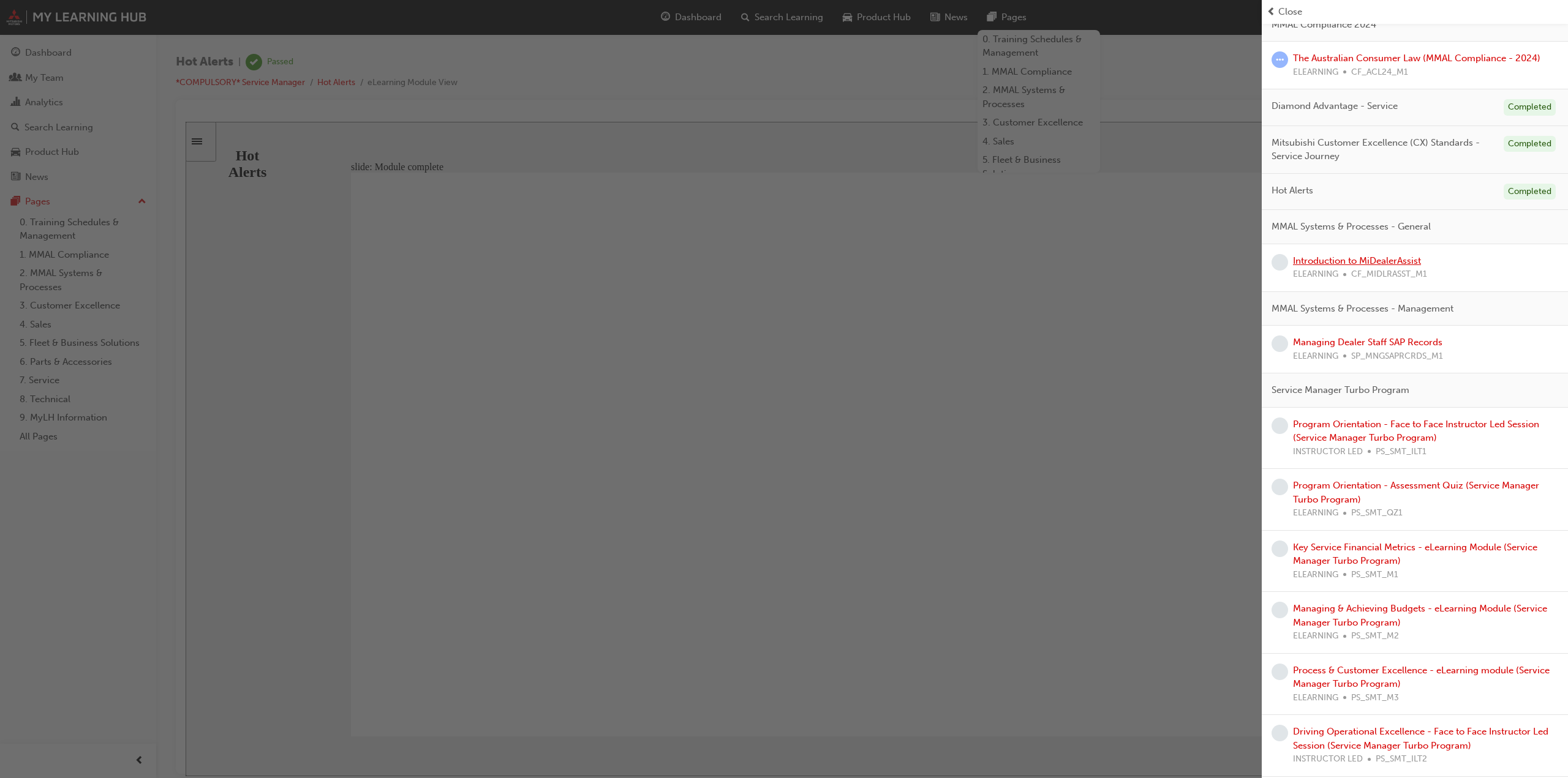
click at [1320, 255] on link "Introduction to MiDealerAssist" at bounding box center [1357, 261] width 128 height 11
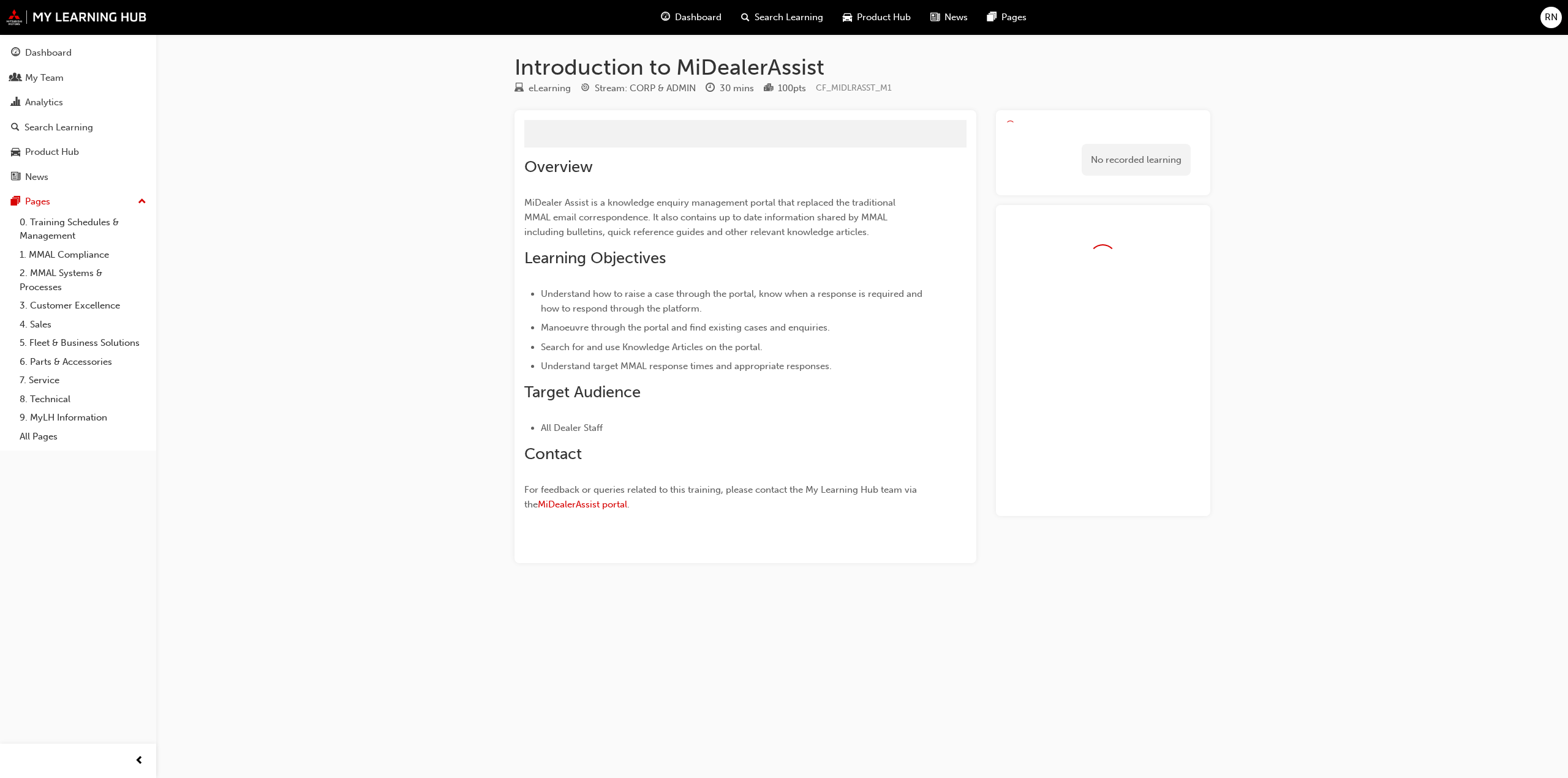
drag, startPoint x: 1268, startPoint y: 18, endPoint x: 1256, endPoint y: 37, distance: 22.5
click at [1268, 19] on div "Dashboard Search Learning Product Hub News Pages RN" at bounding box center [784, 17] width 1568 height 35
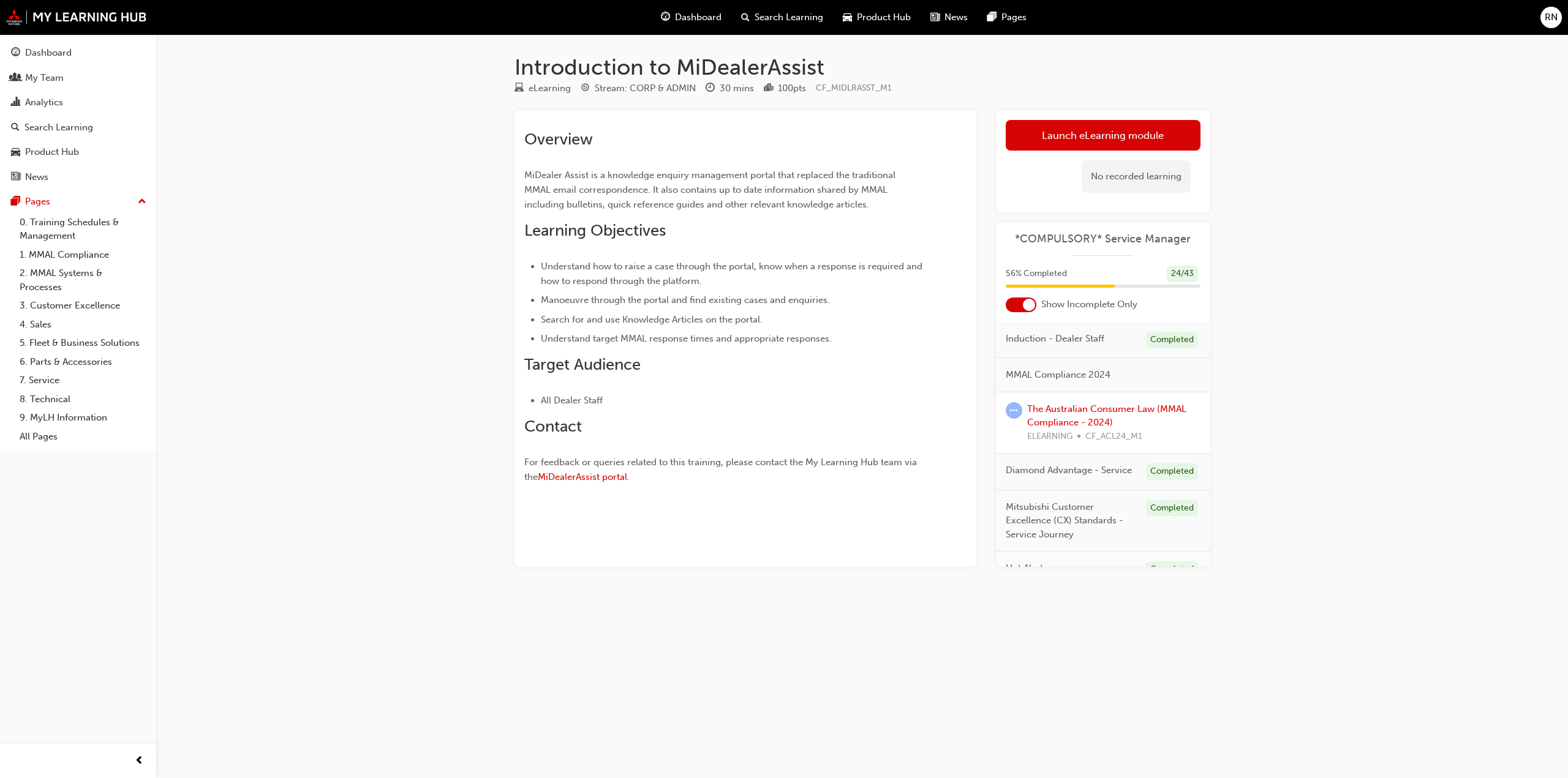
click at [1372, 409] on div "Introduction to MiDealerAssist eLearning Stream: CORP & ADMIN 30 mins 100 pts C…" at bounding box center [784, 389] width 1568 height 778
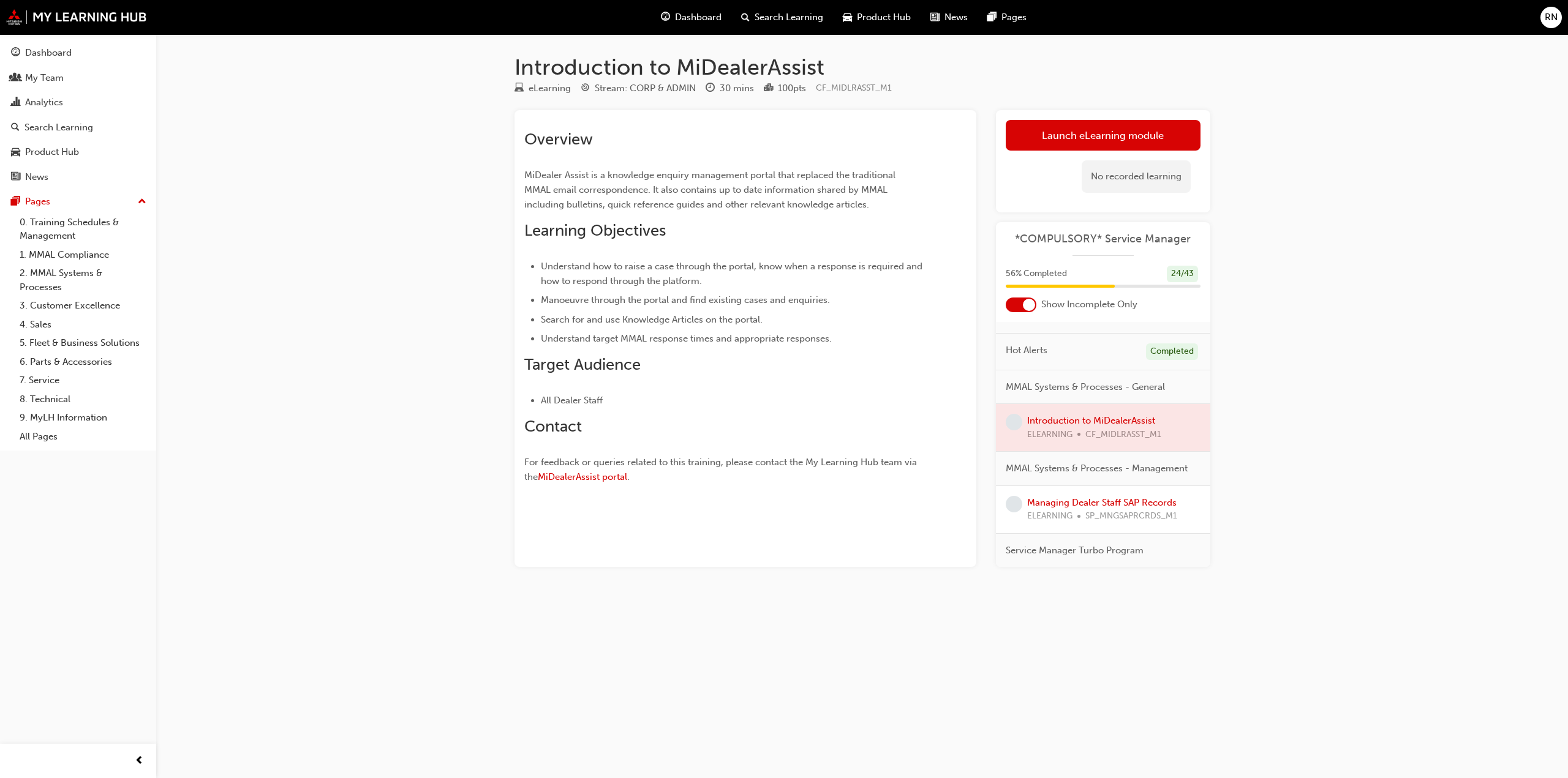
scroll to position [245, 0]
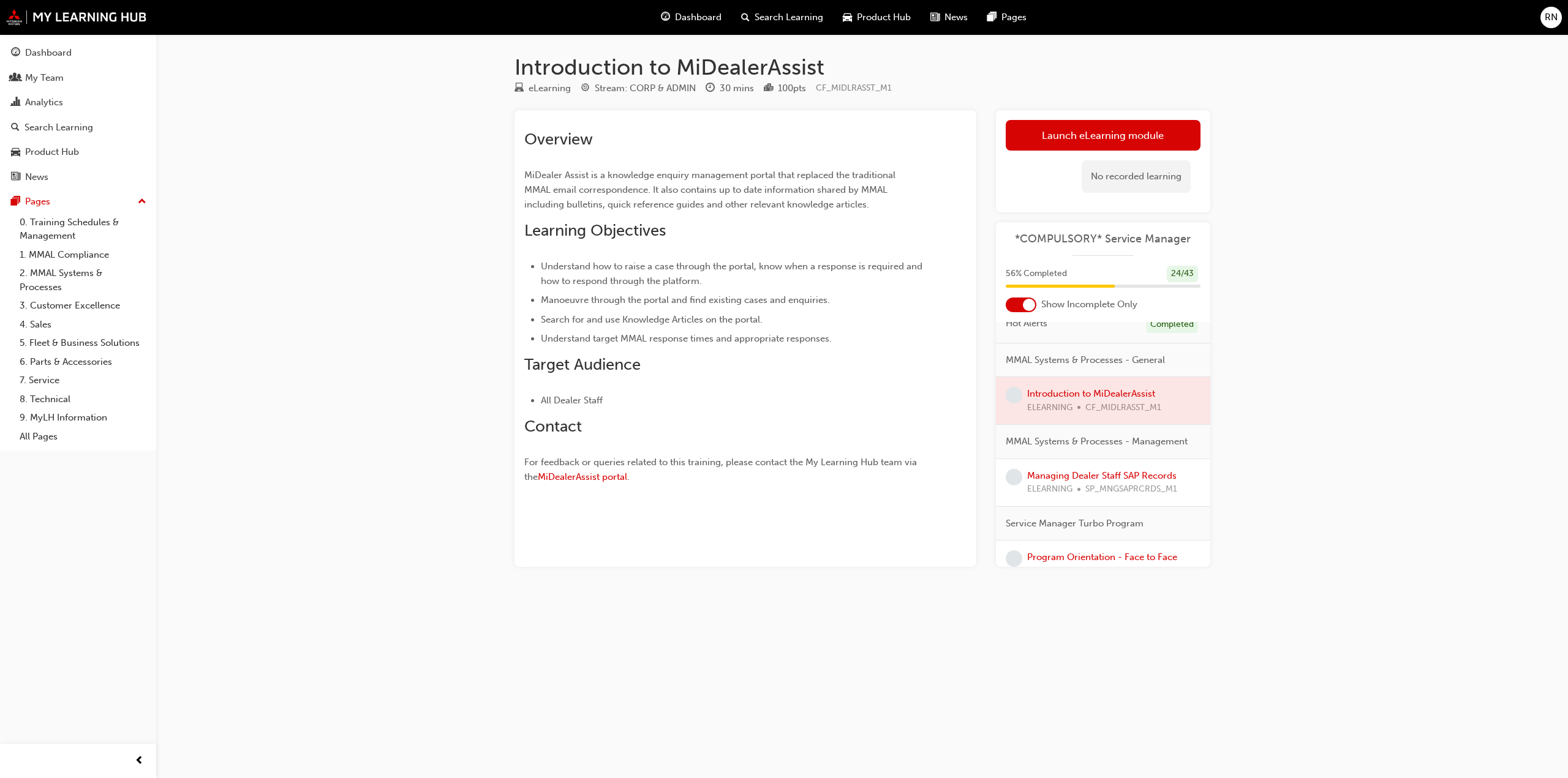
click at [1088, 409] on div at bounding box center [1103, 400] width 215 height 47
click at [1087, 409] on div at bounding box center [1103, 400] width 215 height 47
click at [1075, 128] on link "Launch eLearning module" at bounding box center [1103, 136] width 195 height 31
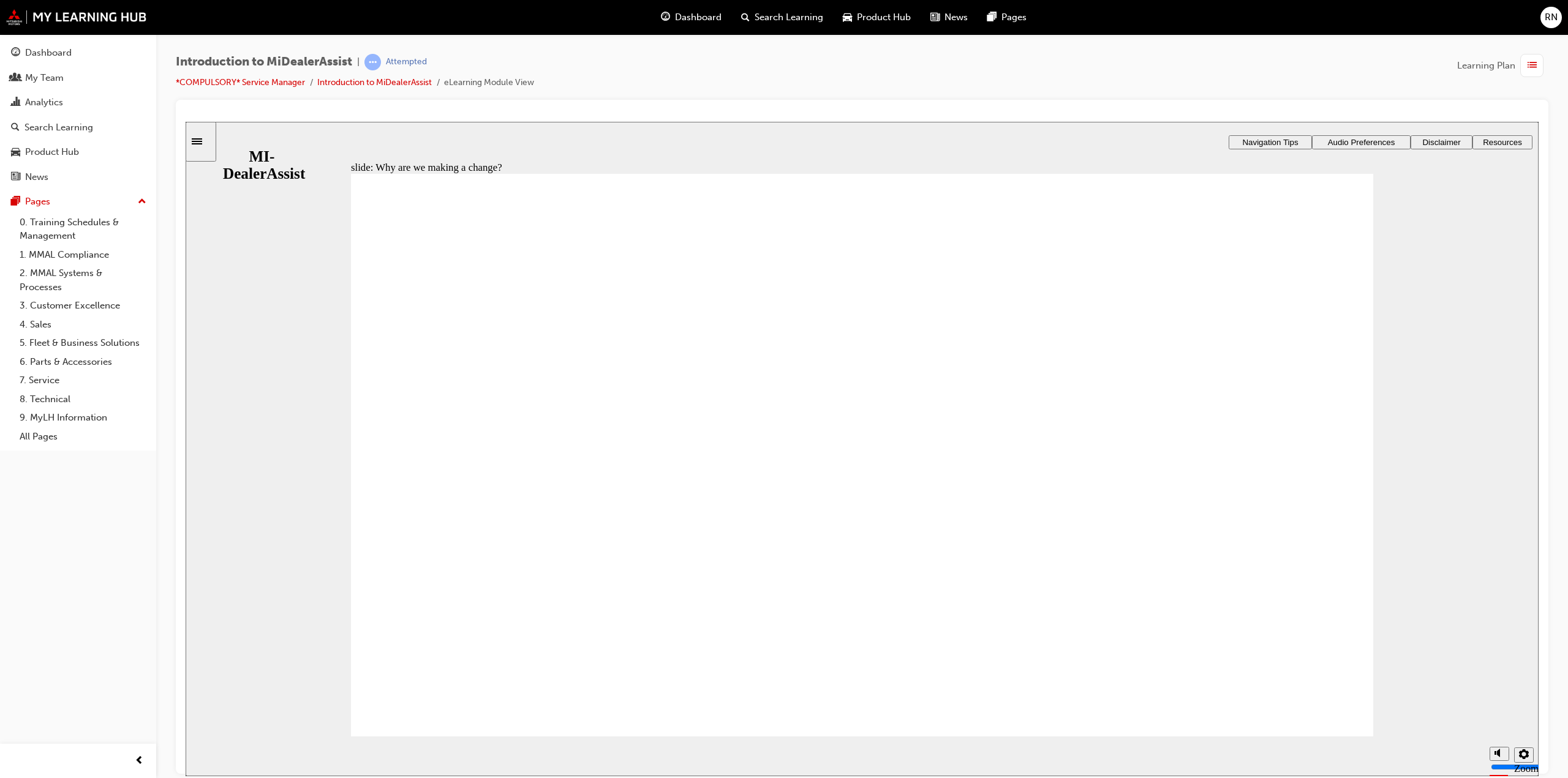
drag, startPoint x: 1062, startPoint y: 402, endPoint x: 1094, endPoint y: 432, distance: 43.9
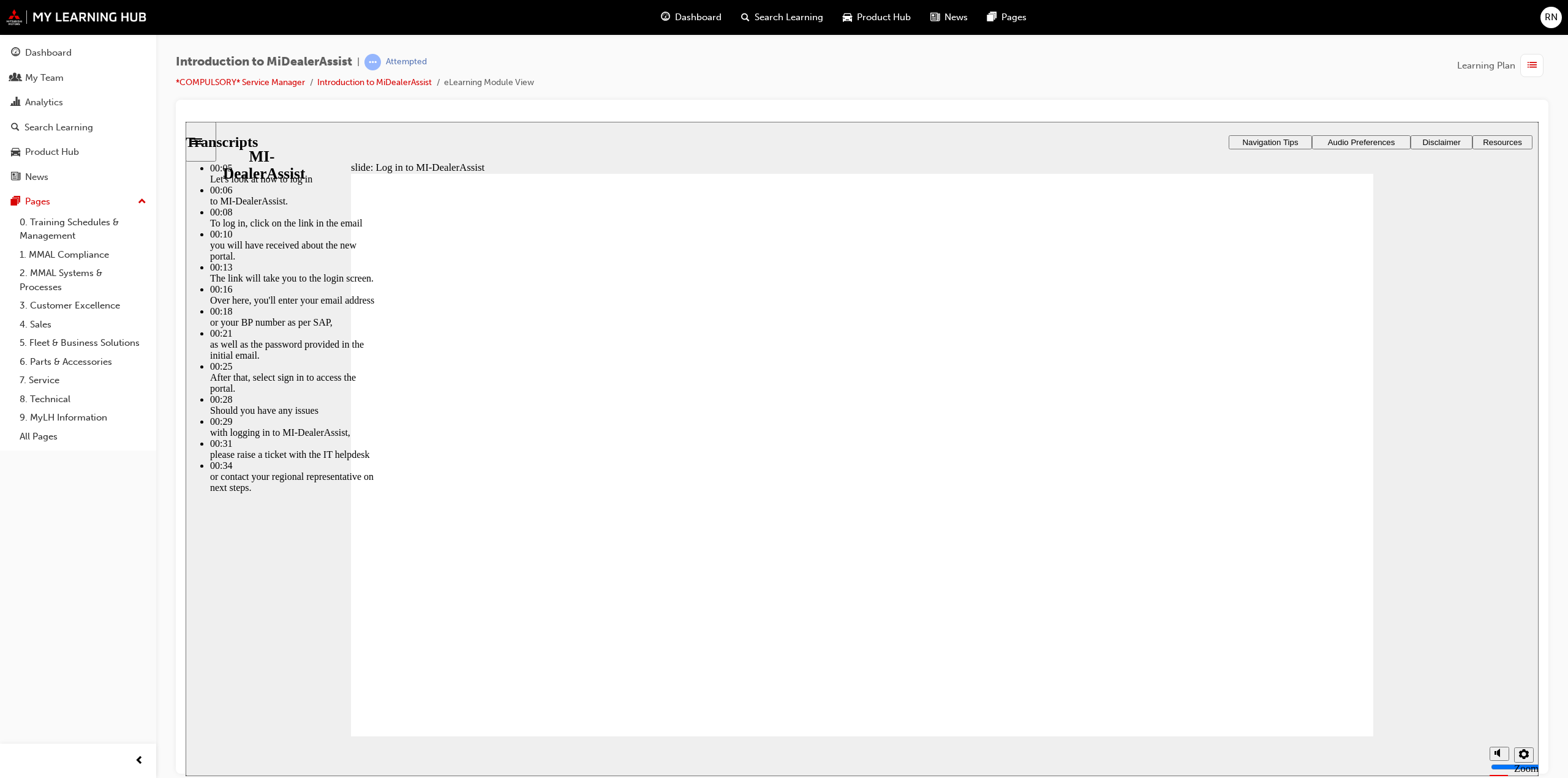
type input "42"
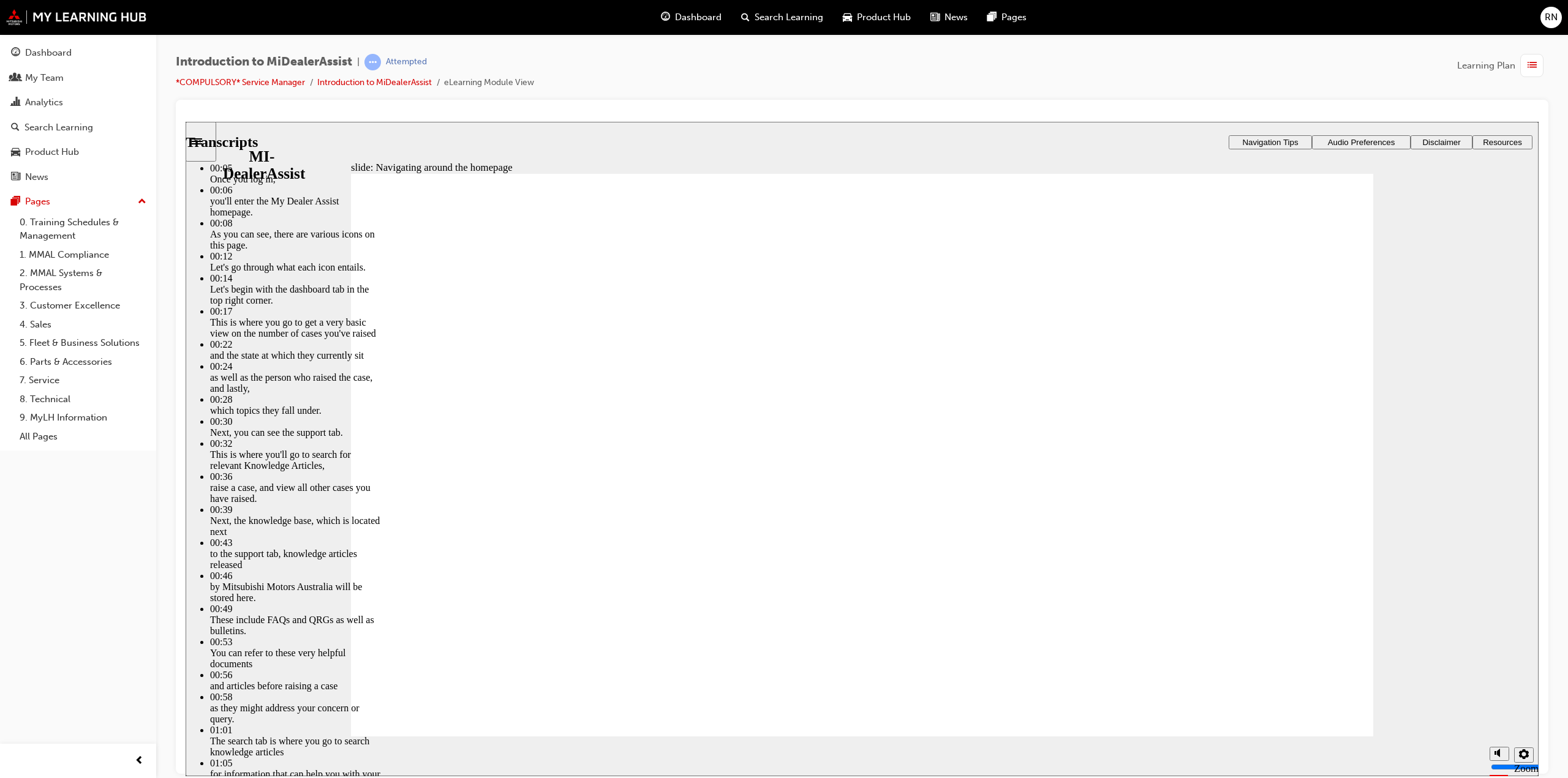
type input "144"
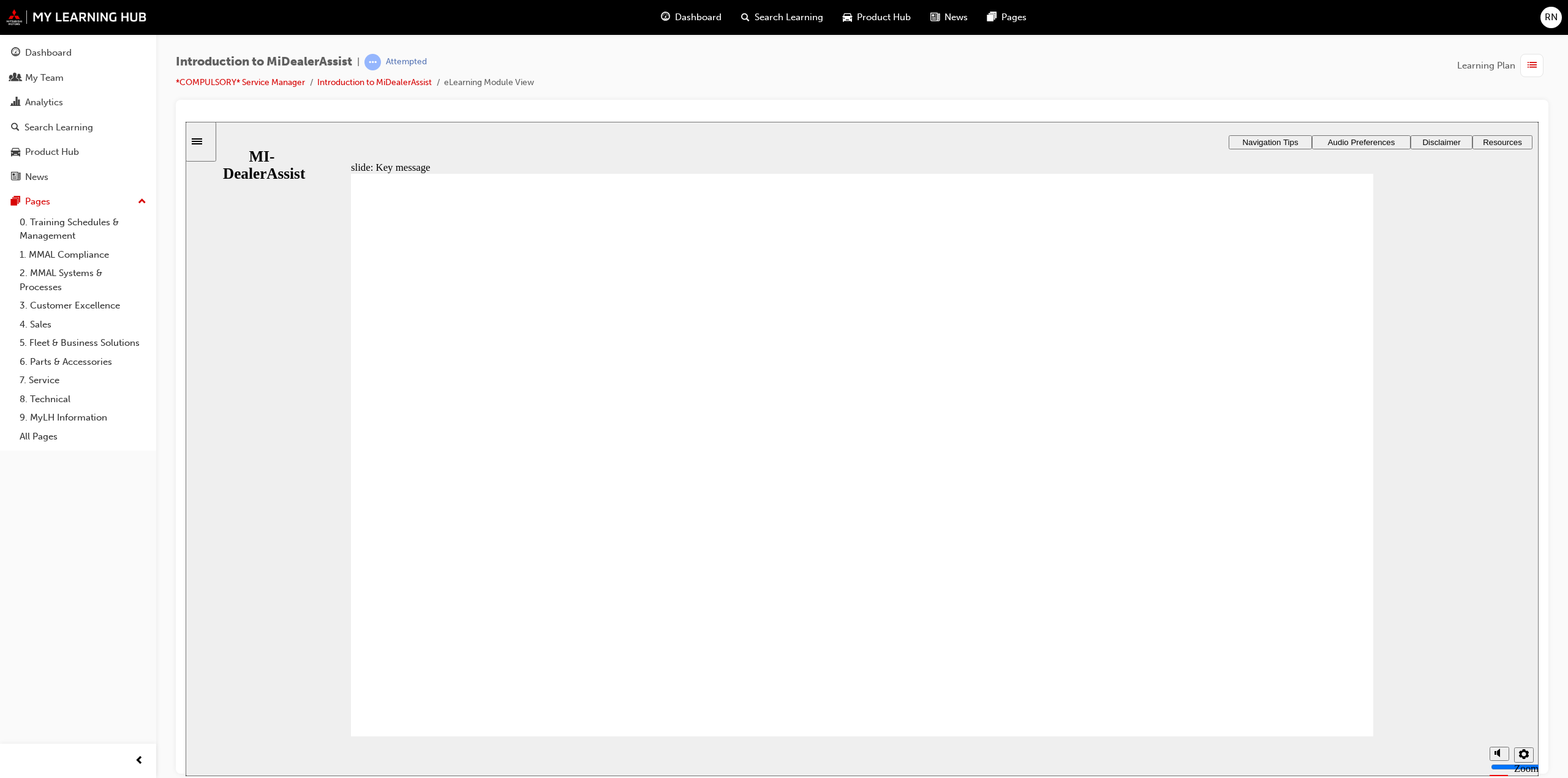
radio input "true"
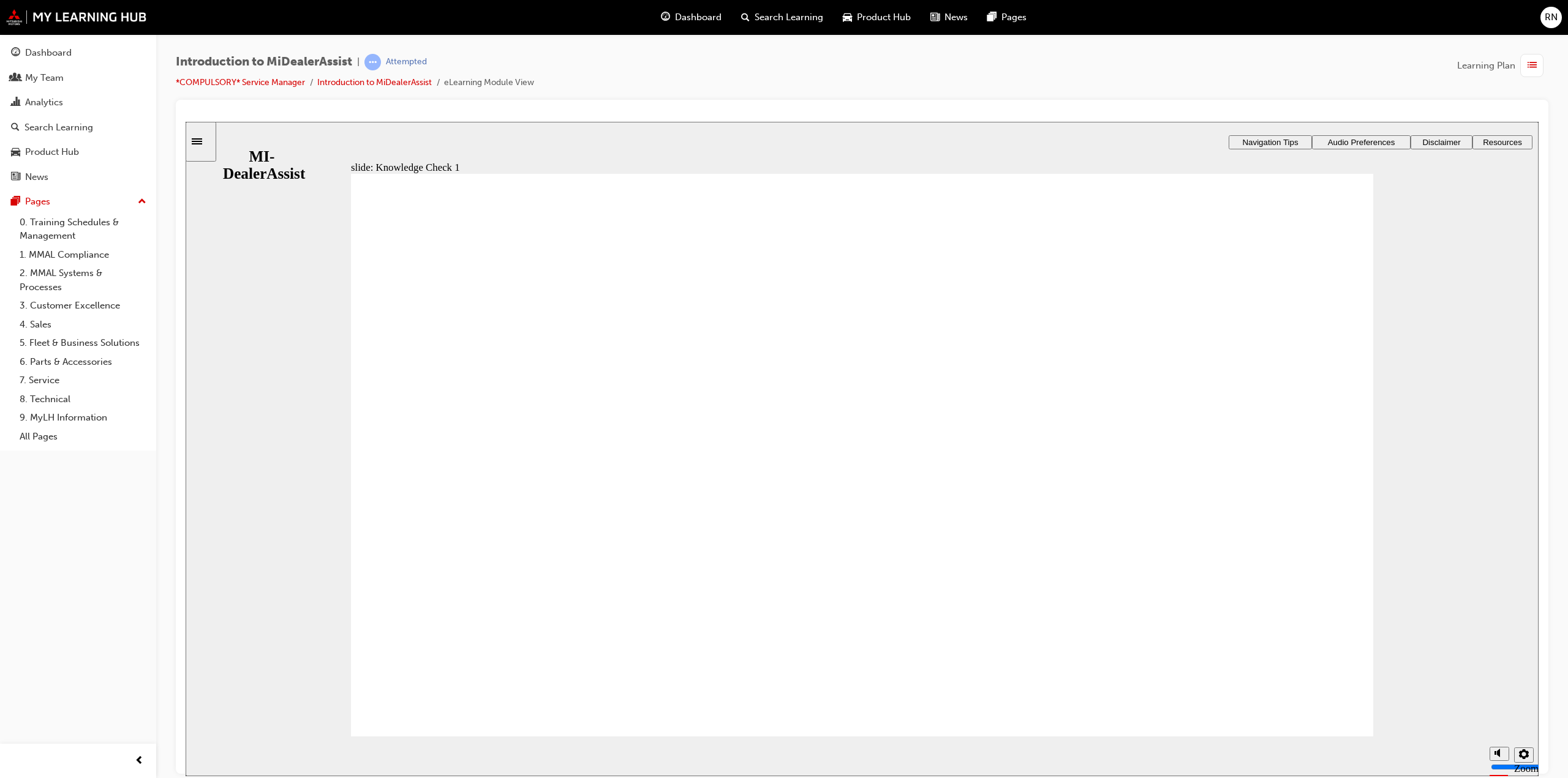
radio input "true"
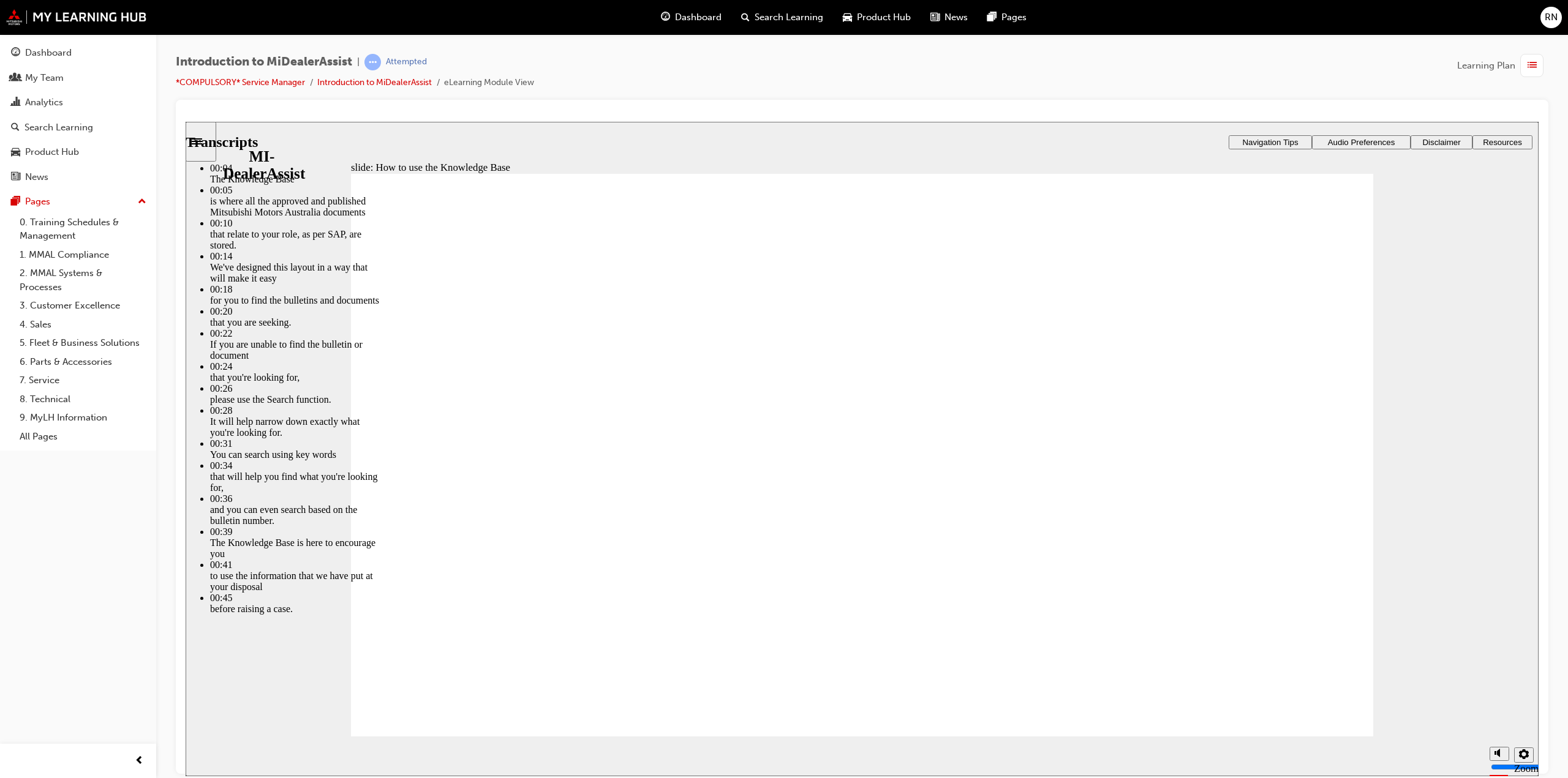
type input "51"
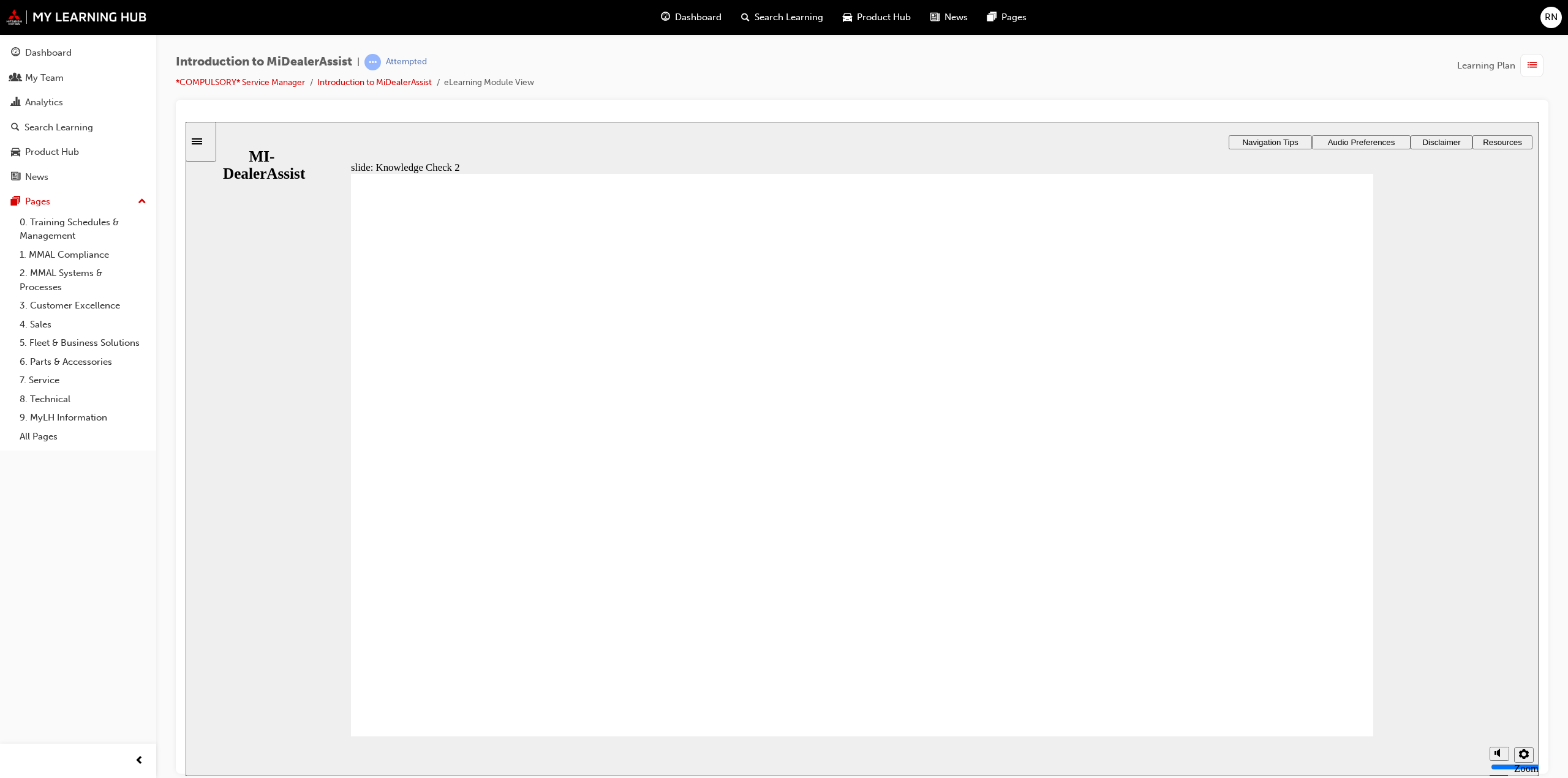
radio input "true"
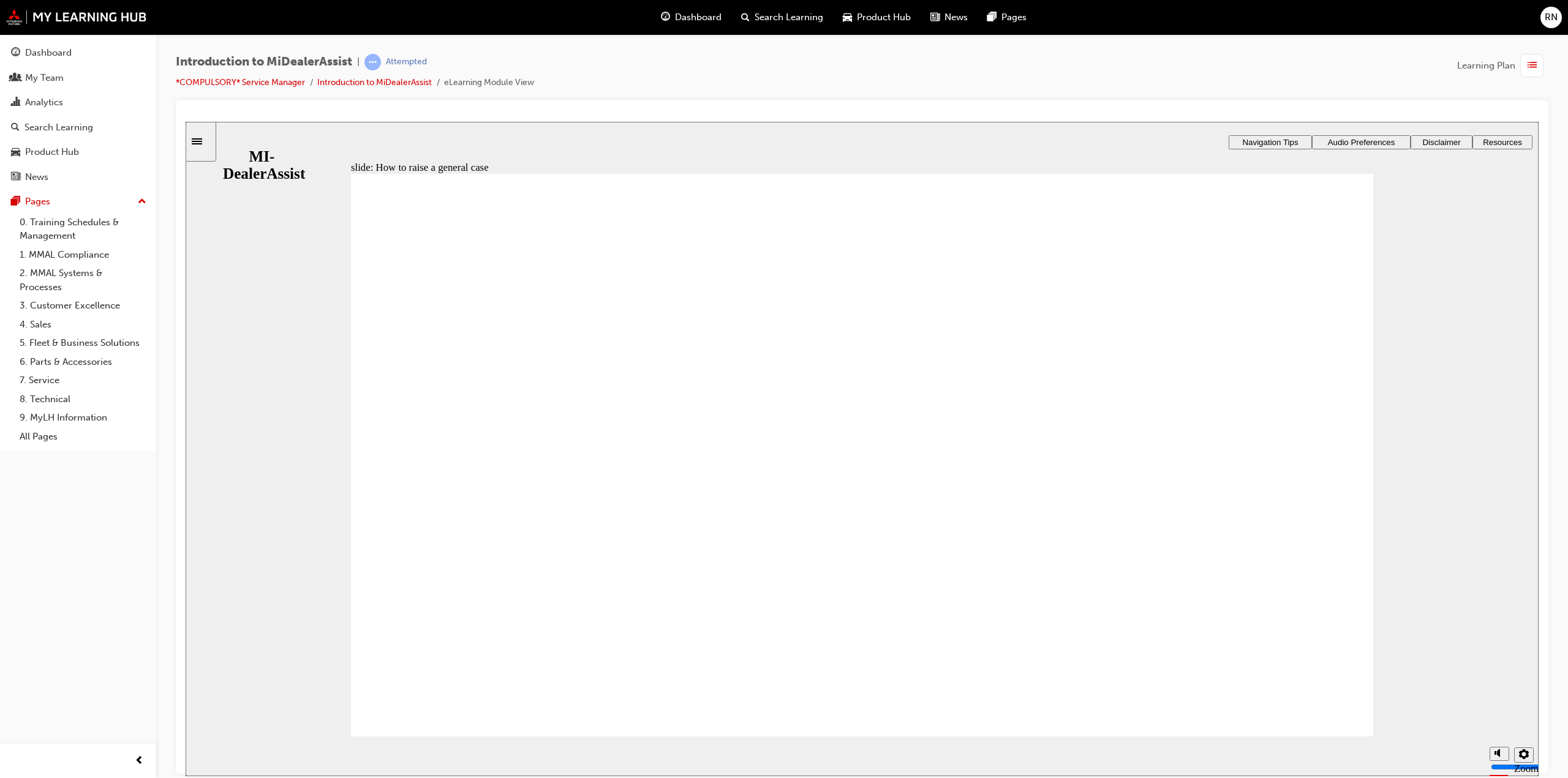
drag, startPoint x: 1138, startPoint y: 457, endPoint x: 1127, endPoint y: 467, distance: 14.9
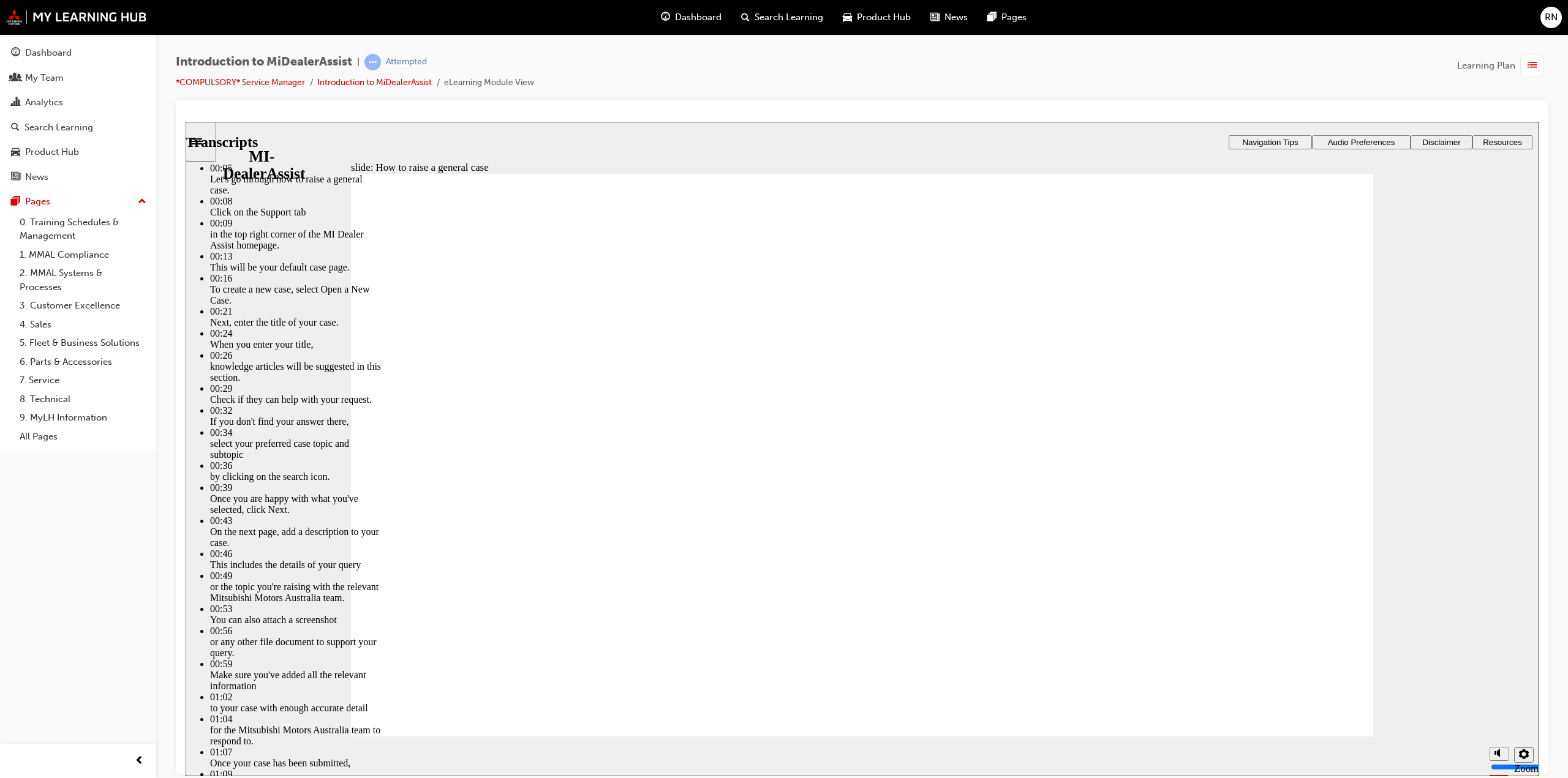
type input "85"
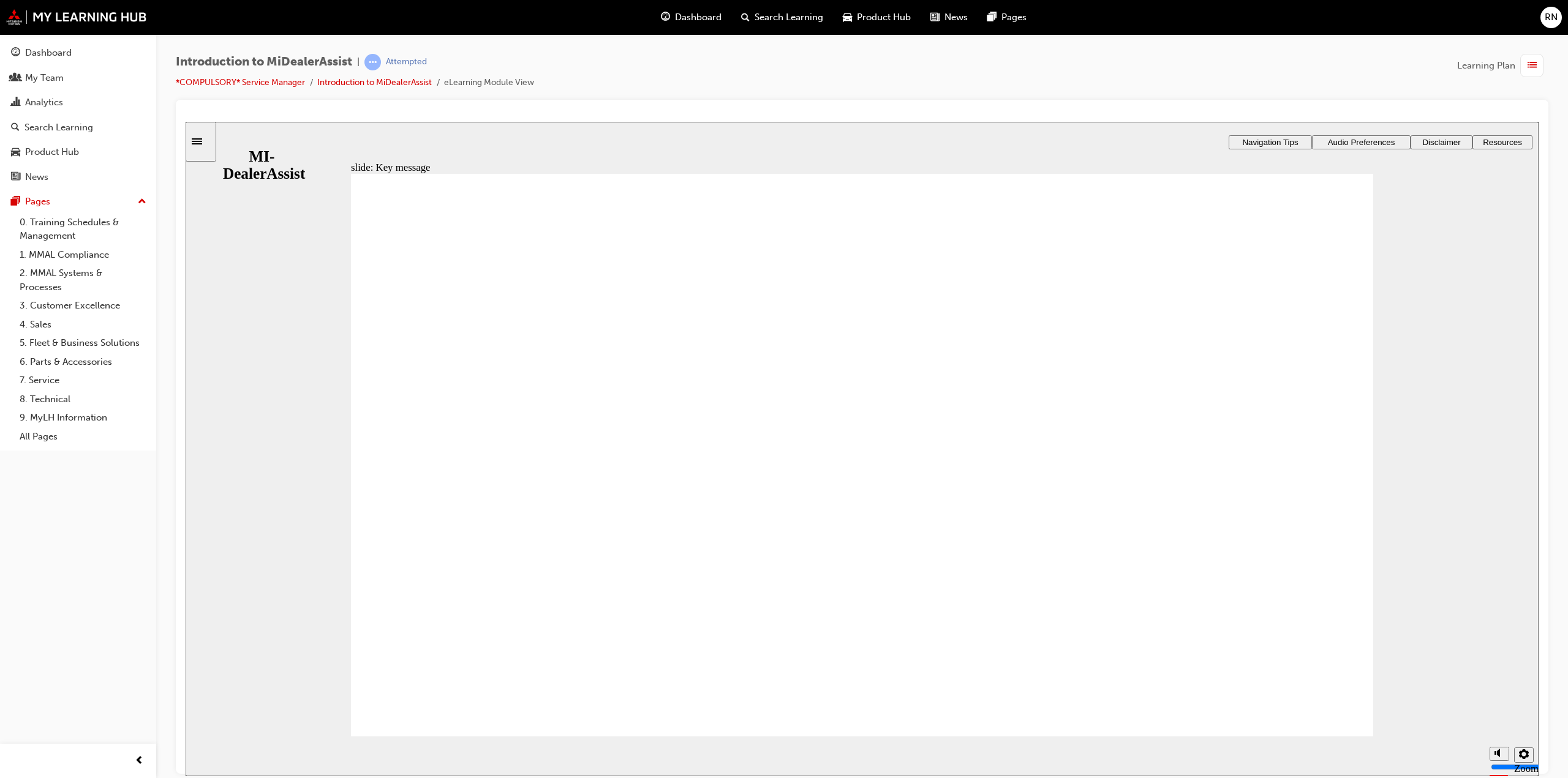
drag, startPoint x: 1333, startPoint y: 718, endPoint x: 1328, endPoint y: 712, distance: 7.8
checkbox input "true"
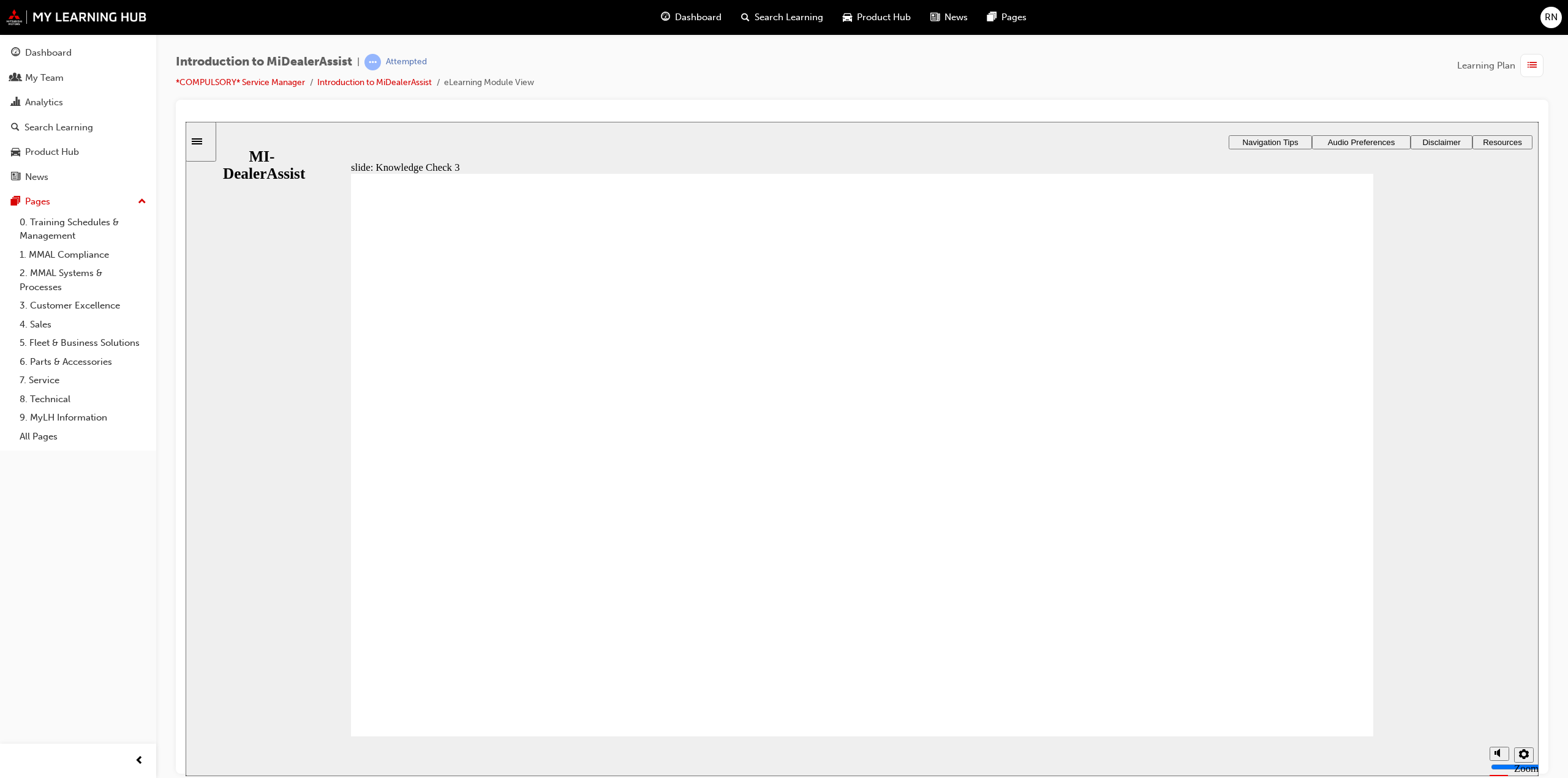
checkbox input "true"
drag, startPoint x: 610, startPoint y: 452, endPoint x: 623, endPoint y: 429, distance: 26.4
checkbox input "true"
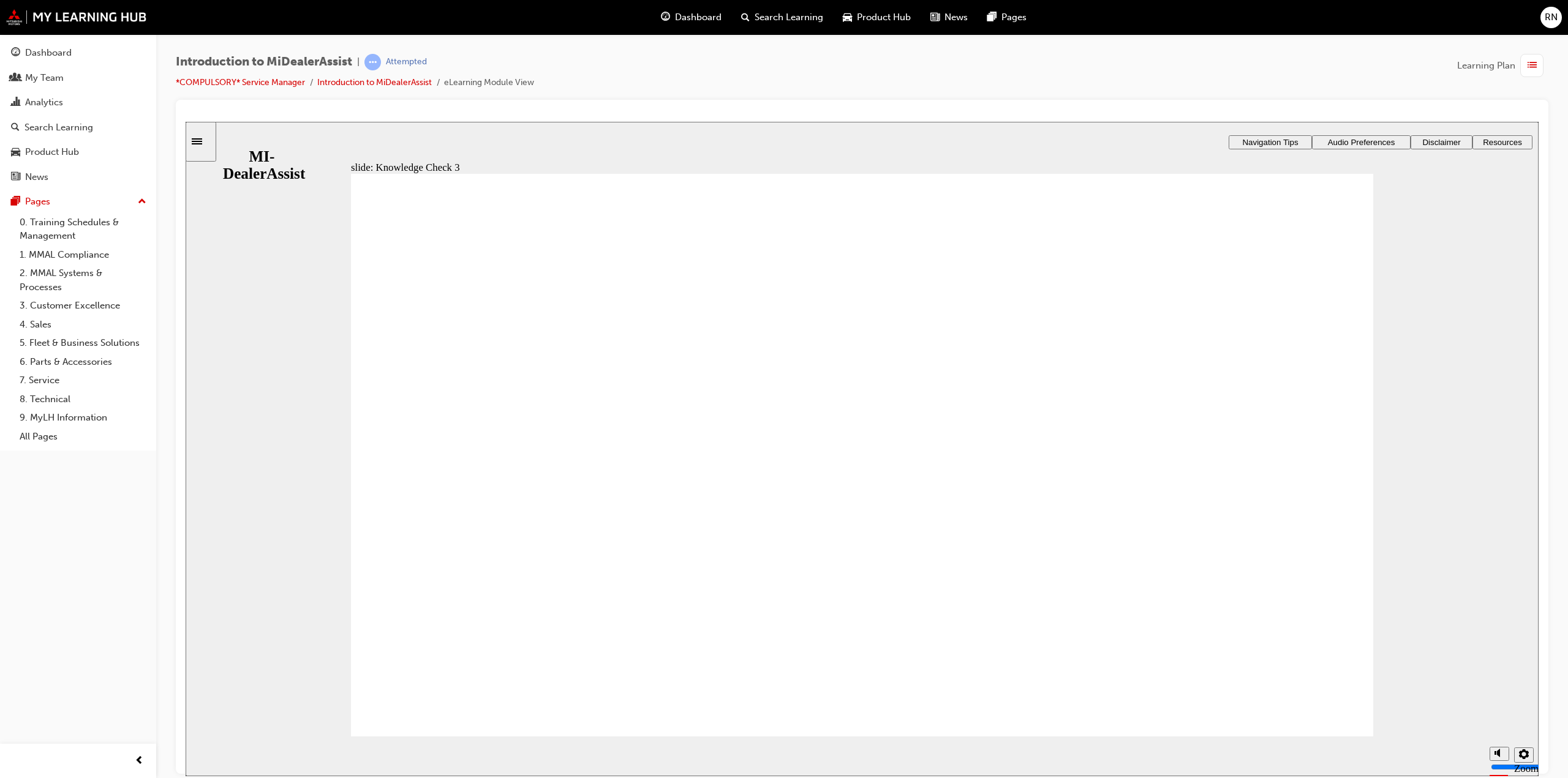
checkbox input "true"
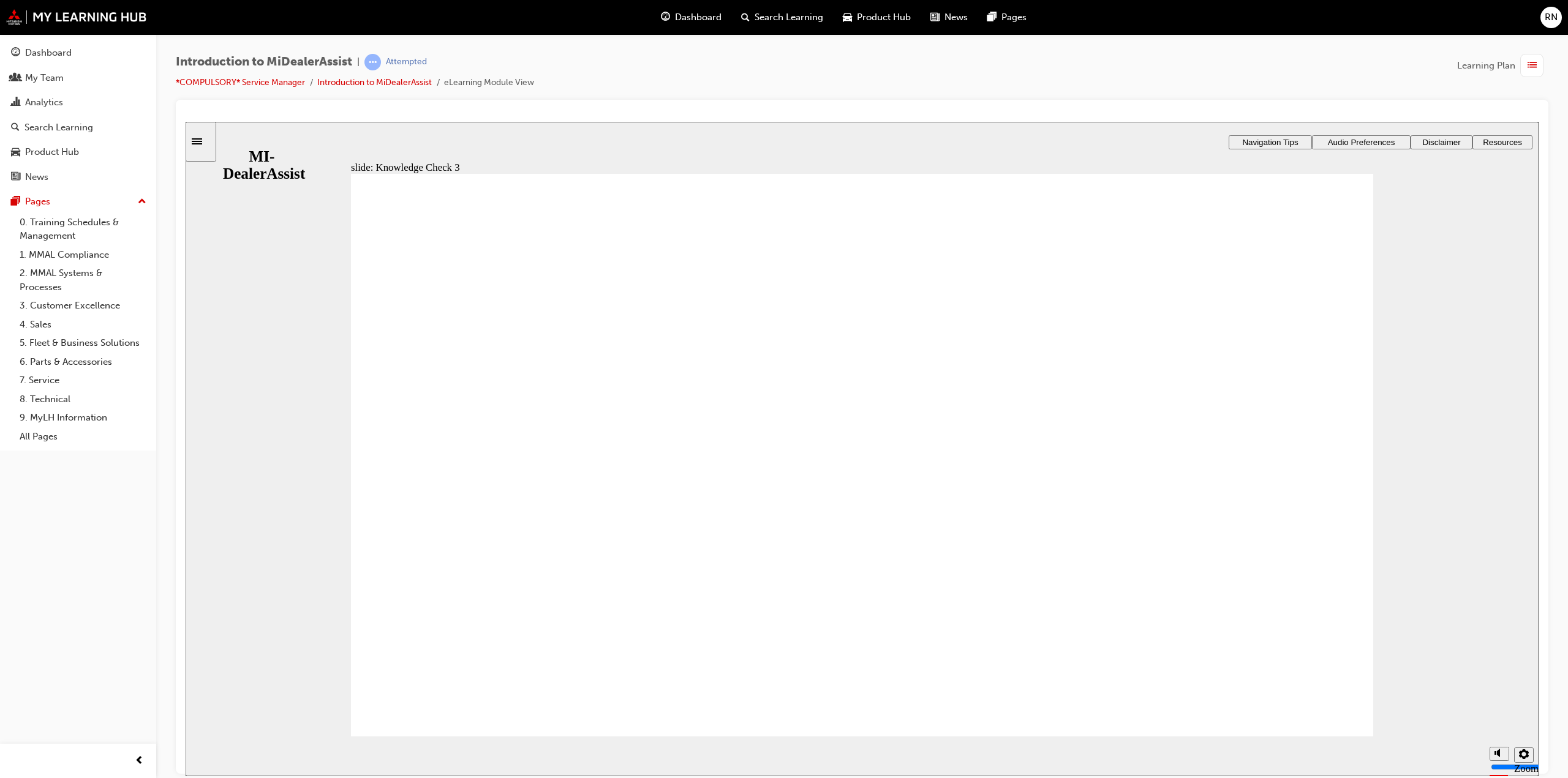
checkbox input "false"
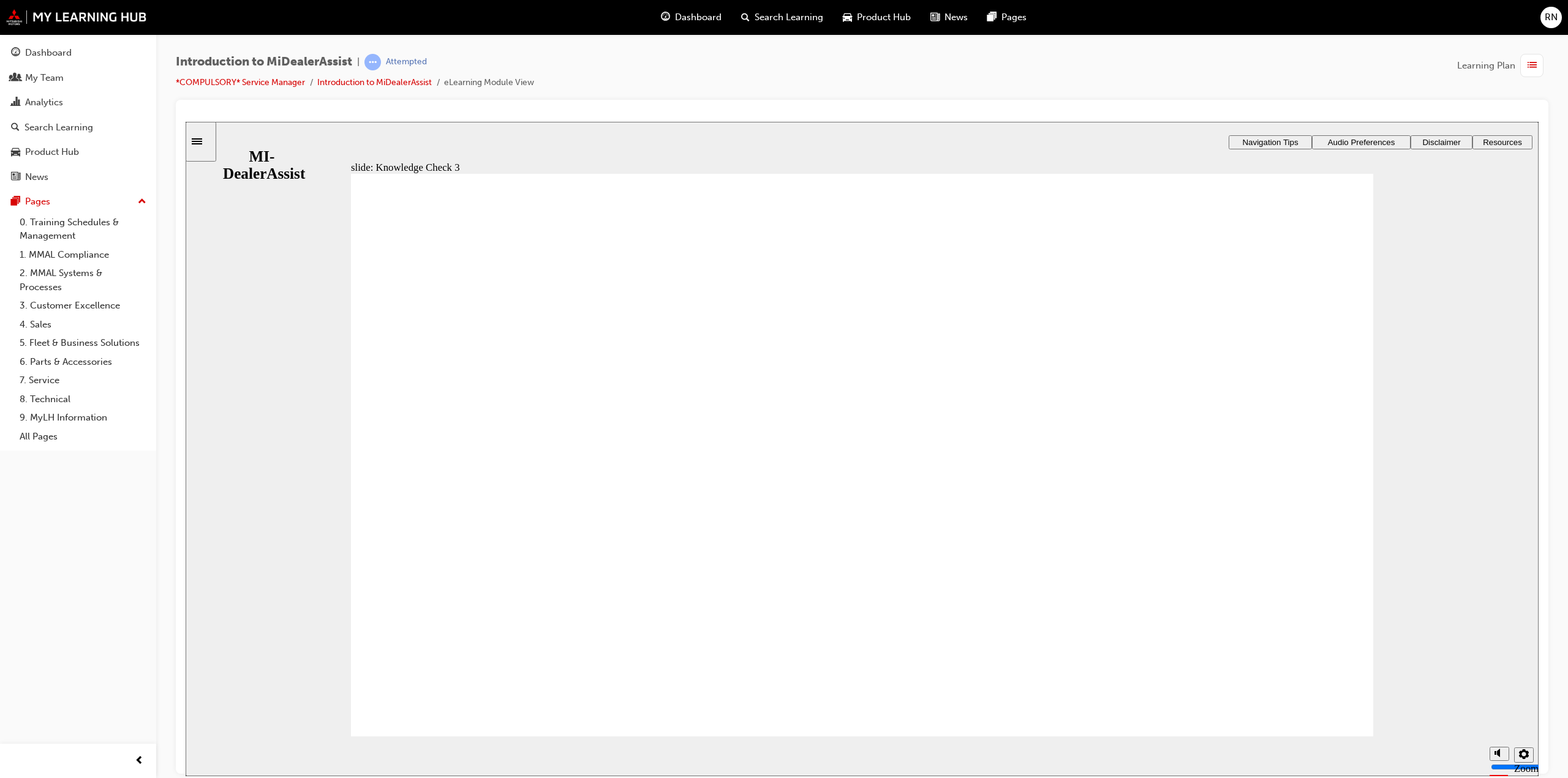
checkbox input "false"
drag, startPoint x: 401, startPoint y: 392, endPoint x: 391, endPoint y: 421, distance: 30.7
checkbox input "true"
drag, startPoint x: 389, startPoint y: 430, endPoint x: 398, endPoint y: 466, distance: 37.1
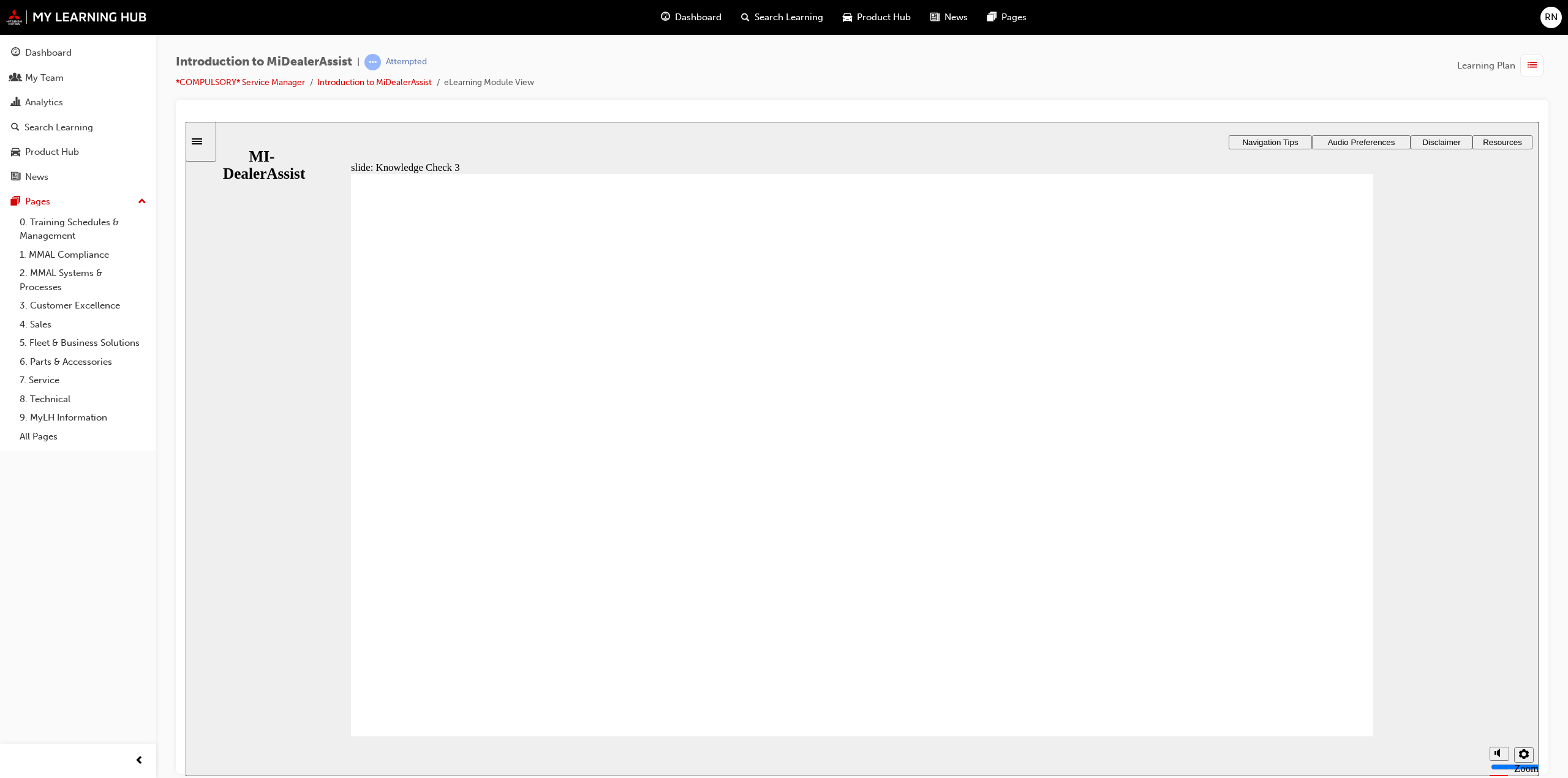
checkbox input "true"
drag, startPoint x: 398, startPoint y: 472, endPoint x: 395, endPoint y: 508, distance: 36.1
checkbox input "true"
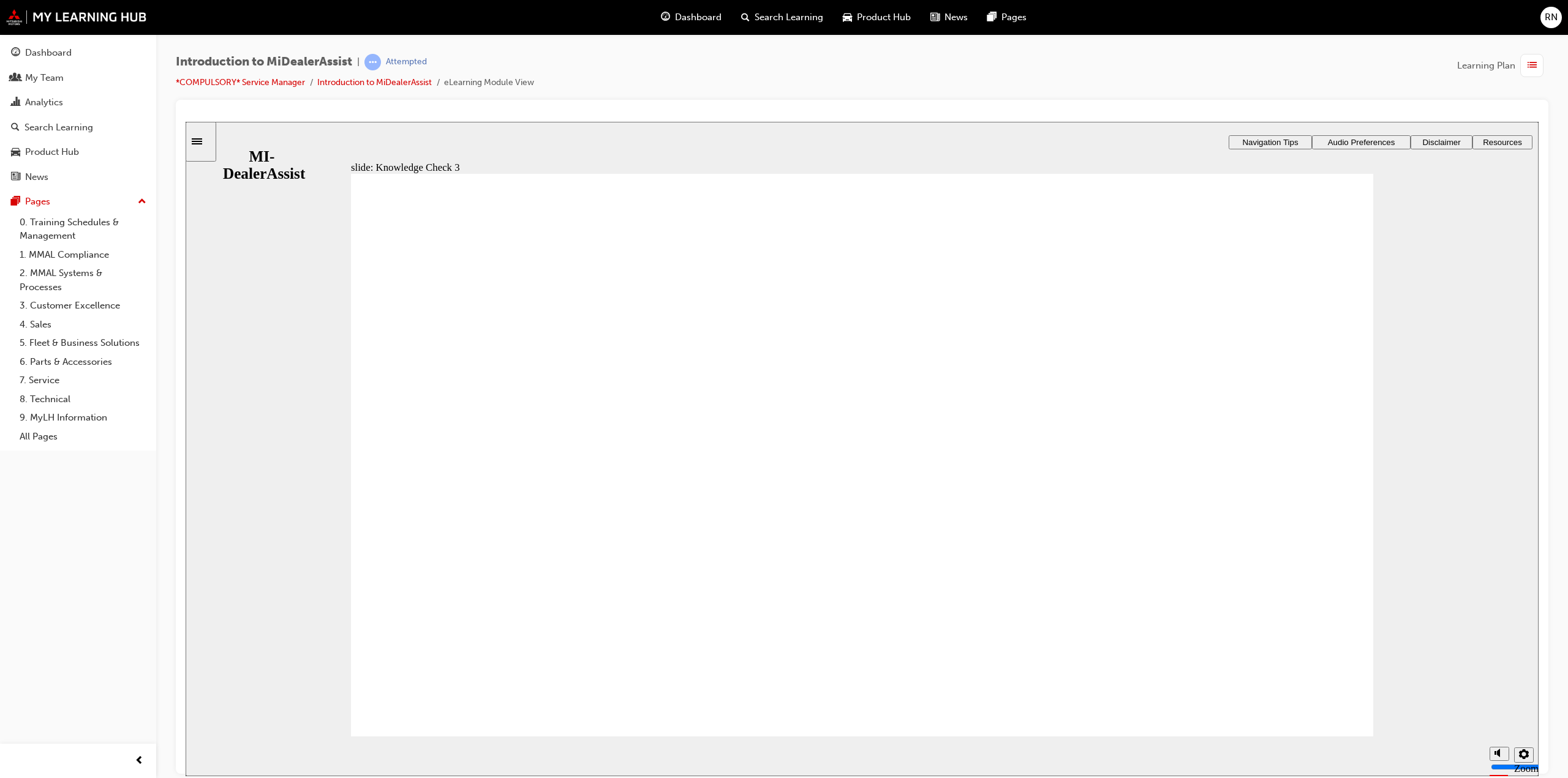
checkbox input "true"
drag, startPoint x: 620, startPoint y: 451, endPoint x: 624, endPoint y: 434, distance: 17.5
checkbox input "true"
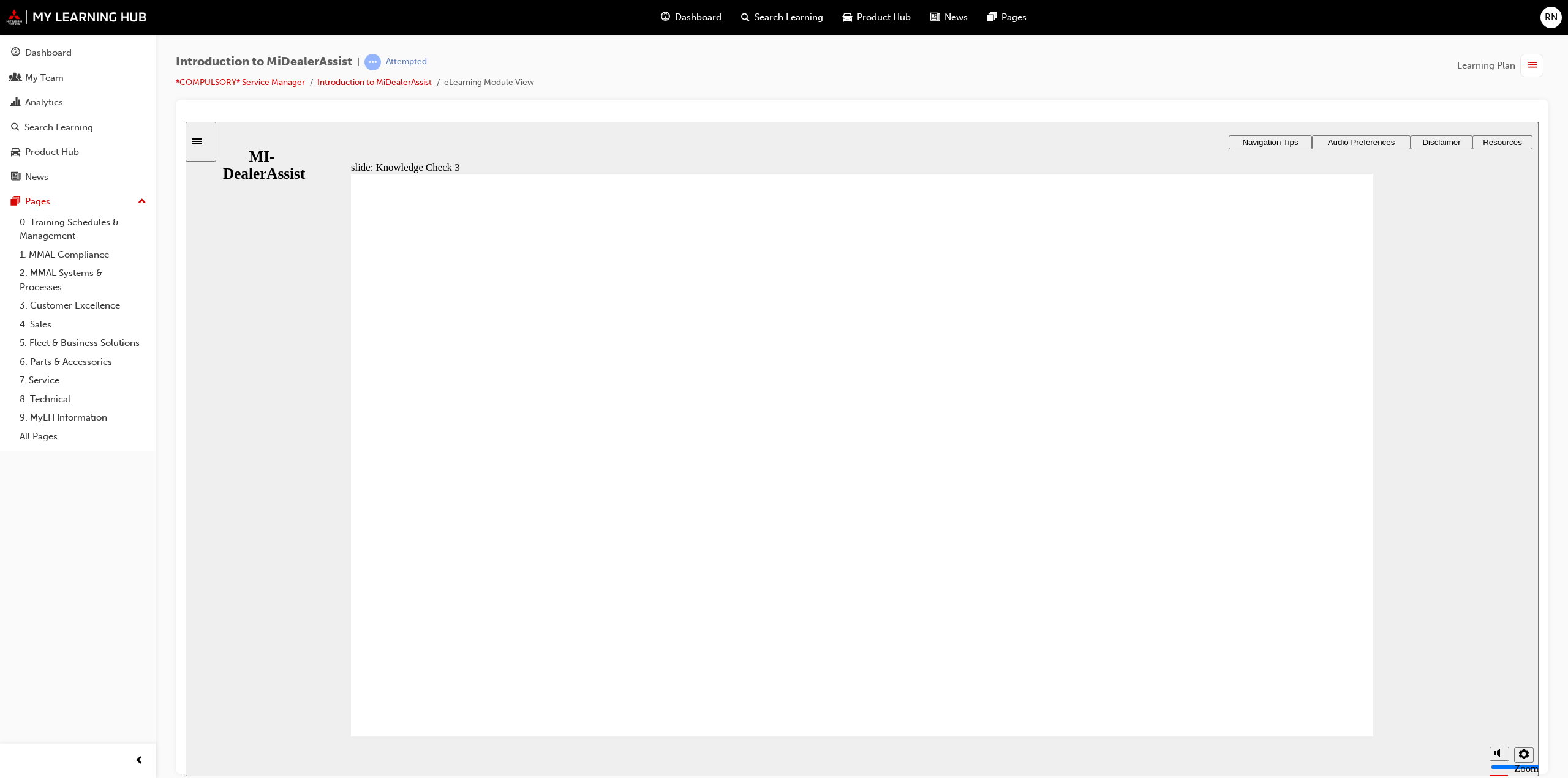
checkbox input "true"
drag, startPoint x: 892, startPoint y: 604, endPoint x: 893, endPoint y: 613, distance: 9.1
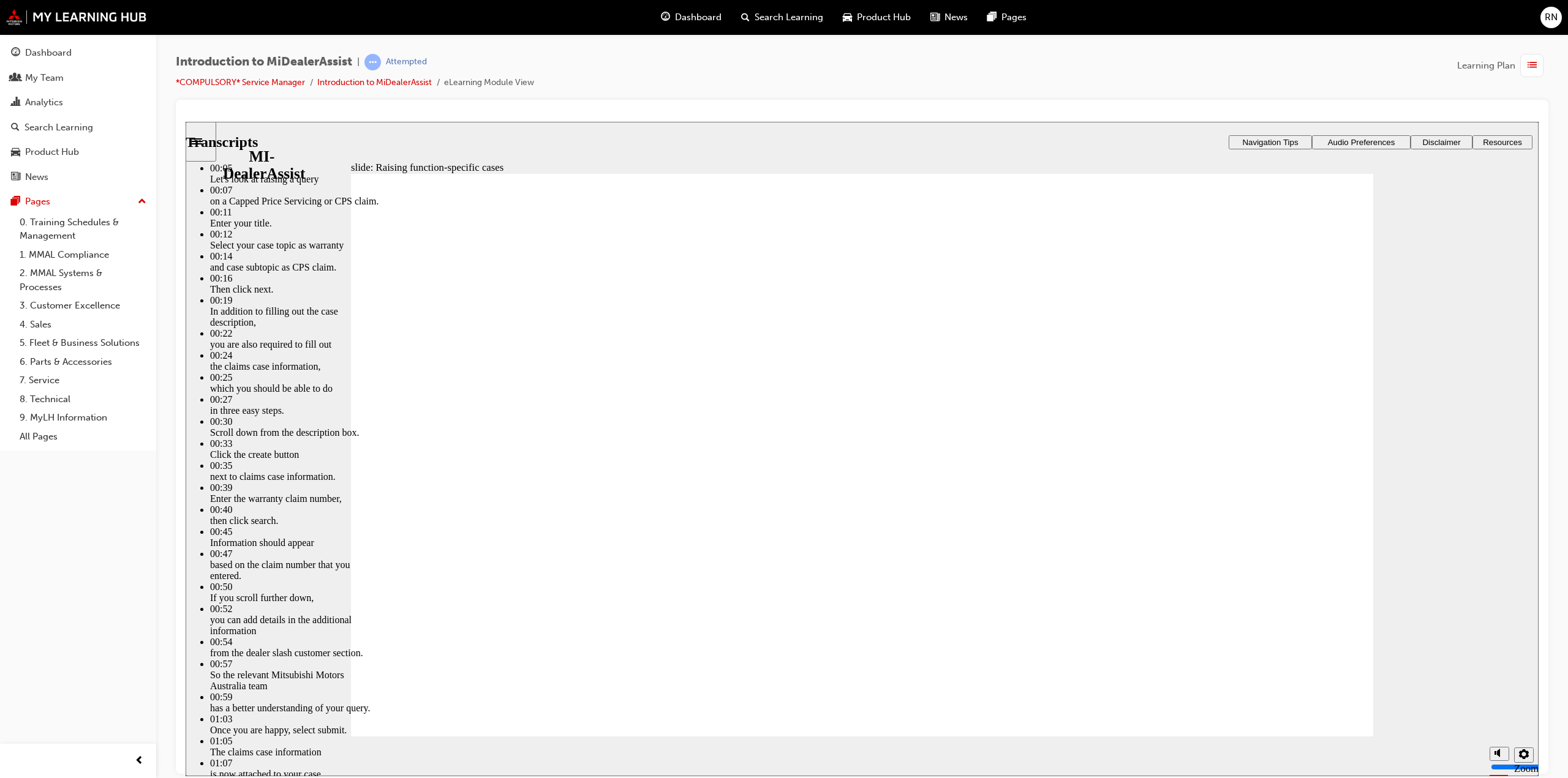
type input "80"
drag, startPoint x: 428, startPoint y: 711, endPoint x: 446, endPoint y: 717, distance: 19.0
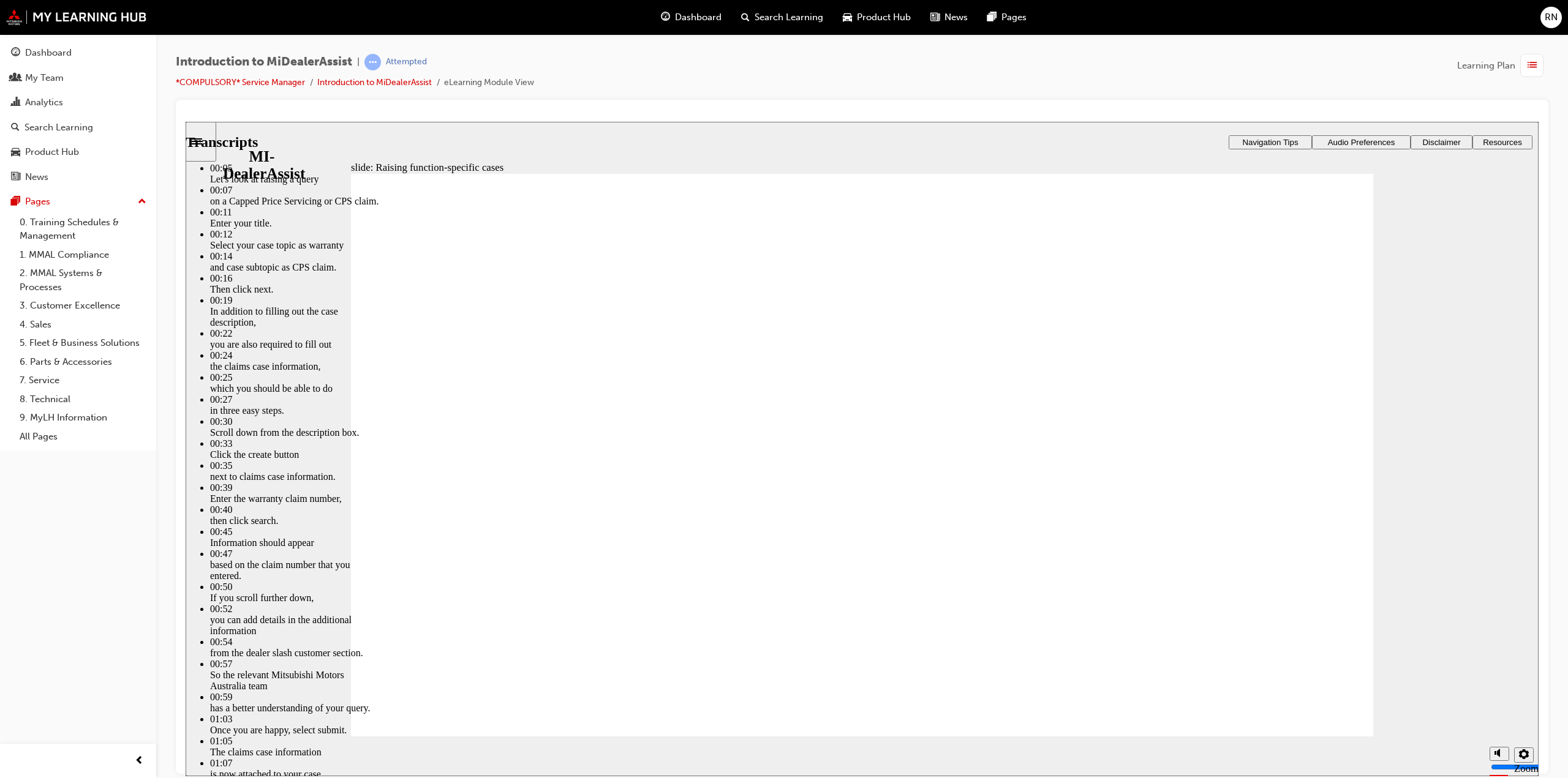
type input "52"
type input "80"
type input "46"
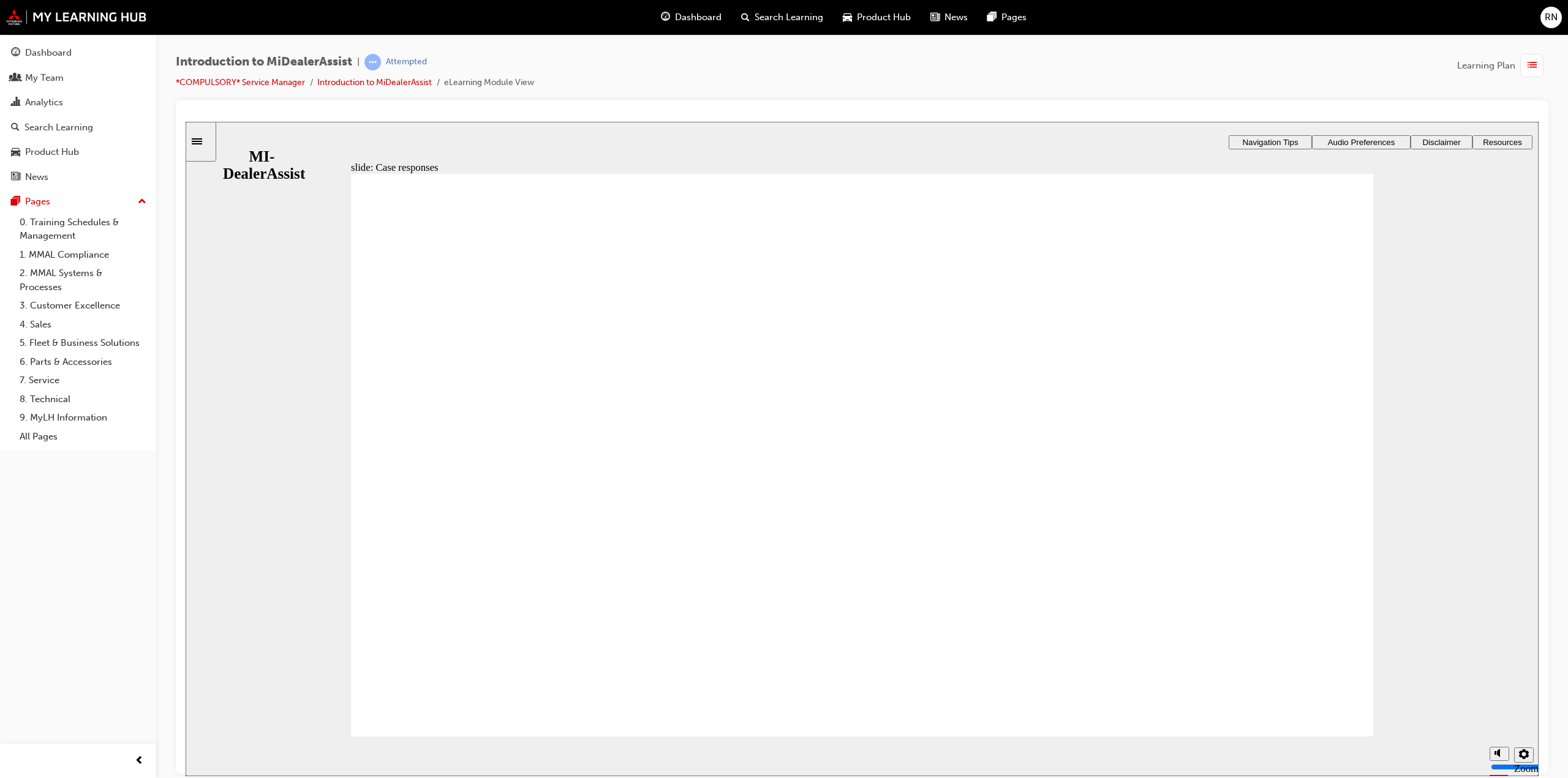
radio input "true"
